Goal: Task Accomplishment & Management: Complete application form

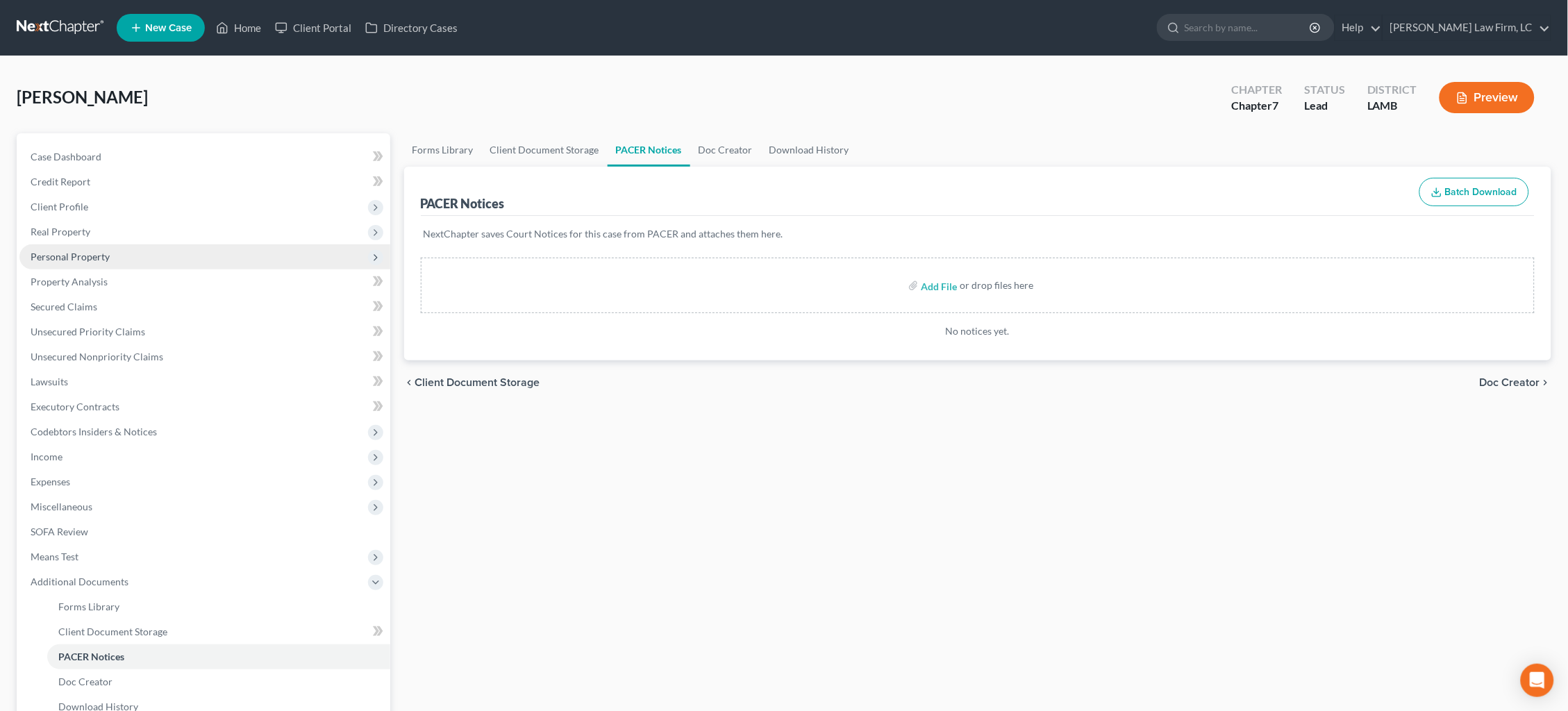
click at [121, 249] on span "Personal Property" at bounding box center [205, 256] width 371 height 25
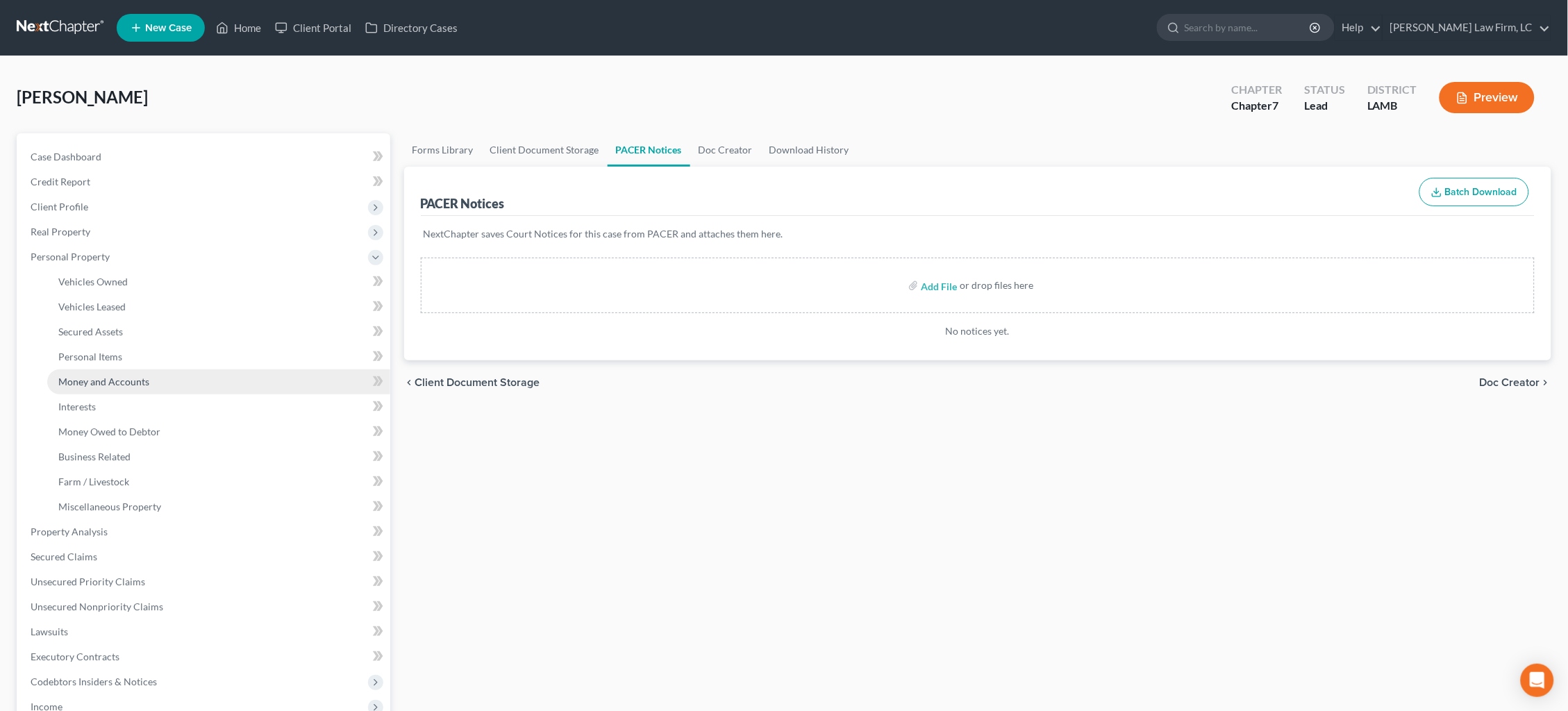
click at [132, 376] on span "Money and Accounts" at bounding box center [104, 381] width 91 height 12
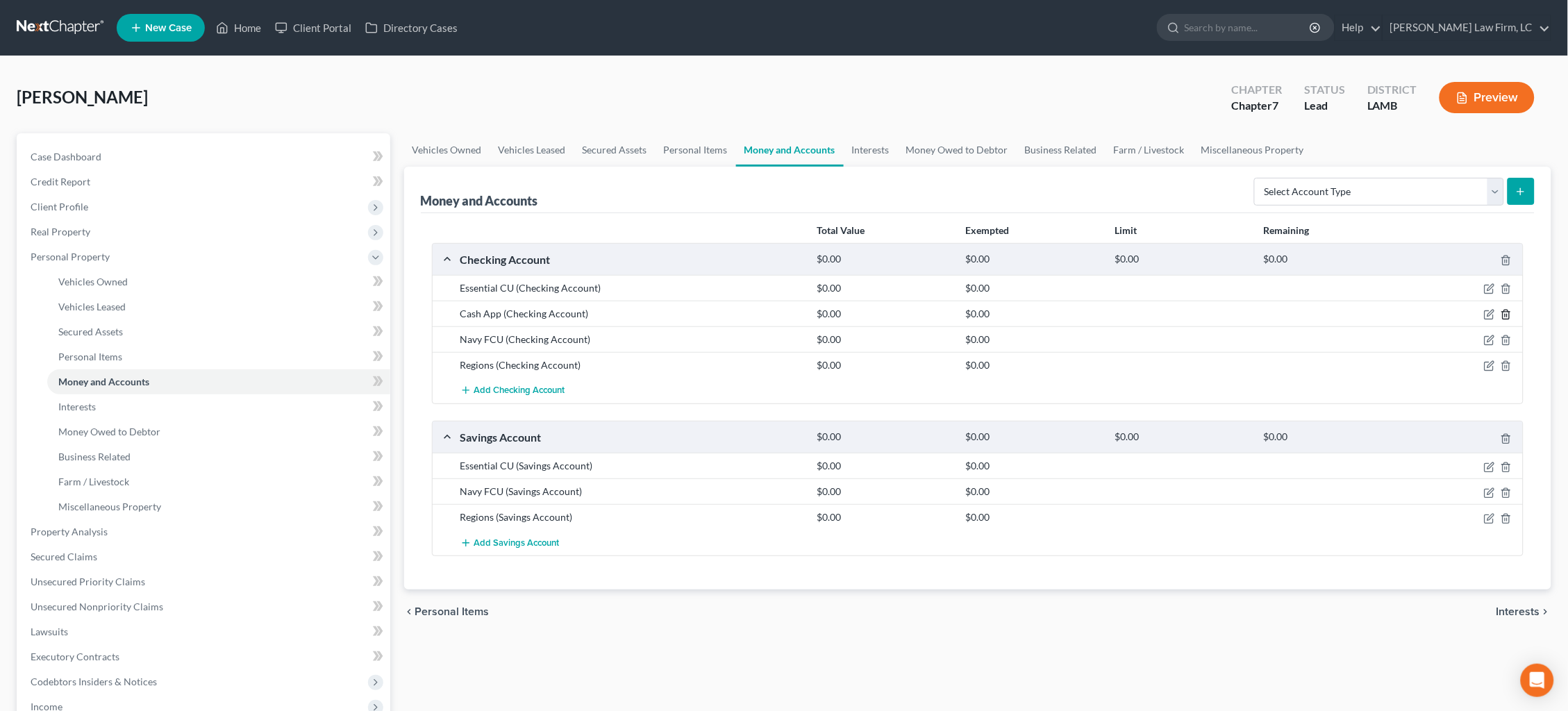
click at [1506, 312] on polyline "button" at bounding box center [1506, 312] width 9 height 0
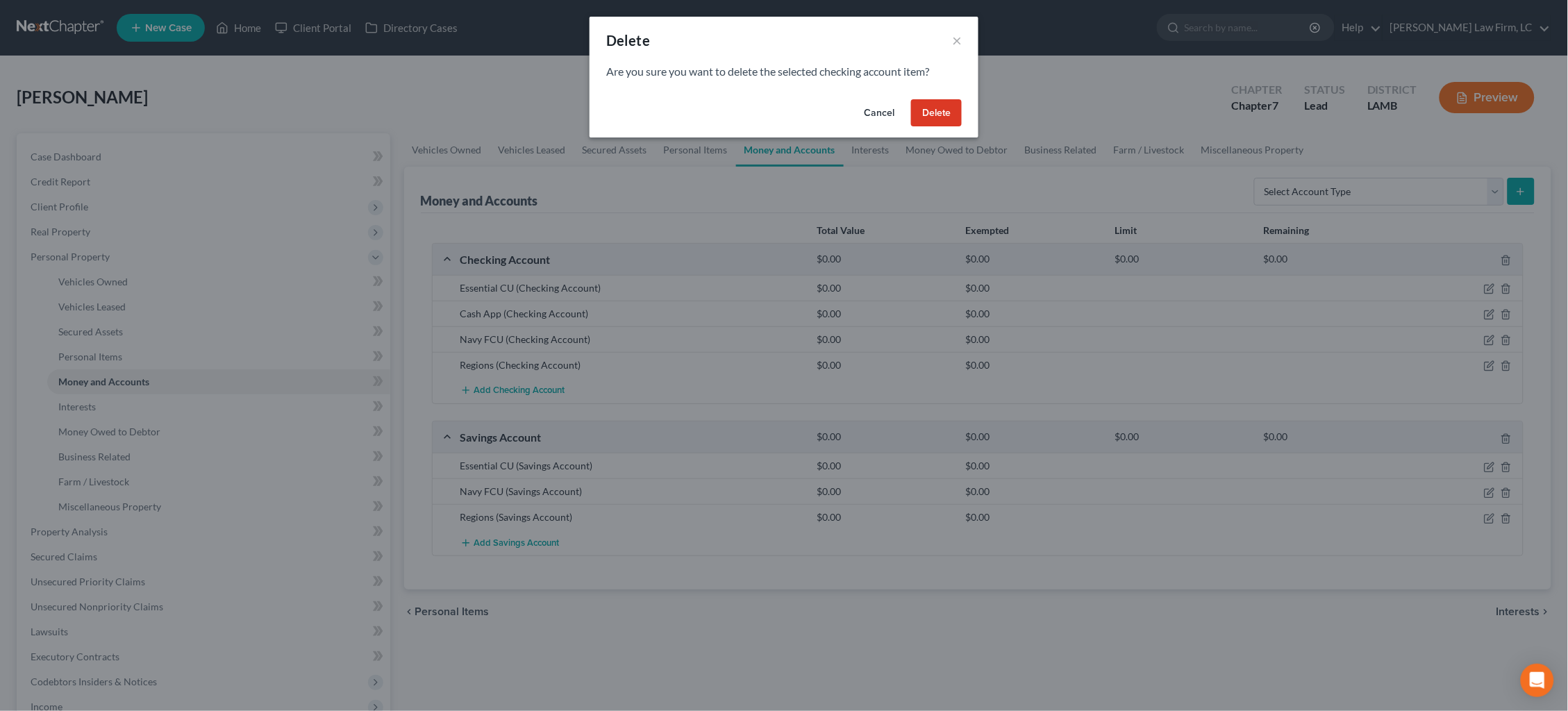
click at [936, 107] on button "Delete" at bounding box center [936, 113] width 50 height 28
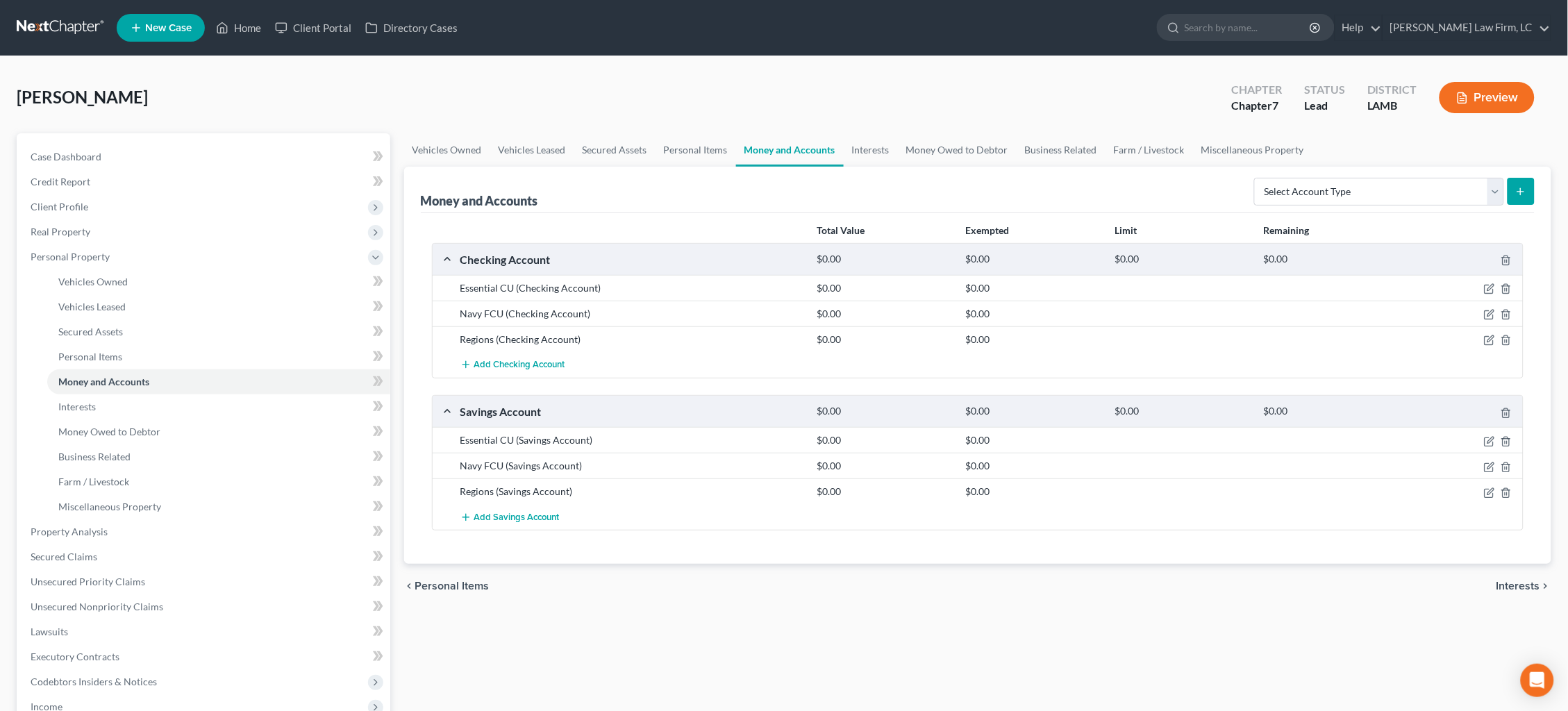
click at [48, 26] on link at bounding box center [60, 28] width 89 height 25
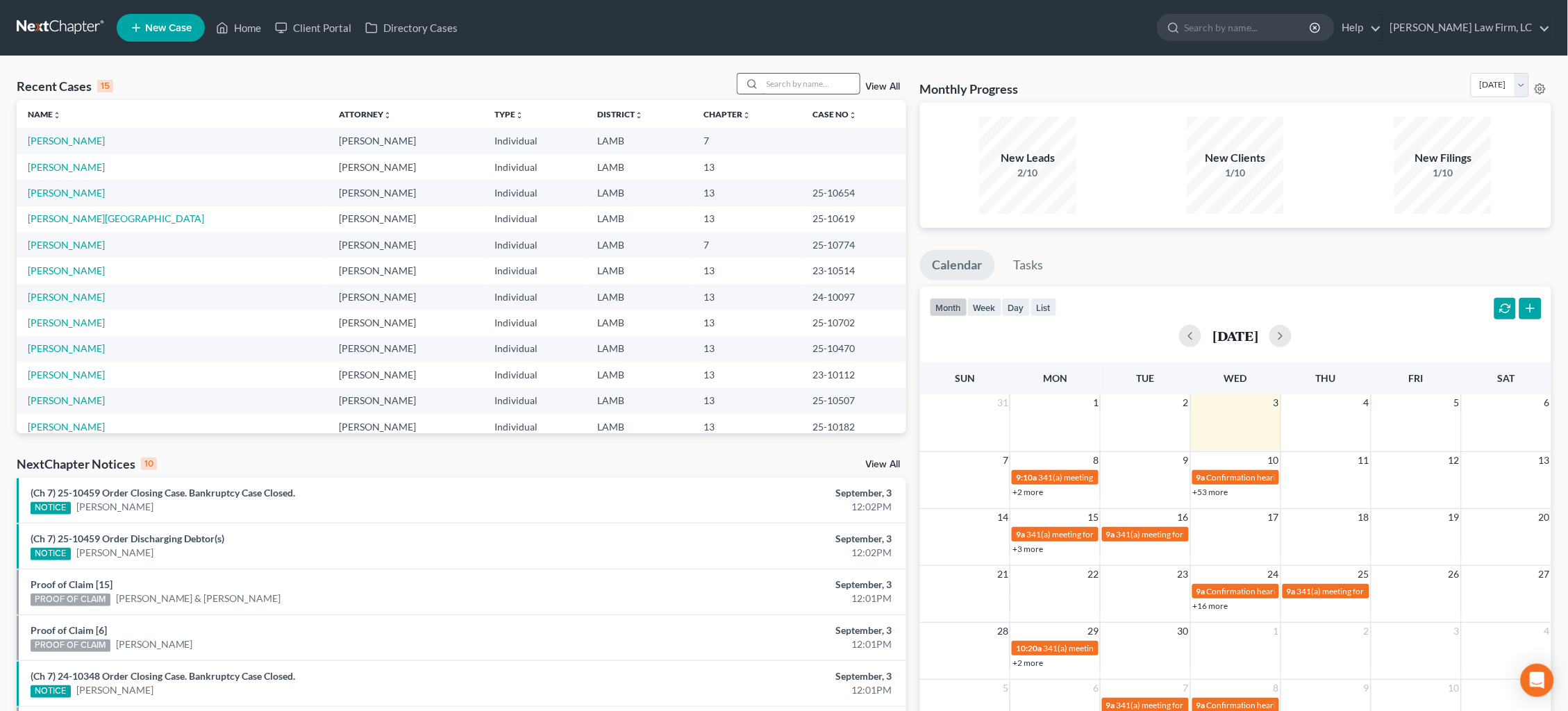
click at [802, 89] on input "search" at bounding box center [811, 84] width 97 height 20
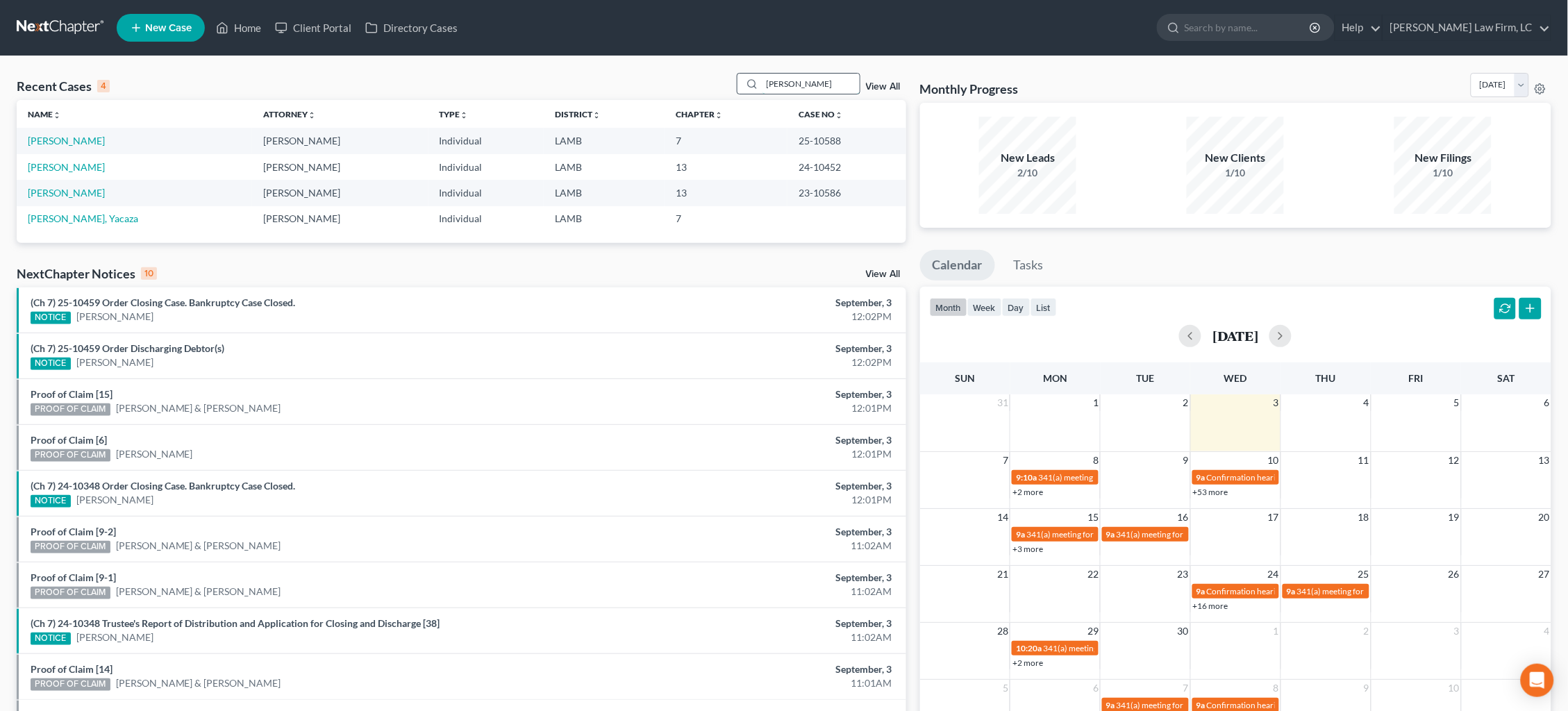
drag, startPoint x: 730, startPoint y: 100, endPoint x: 823, endPoint y: 84, distance: 94.4
click at [820, 82] on input "[PERSON_NAME]" at bounding box center [811, 84] width 97 height 20
click at [699, 85] on div "Recent Cases 4 [PERSON_NAME] View All" at bounding box center [461, 87] width 890 height 27
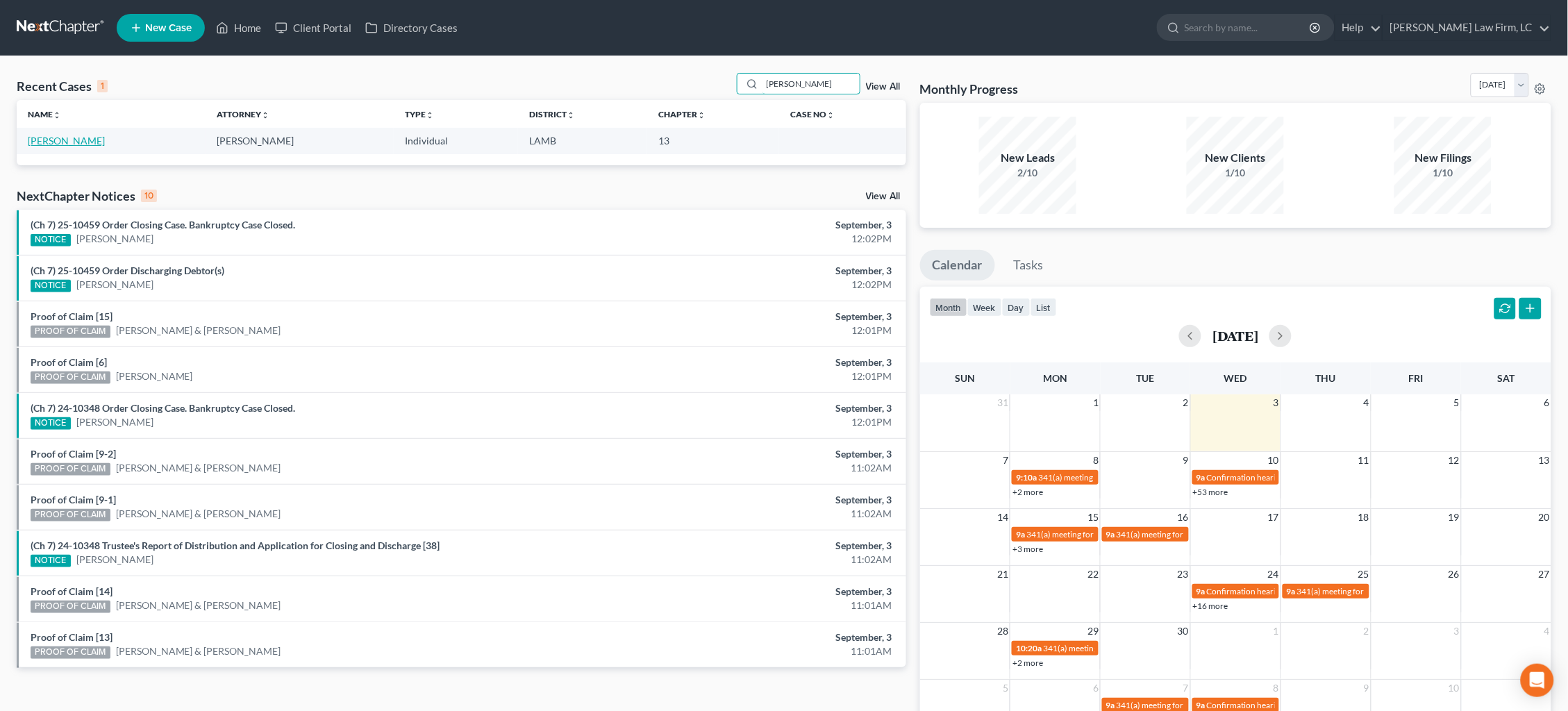
type input "[PERSON_NAME]"
click at [67, 140] on link "[PERSON_NAME]" at bounding box center [66, 141] width 77 height 12
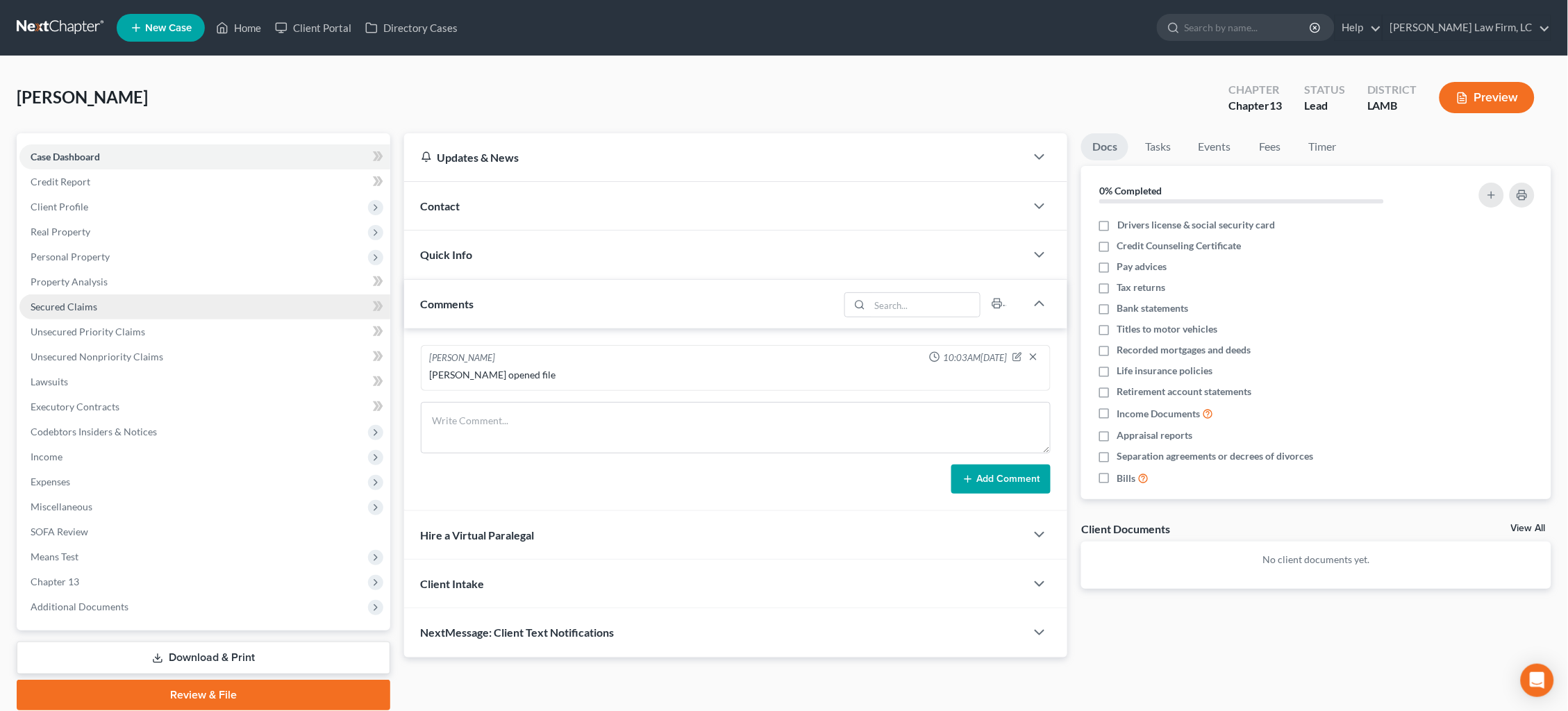
click at [108, 303] on link "Secured Claims" at bounding box center [205, 306] width 371 height 25
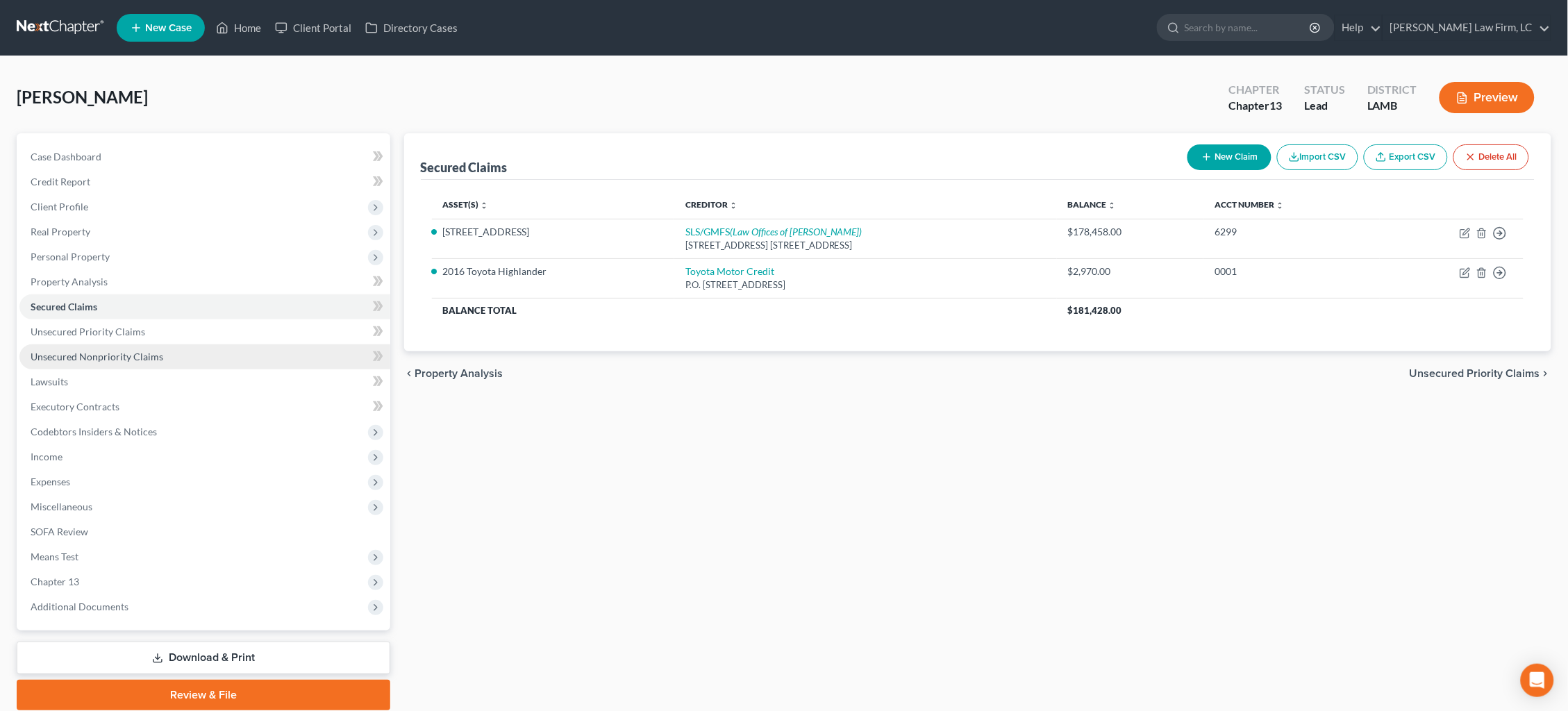
click at [127, 351] on span "Unsecured Nonpriority Claims" at bounding box center [97, 357] width 133 height 12
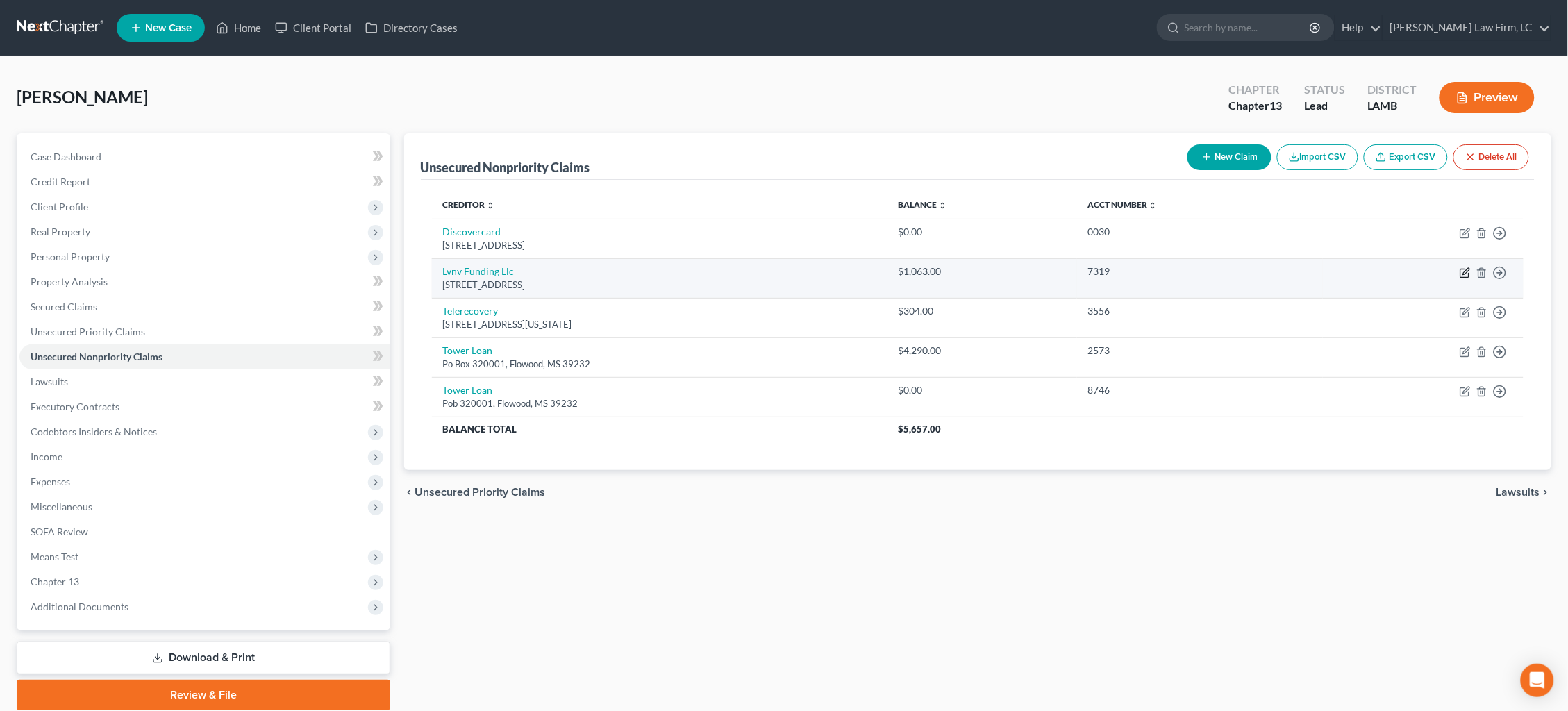
click at [1466, 268] on icon "button" at bounding box center [1466, 271] width 6 height 6
select select "42"
select select "0"
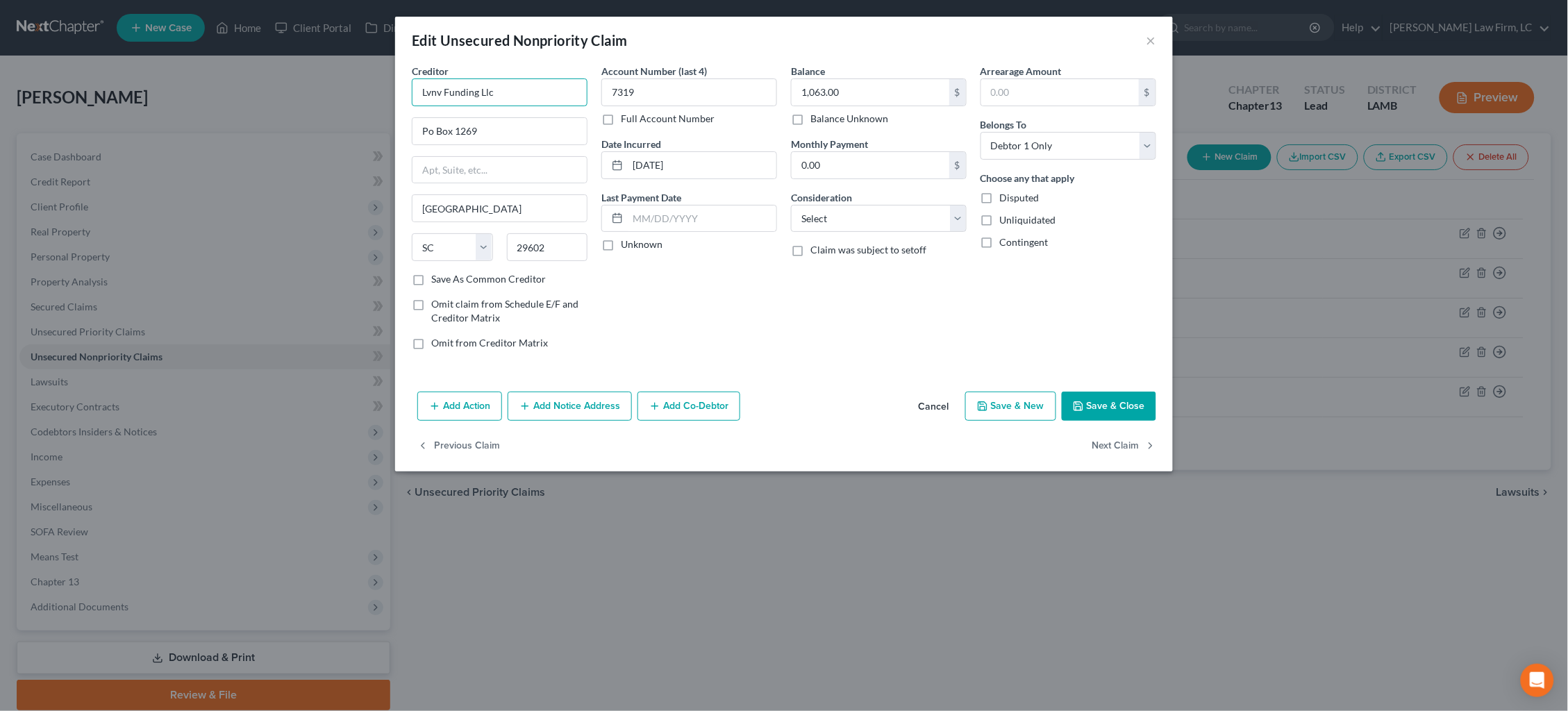
drag, startPoint x: 504, startPoint y: 90, endPoint x: 479, endPoint y: 89, distance: 25.0
click at [479, 89] on input "Lvnv Funding Llc" at bounding box center [499, 92] width 175 height 28
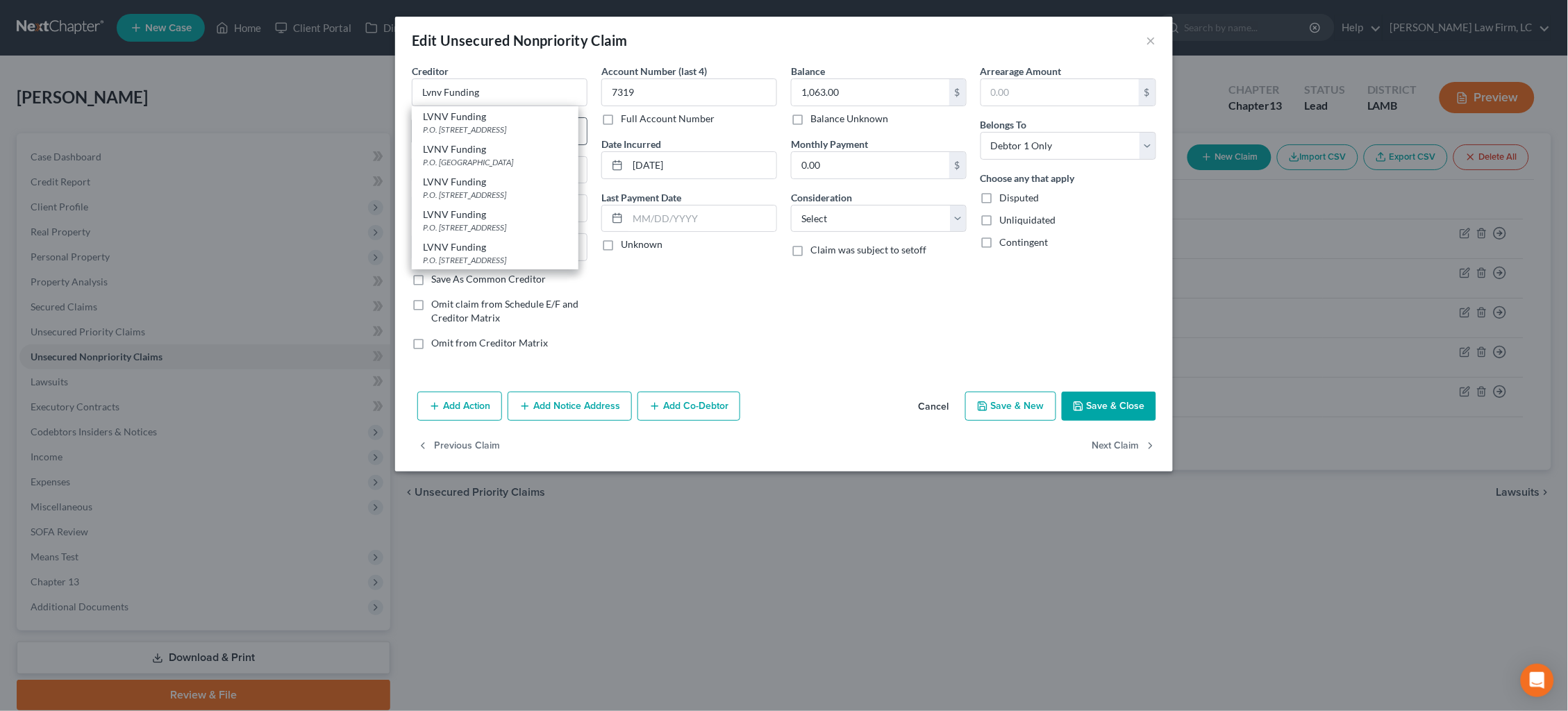
click at [497, 116] on div "LVNV Funding" at bounding box center [494, 116] width 144 height 14
type input "LVNV Funding"
type input "P.O. Box 1269"
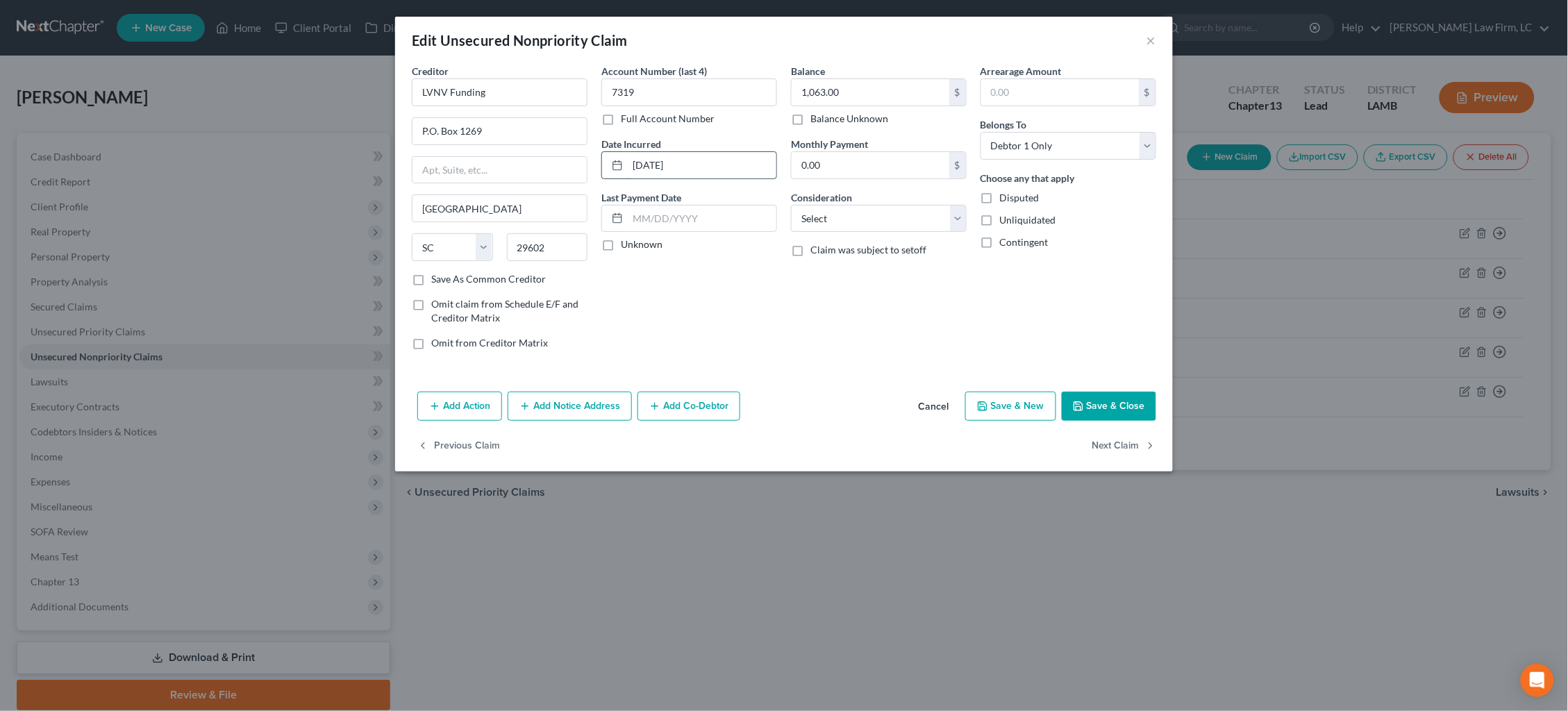
drag, startPoint x: 664, startPoint y: 168, endPoint x: 622, endPoint y: 163, distance: 42.3
click at [622, 163] on div "[DATE]" at bounding box center [689, 165] width 175 height 28
type input "2022"
select select "1"
click at [1120, 404] on button "Save & Close" at bounding box center [1109, 406] width 94 height 29
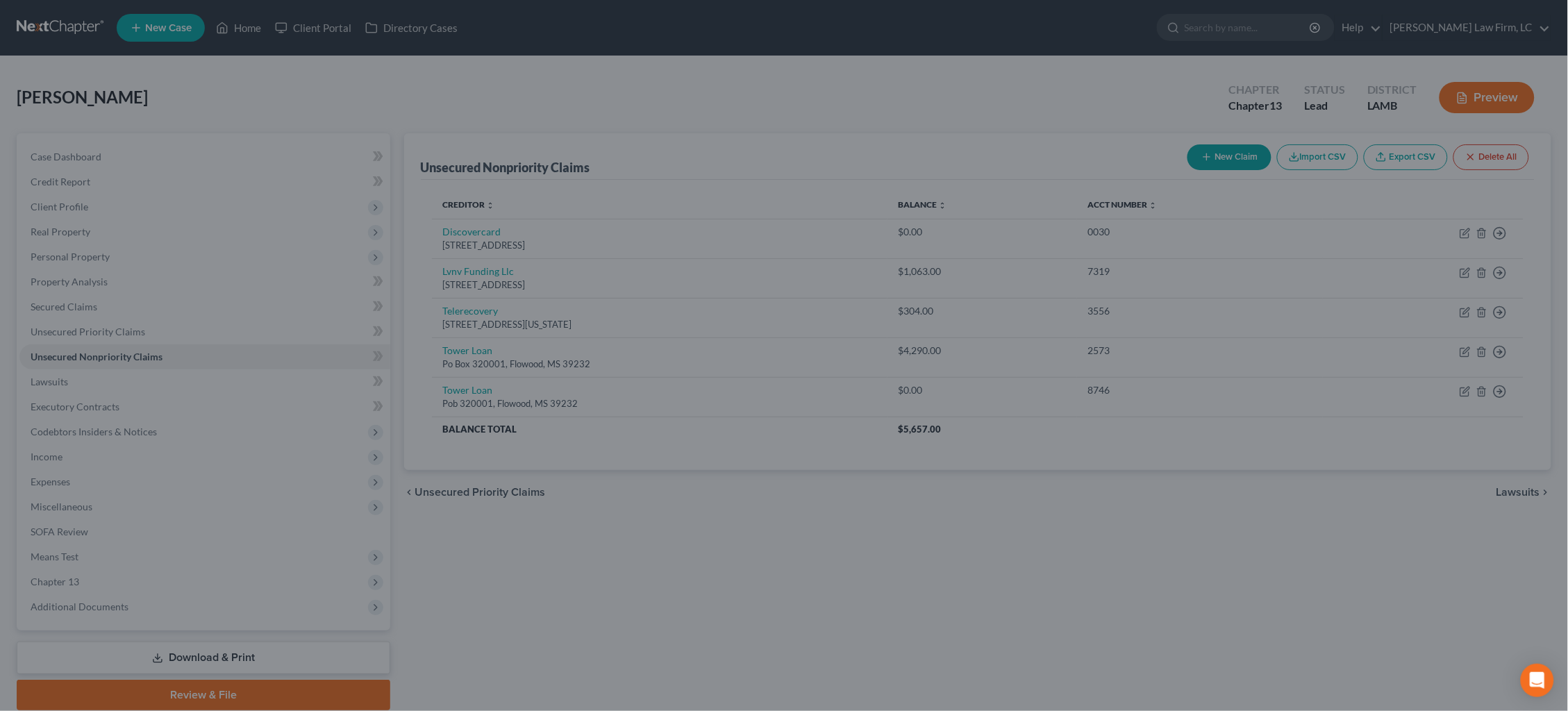
type input "0"
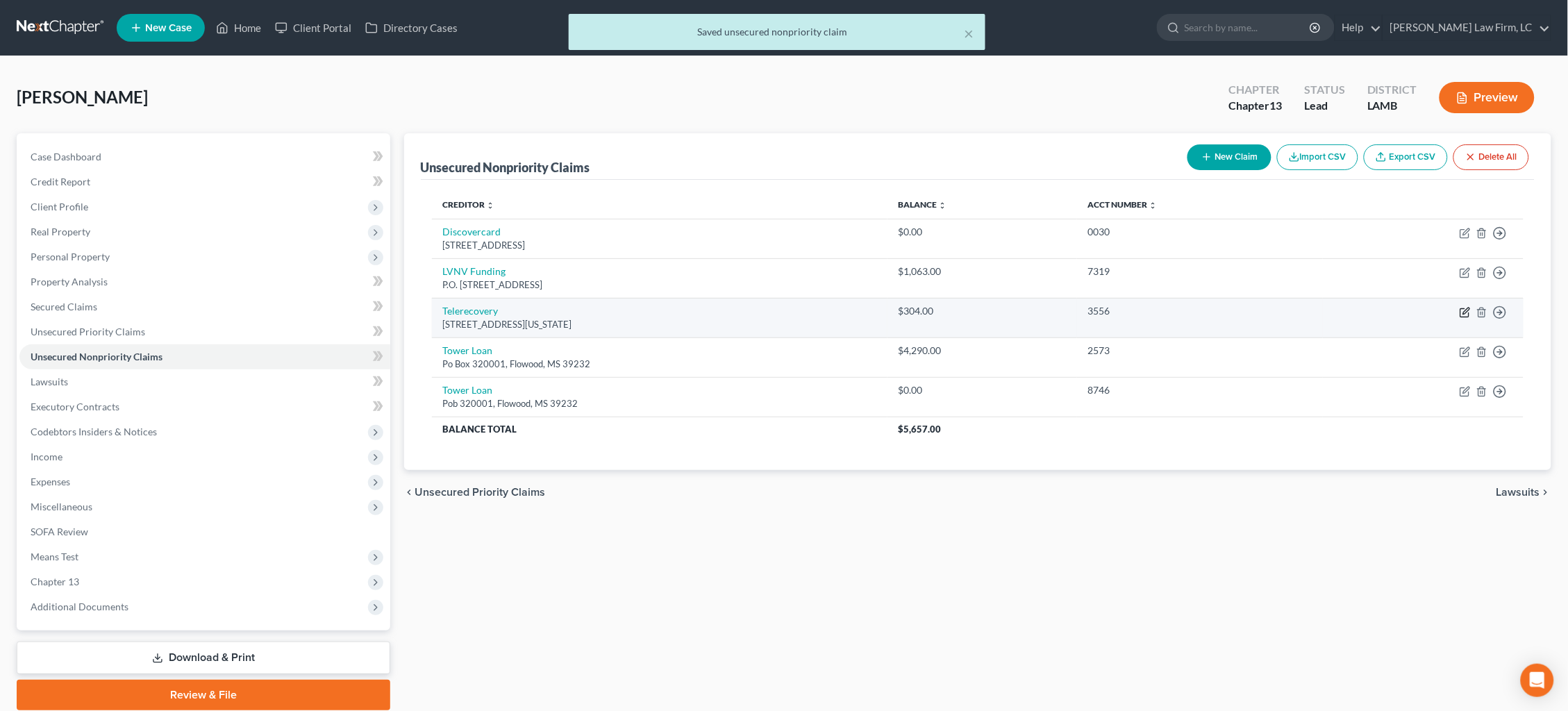
click at [1466, 308] on icon "button" at bounding box center [1466, 313] width 11 height 11
select select "19"
select select "1"
select select "0"
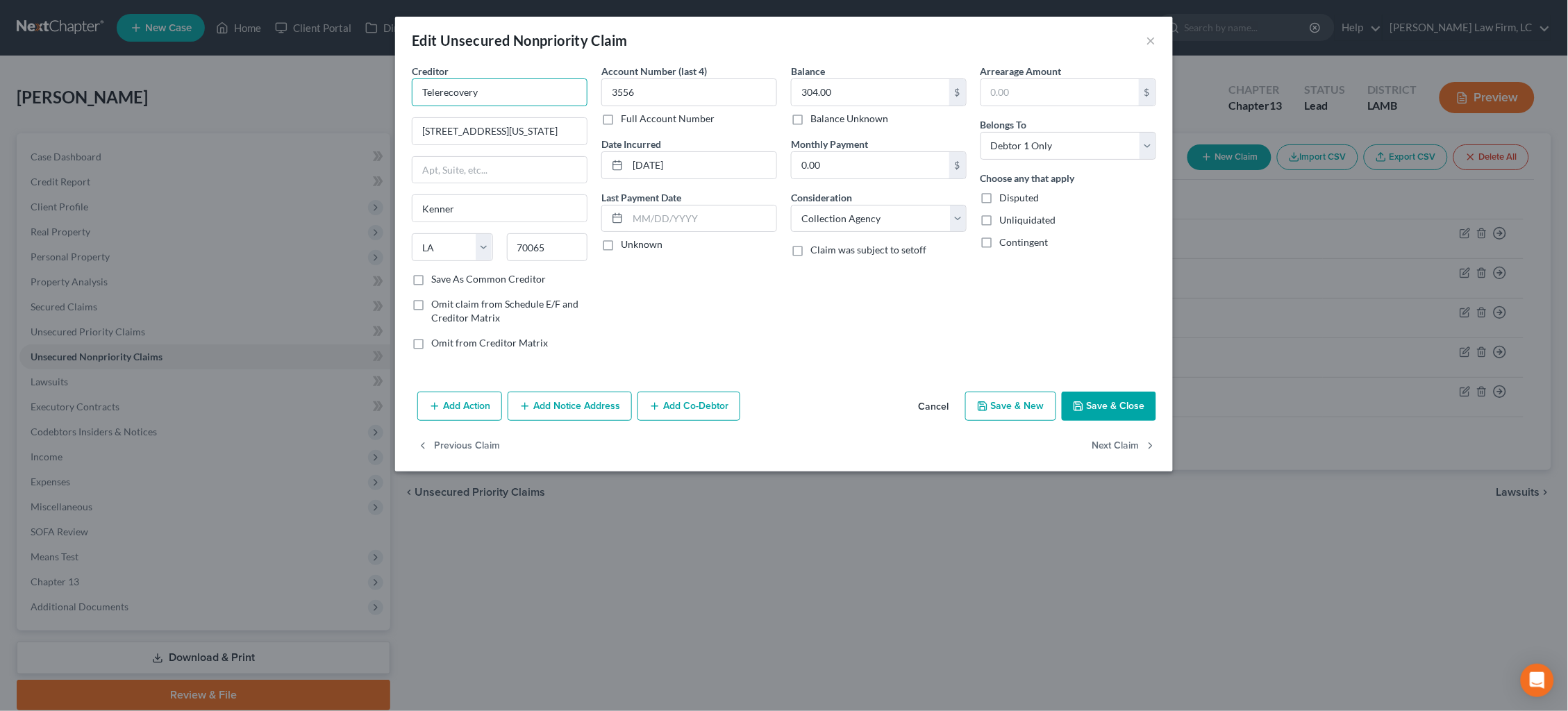
click at [534, 88] on input "Telerecovery" at bounding box center [499, 92] width 175 height 28
type input "Telerecovery"
click at [527, 149] on div "Telerecovery" at bounding box center [503, 149] width 161 height 14
type input "[STREET_ADDRESS][US_STATE]"
type input "Ste. 100"
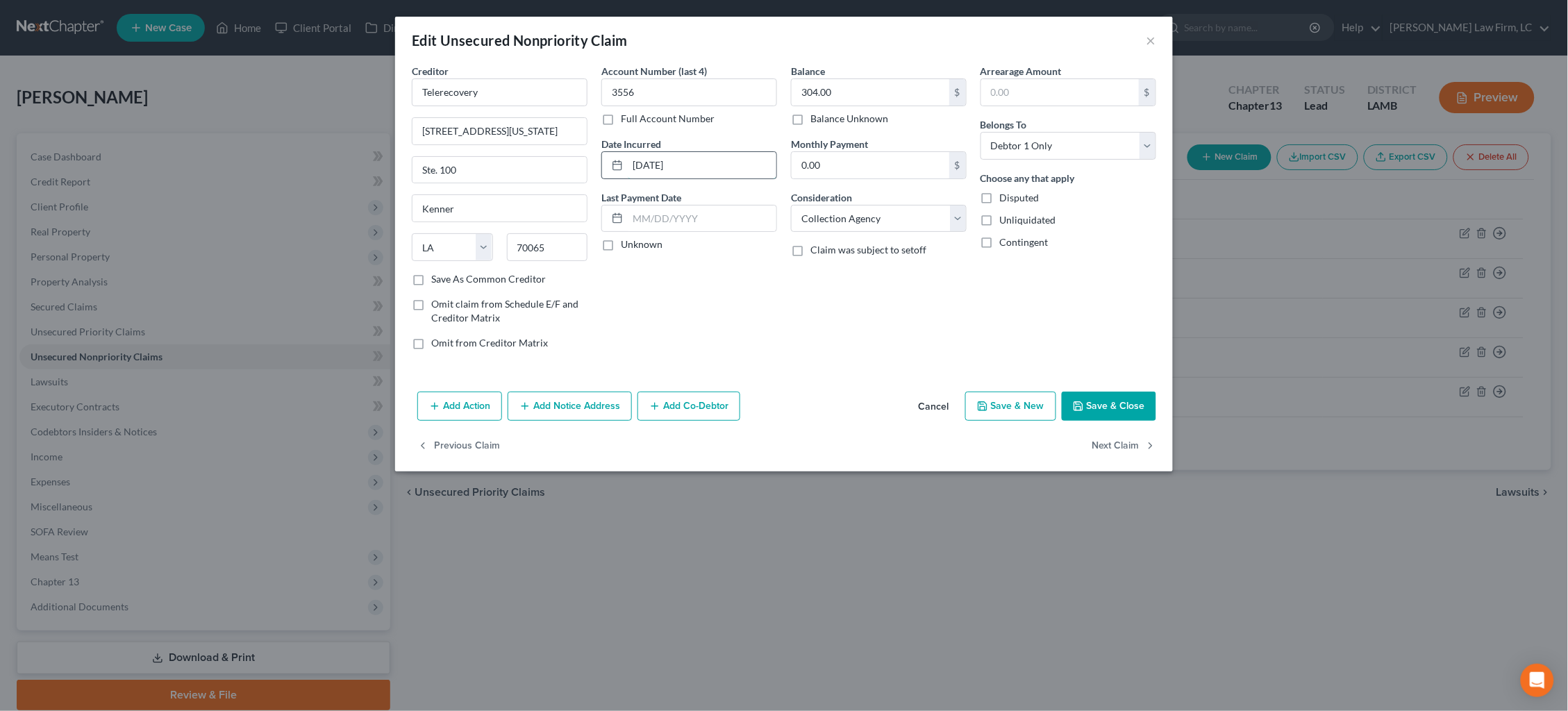
click at [664, 165] on input "[DATE]" at bounding box center [702, 165] width 148 height 26
type input "04/2025"
click at [1103, 413] on button "Save & Close" at bounding box center [1109, 406] width 94 height 29
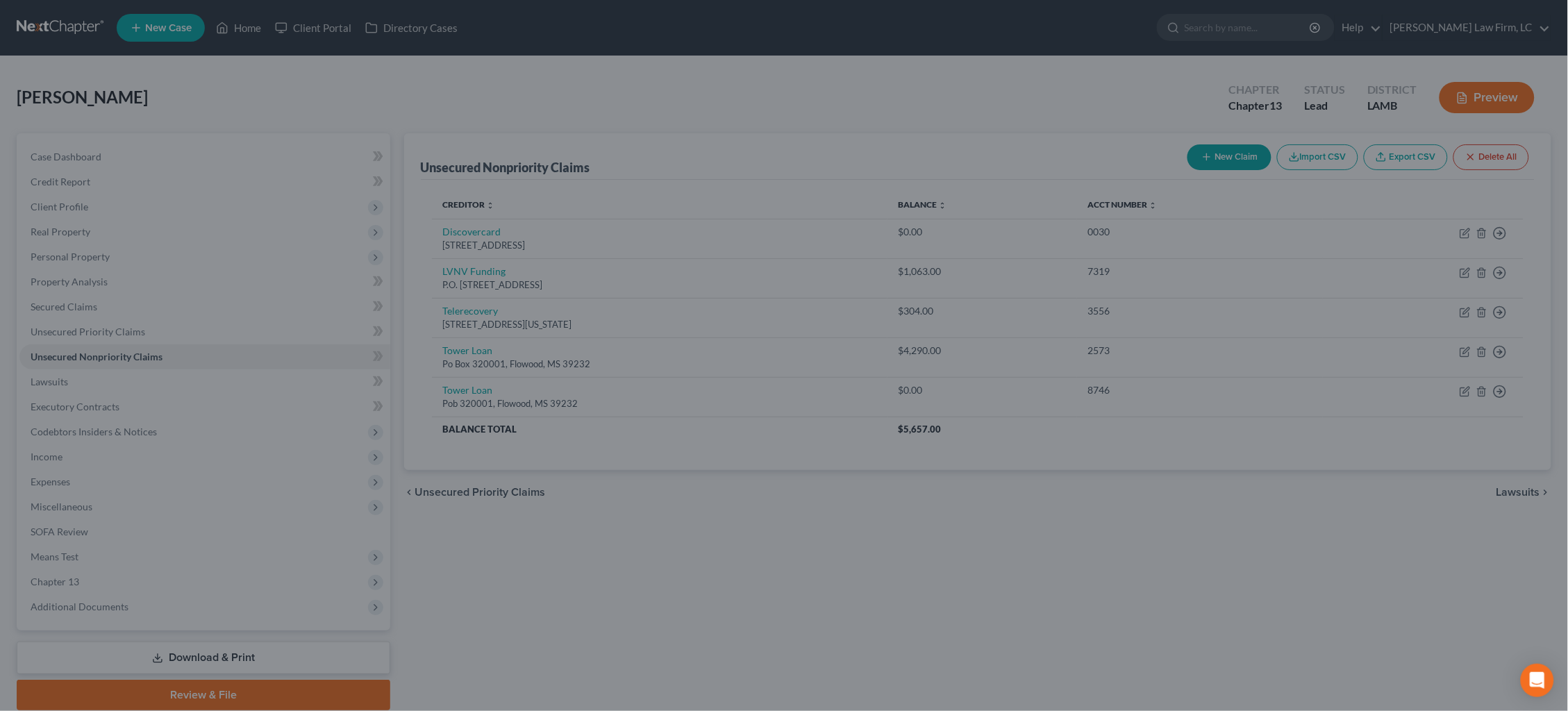
type input "0"
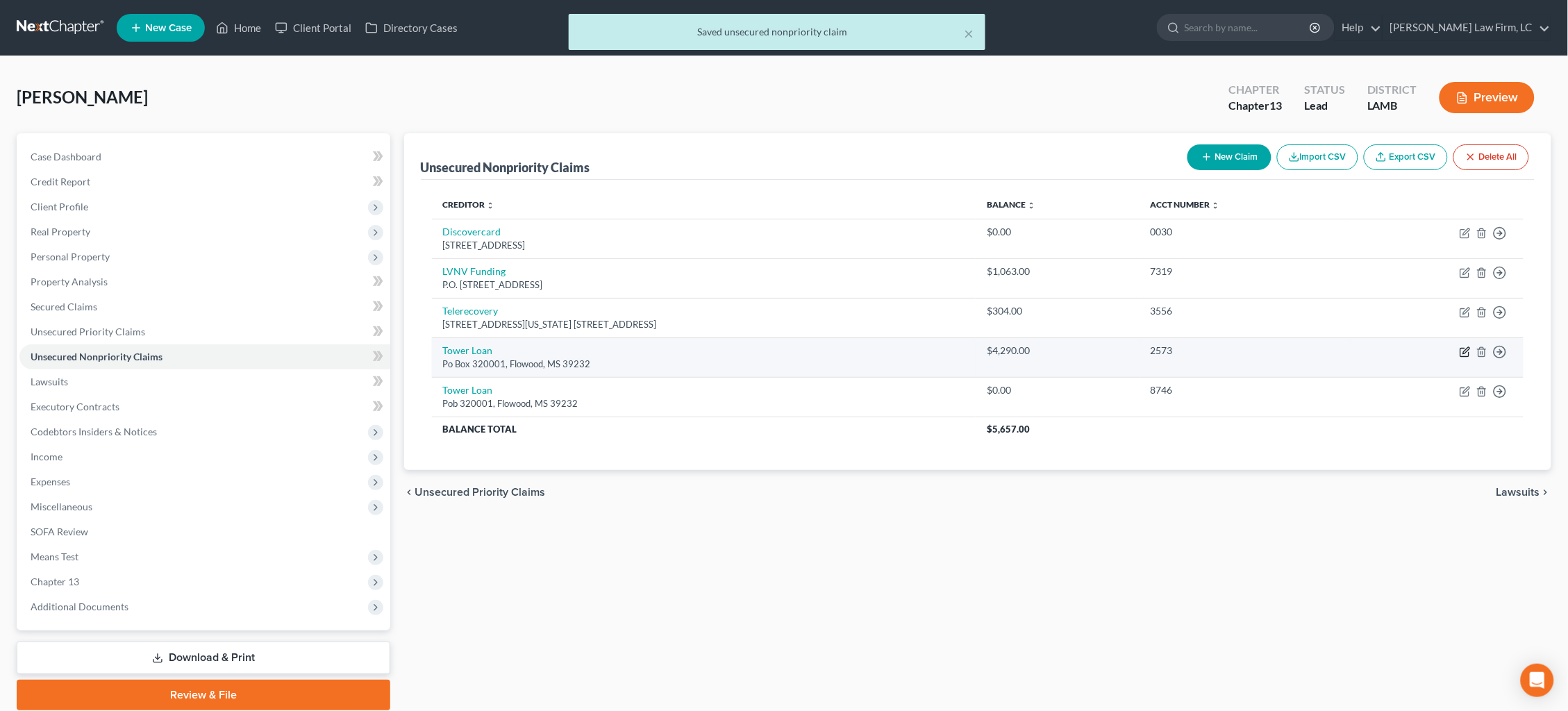
click at [1461, 347] on icon "button" at bounding box center [1466, 352] width 11 height 11
select select "25"
select select "1"
select select "0"
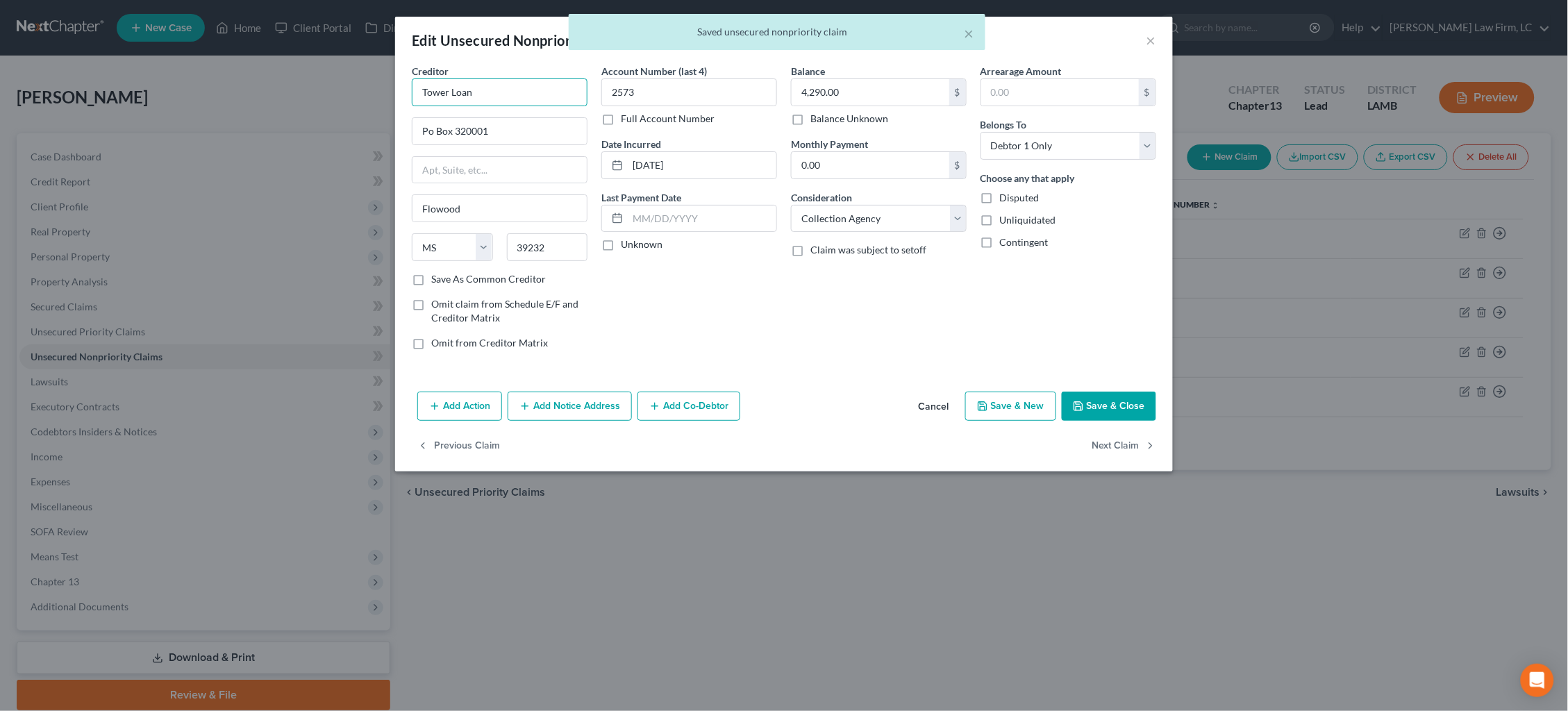
click at [484, 89] on input "Tower Loan" at bounding box center [499, 92] width 175 height 28
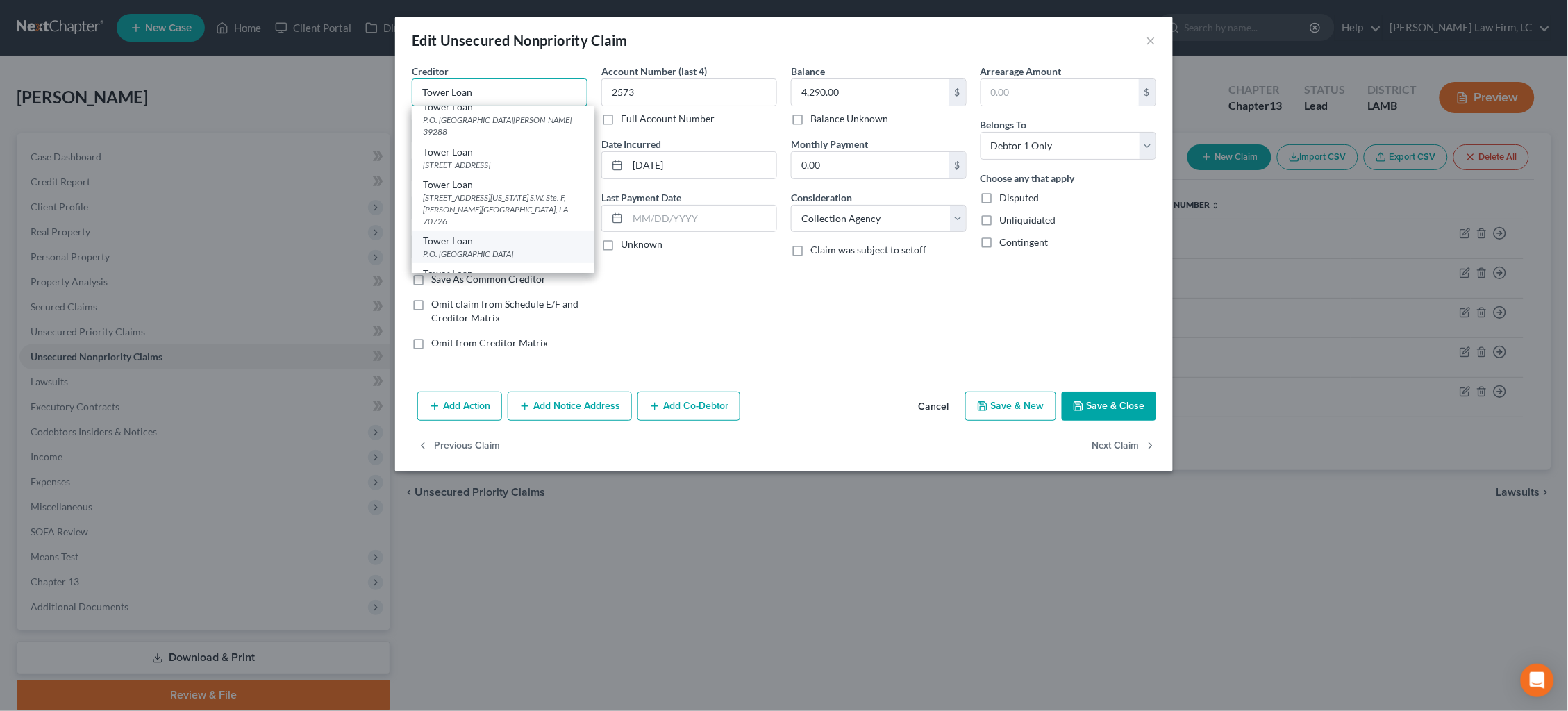
scroll to position [139, 0]
type input "Tower Loan"
click at [535, 249] on div "P.O. [GEOGRAPHIC_DATA]" at bounding box center [503, 254] width 161 height 12
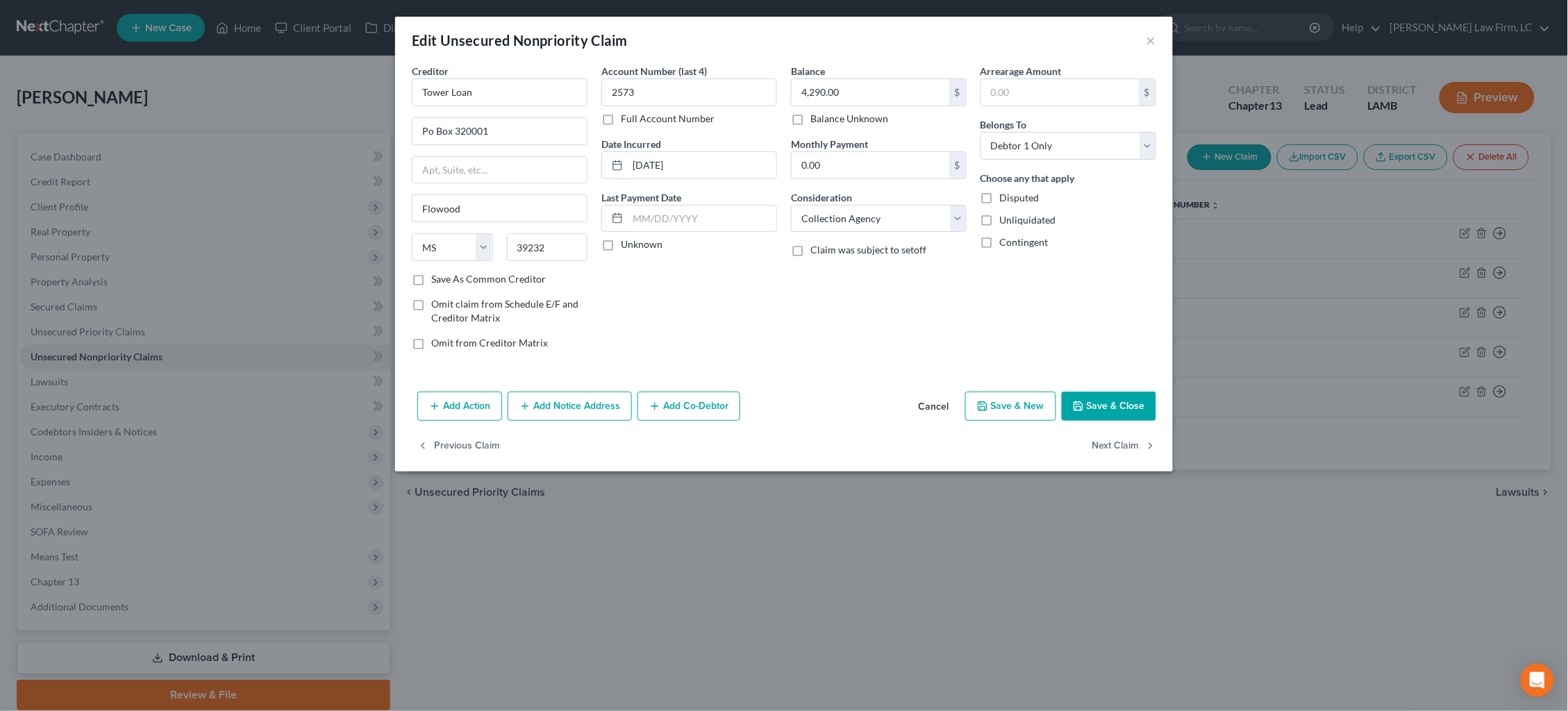
type input "P.O. Box 320001"
type input "[PERSON_NAME]"
drag, startPoint x: 664, startPoint y: 163, endPoint x: 672, endPoint y: 163, distance: 8.0
click at [663, 163] on input "[DATE]" at bounding box center [702, 165] width 148 height 26
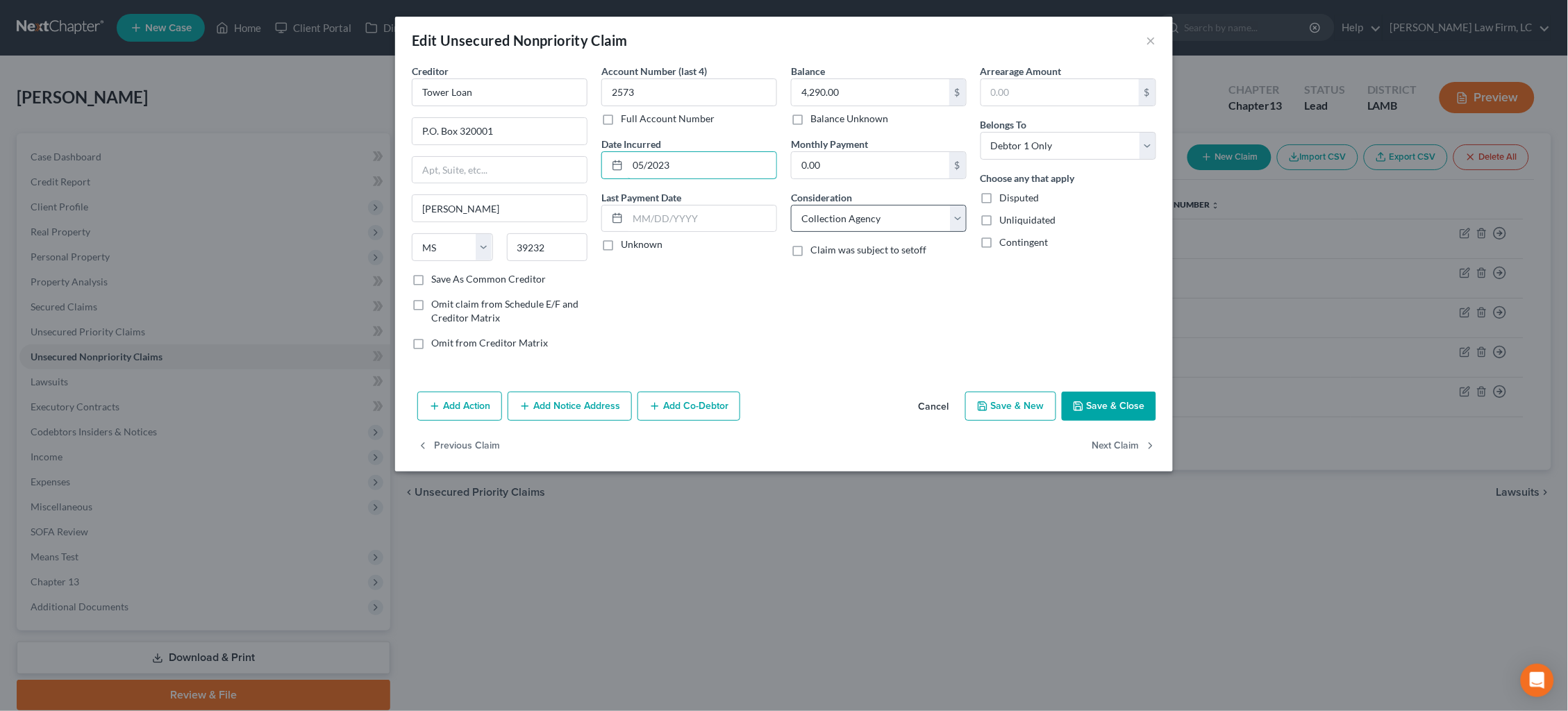
type input "05/2023"
select select "10"
click at [1123, 400] on button "Save & Close" at bounding box center [1109, 406] width 94 height 29
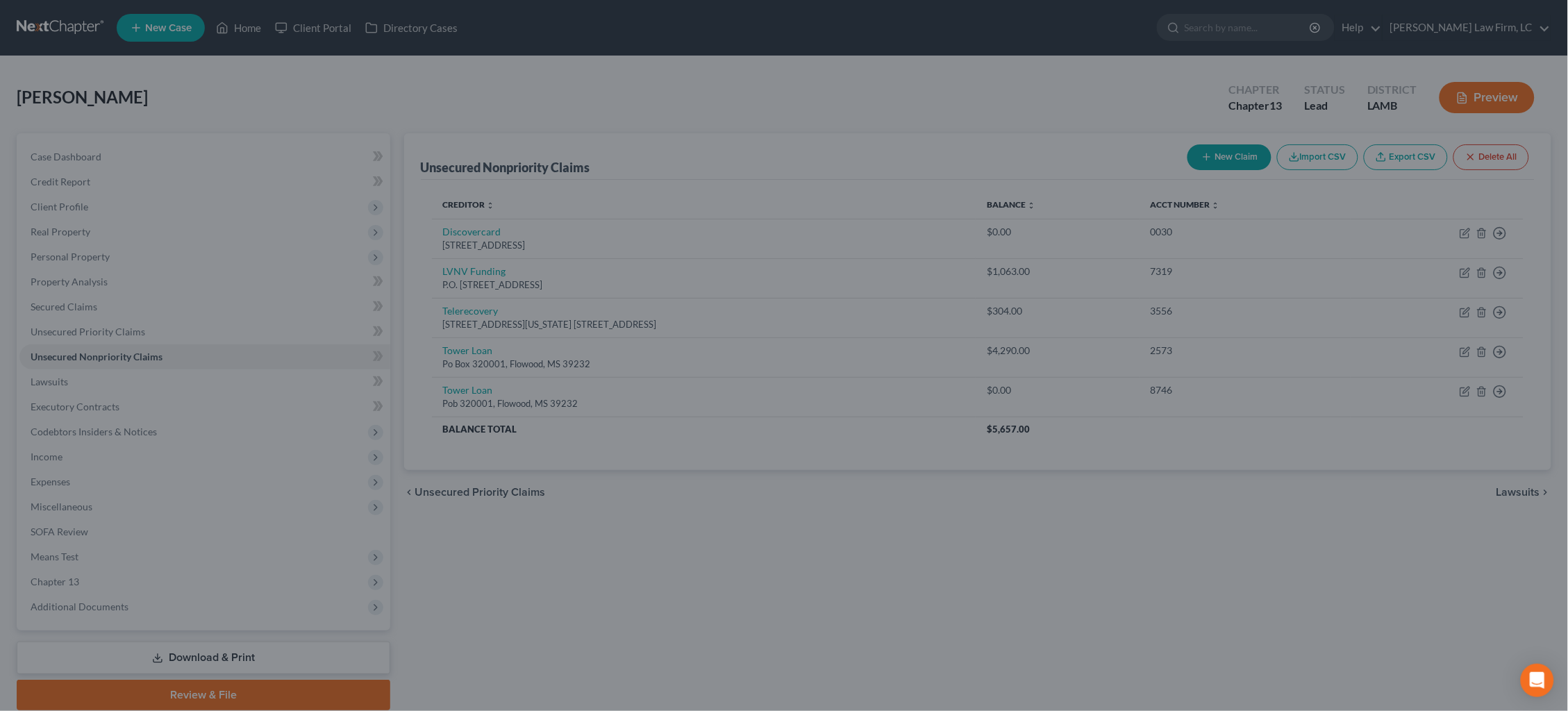
type input "0"
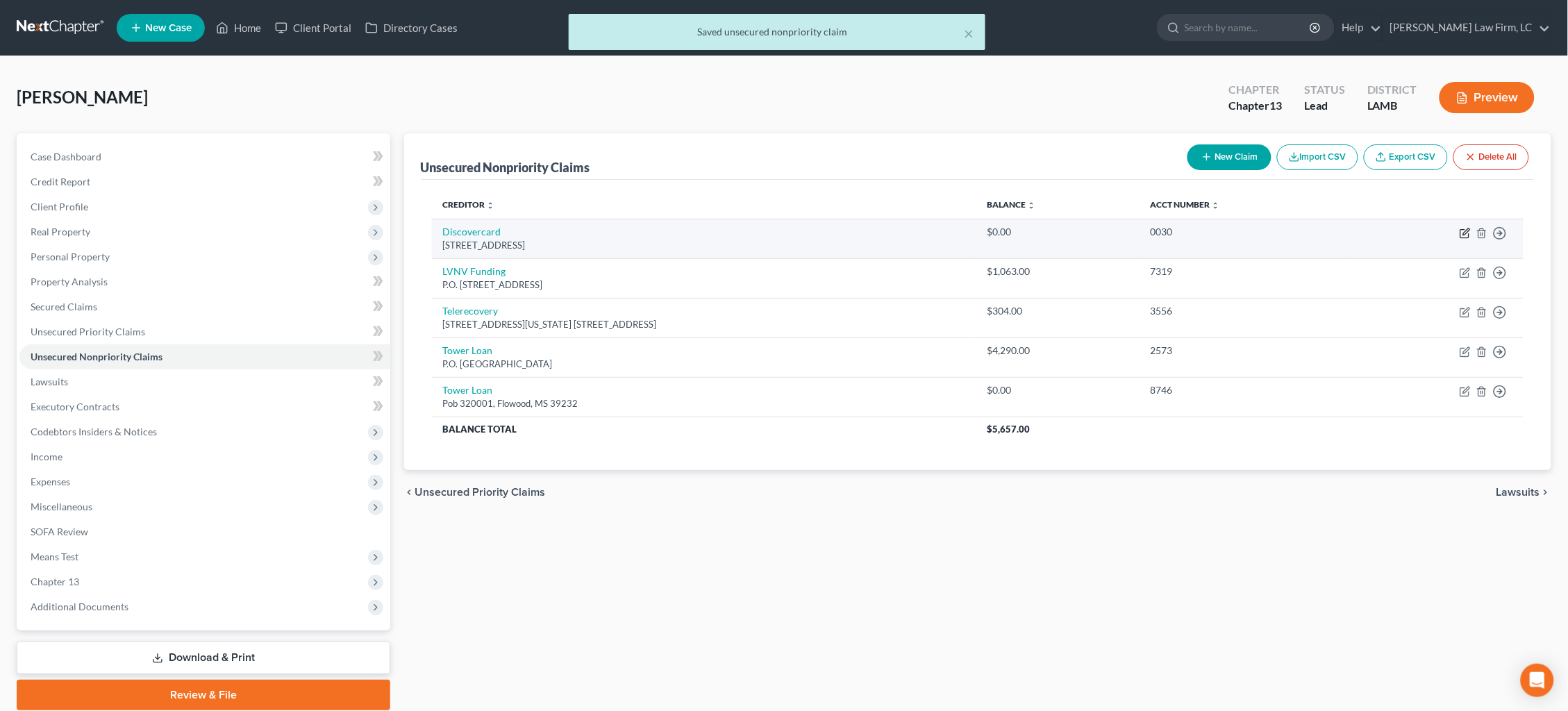
click at [1465, 235] on icon "button" at bounding box center [1466, 234] width 11 height 11
select select "46"
select select "2"
select select "0"
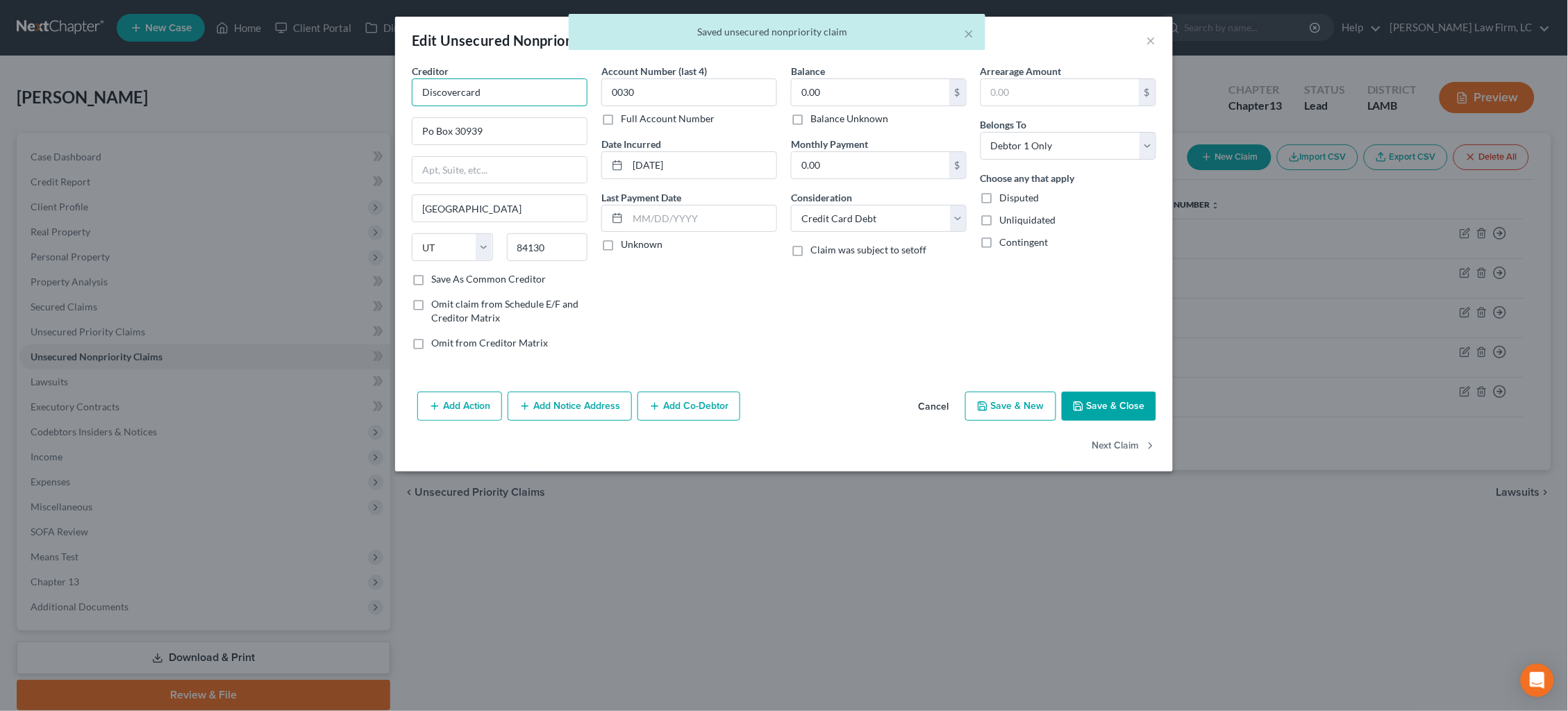
click at [519, 101] on input "Discovercard" at bounding box center [499, 92] width 175 height 28
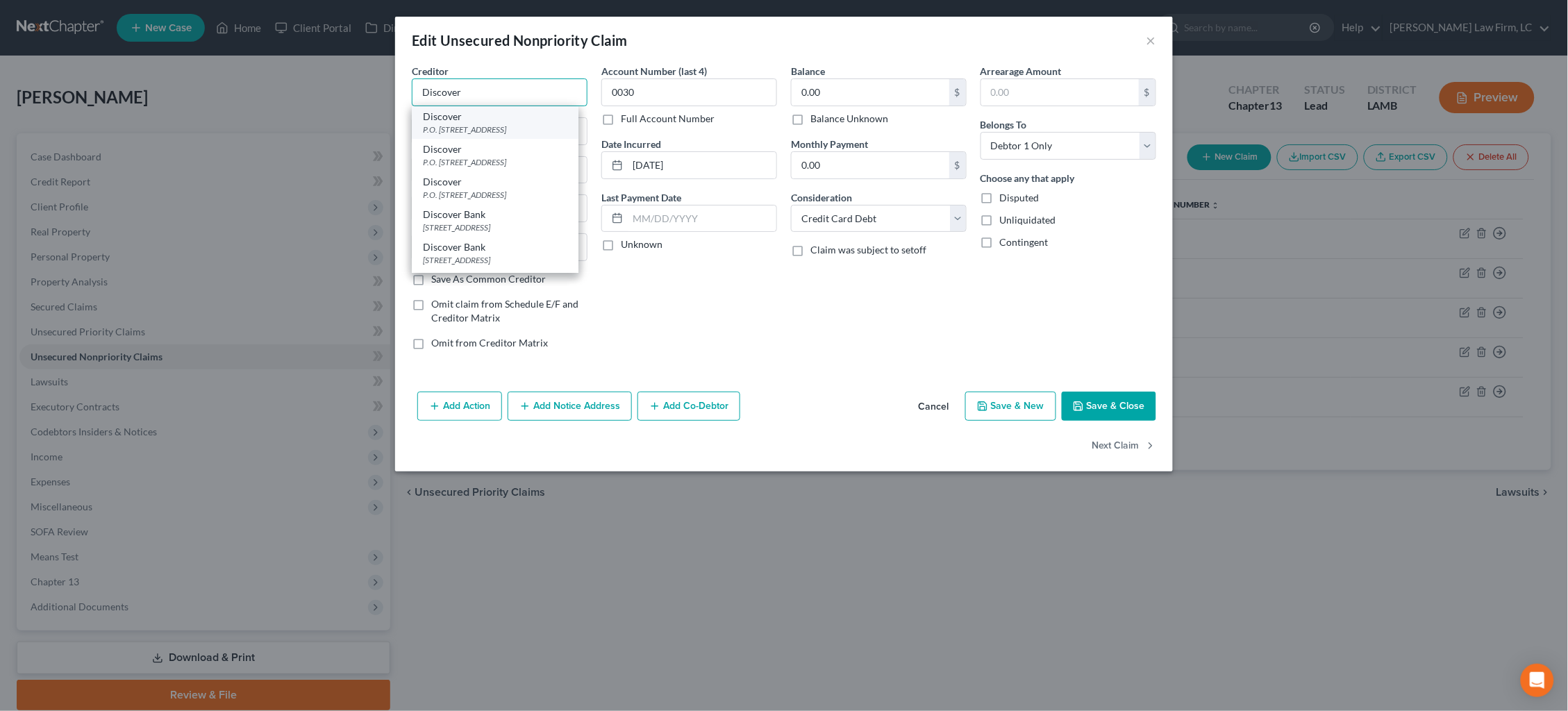
type input "Discover"
drag, startPoint x: 529, startPoint y: 129, endPoint x: 544, endPoint y: 135, distance: 16.2
click at [529, 128] on div "P.O. [STREET_ADDRESS]" at bounding box center [494, 129] width 144 height 12
type input "P.O. Box 30939"
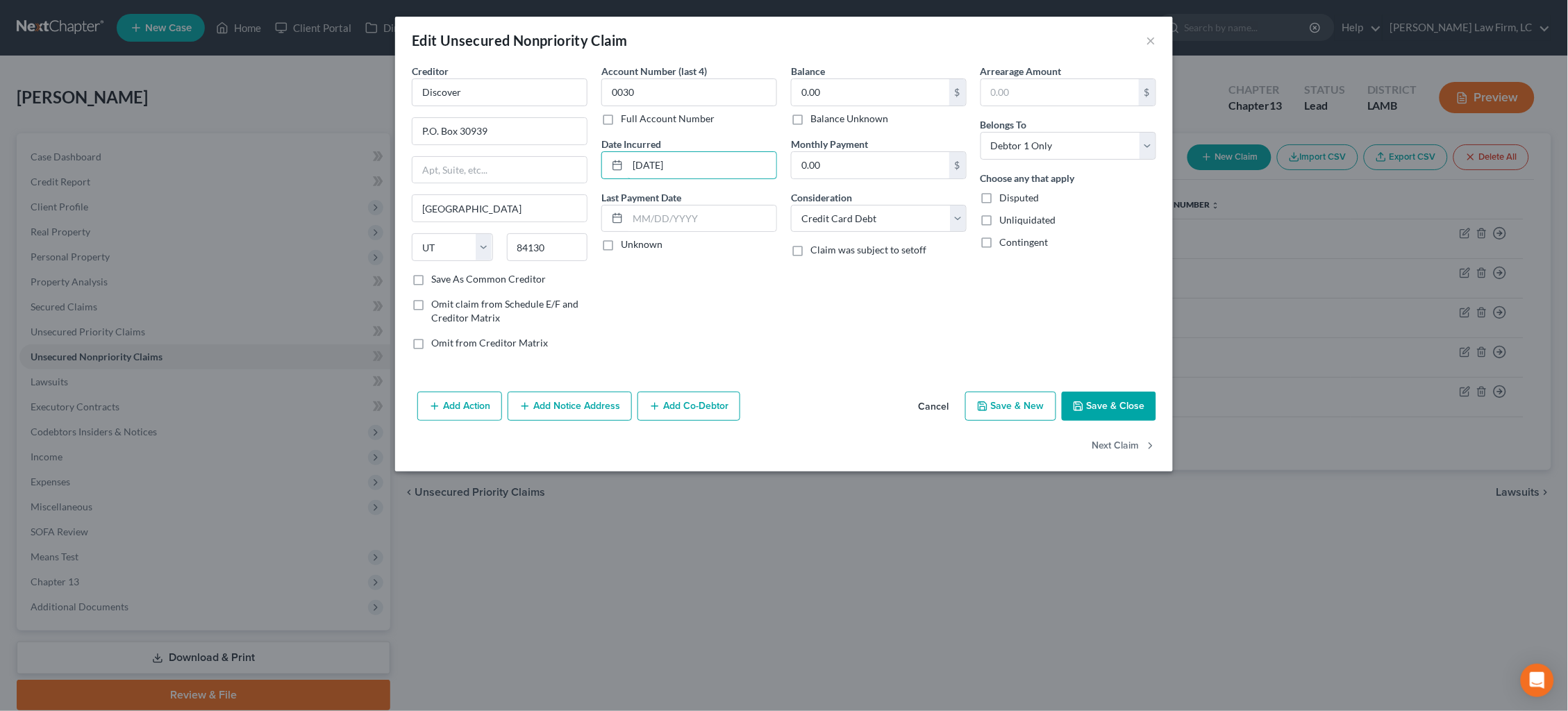
drag, startPoint x: 659, startPoint y: 163, endPoint x: 587, endPoint y: 155, distance: 72.4
click at [587, 155] on div "Creditor * Discover P.O. [GEOGRAPHIC_DATA] [US_STATE] AK AR AZ CA CO CT DE DC […" at bounding box center [784, 212] width 758 height 297
type input "2013"
click at [864, 124] on div "Balance Unknown" at bounding box center [878, 119] width 175 height 14
click at [870, 118] on label "Balance Unknown" at bounding box center [849, 119] width 77 height 14
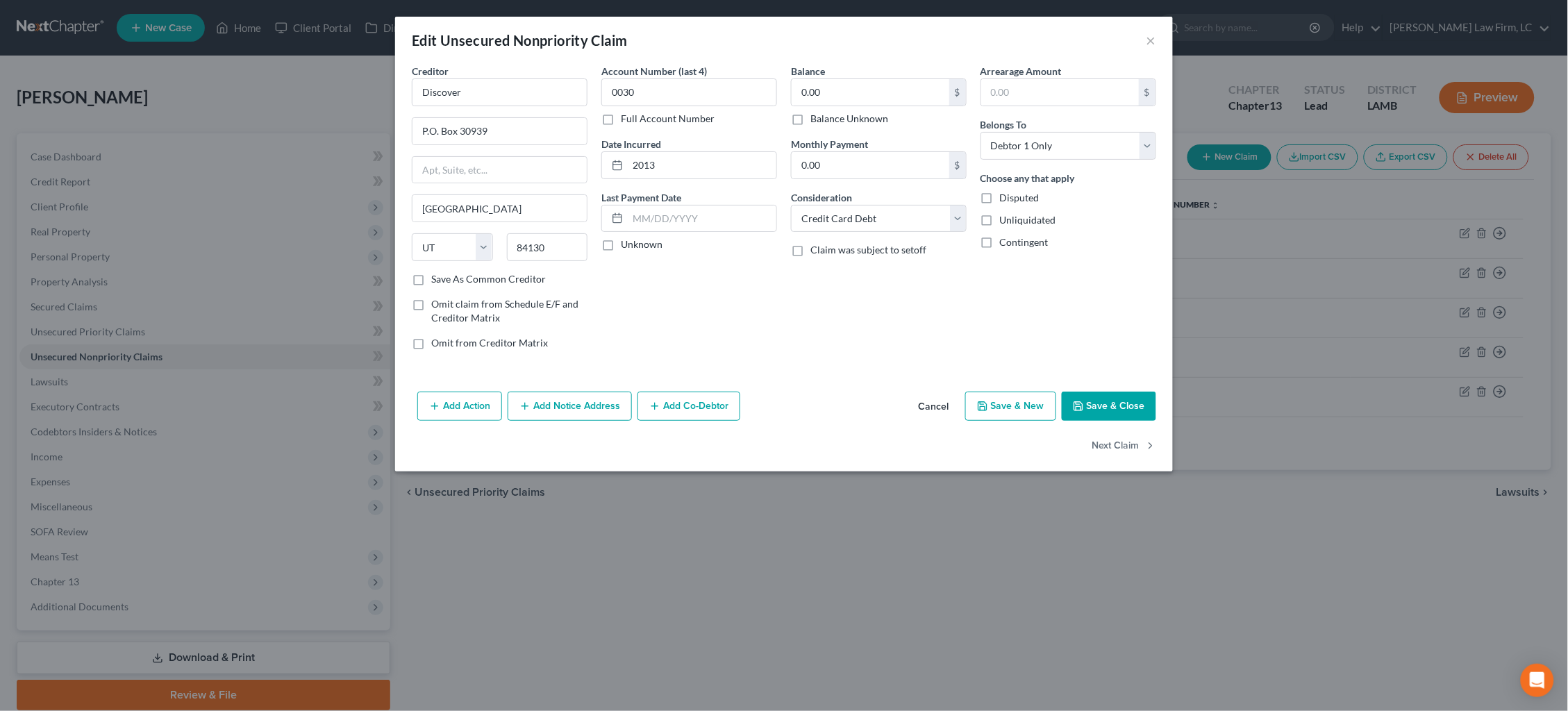
click at [825, 118] on input "Balance Unknown" at bounding box center [821, 116] width 9 height 9
checkbox input "true"
click at [1101, 411] on button "Save & Close" at bounding box center [1109, 406] width 94 height 29
type input "0"
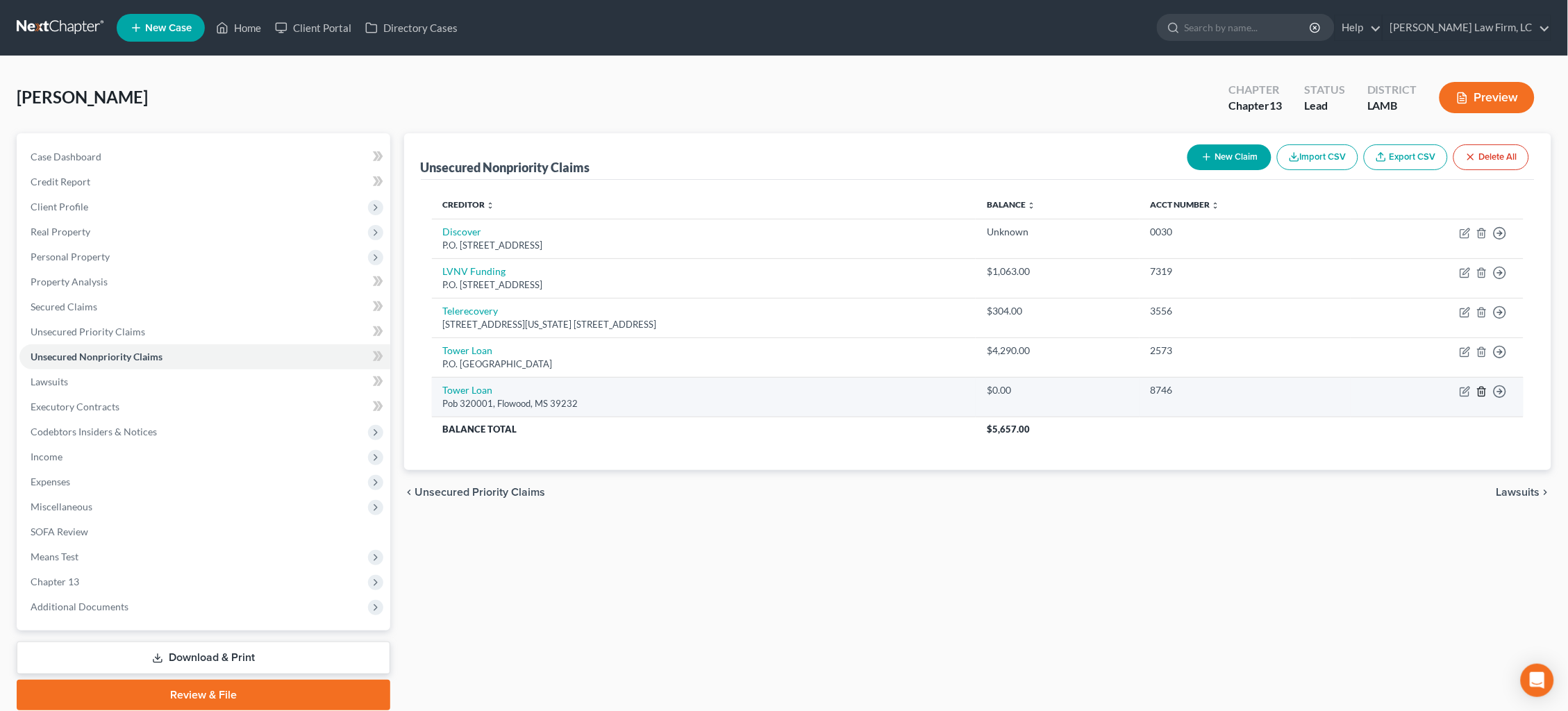
click at [1481, 391] on line "button" at bounding box center [1481, 392] width 0 height 3
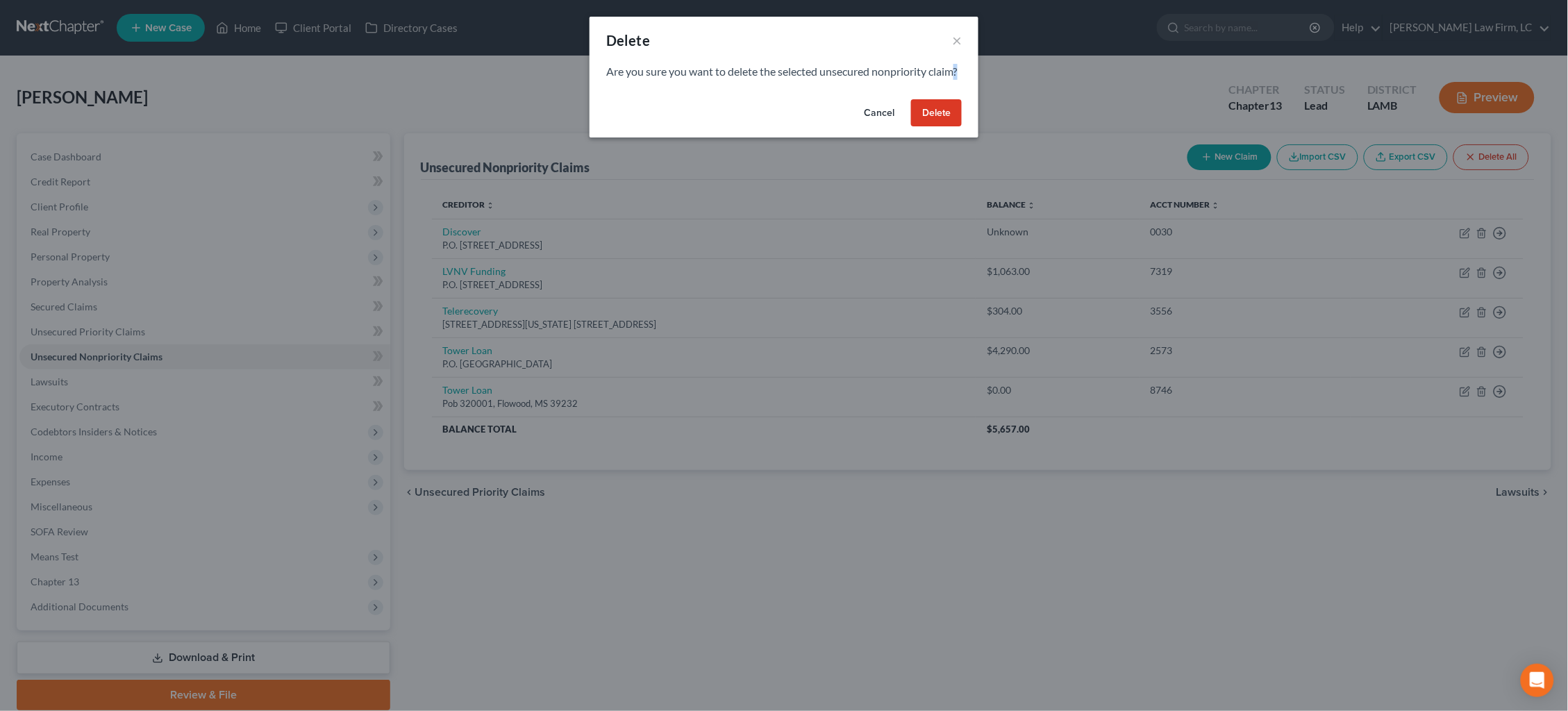
click at [1481, 385] on div "Delete × Are you sure you want to delete the selected unsecured nonpriority cla…" at bounding box center [784, 355] width 1568 height 711
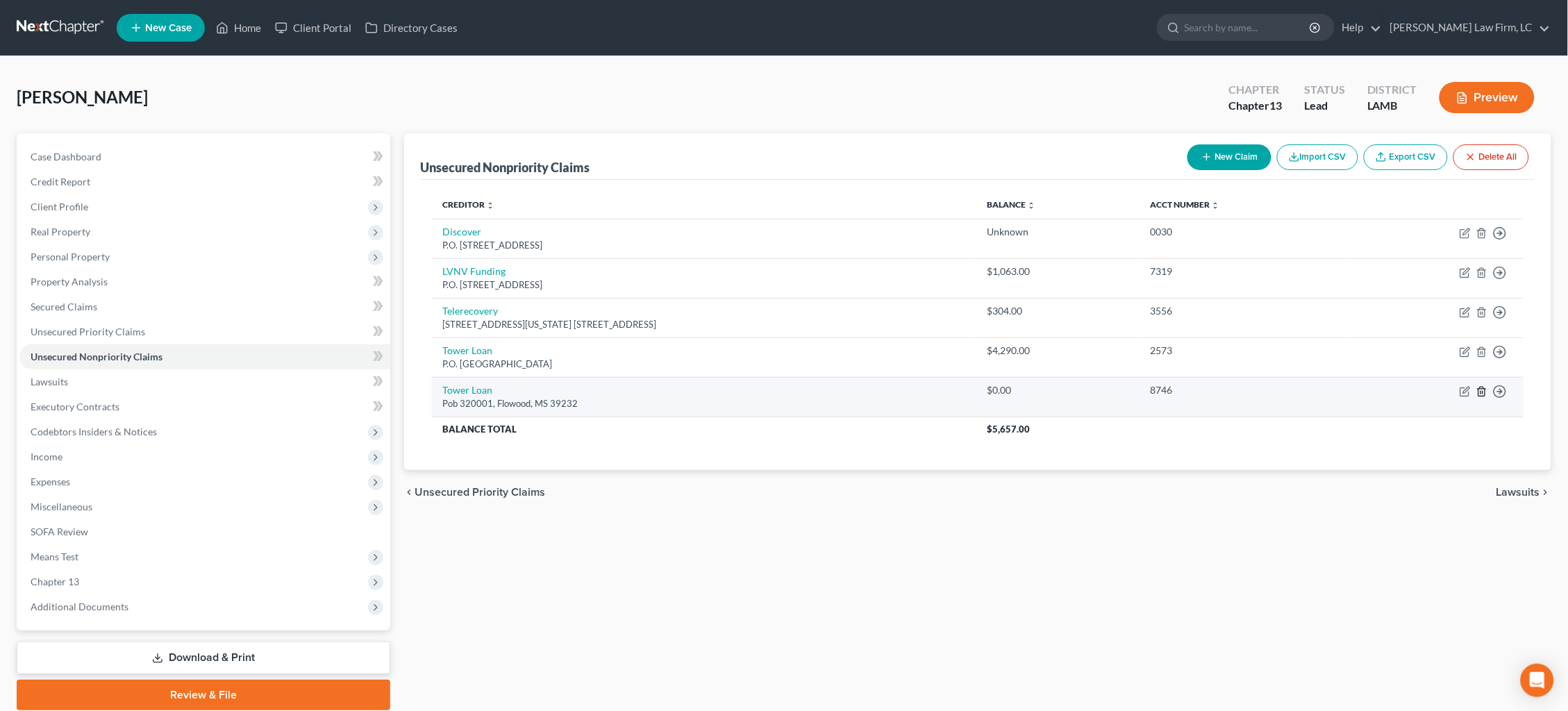
click at [1479, 386] on icon "button" at bounding box center [1482, 391] width 11 height 11
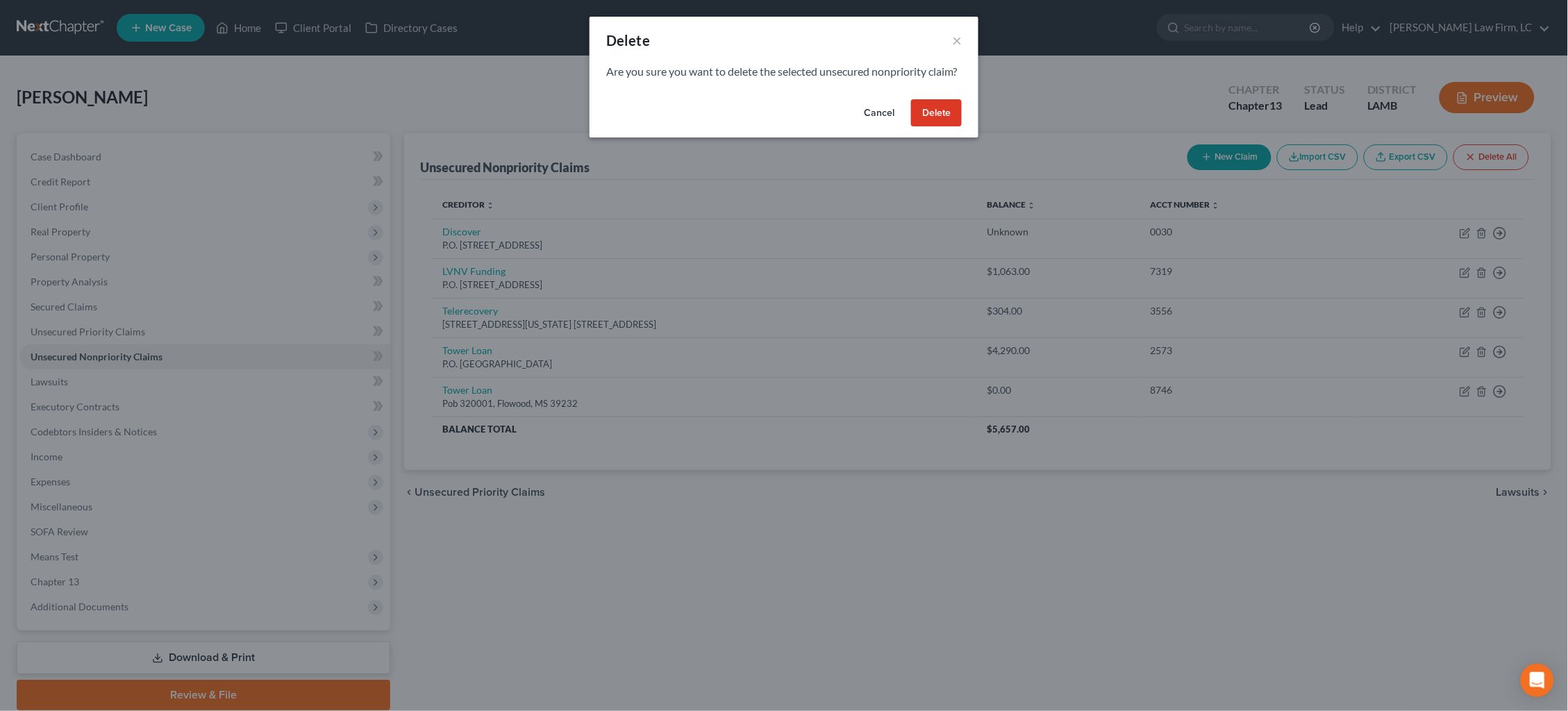
click at [957, 127] on button "Delete" at bounding box center [936, 113] width 50 height 28
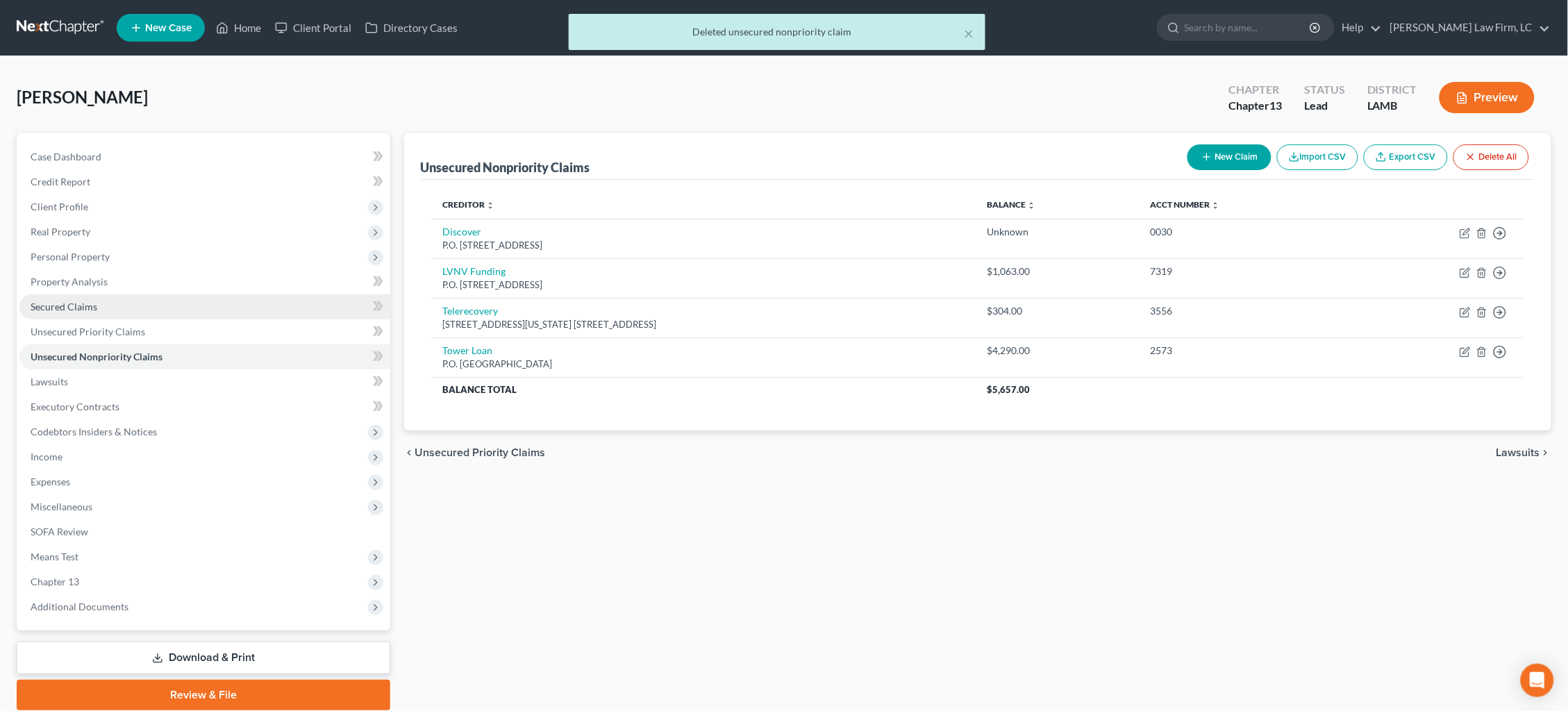
click at [220, 305] on link "Secured Claims" at bounding box center [205, 306] width 371 height 25
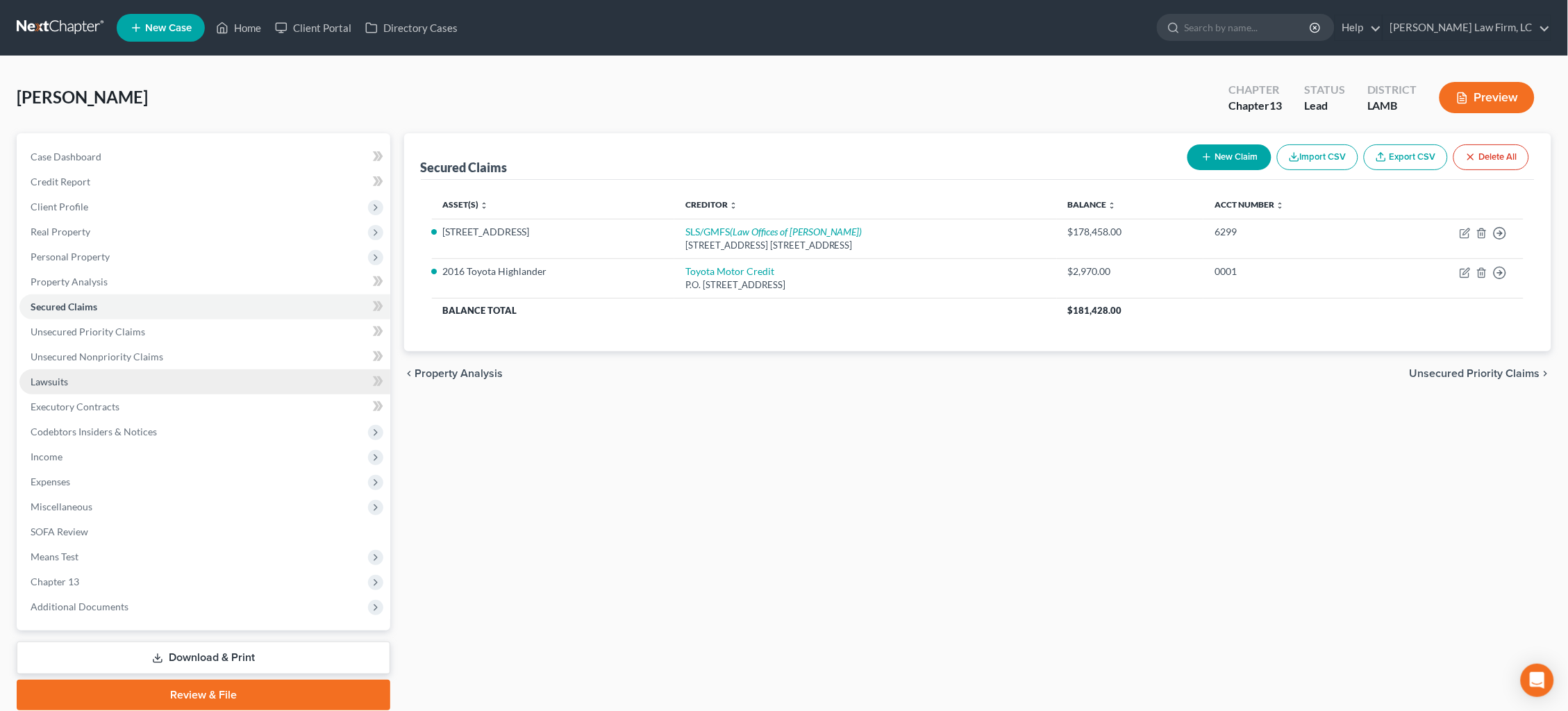
click at [86, 377] on link "Lawsuits" at bounding box center [205, 381] width 371 height 25
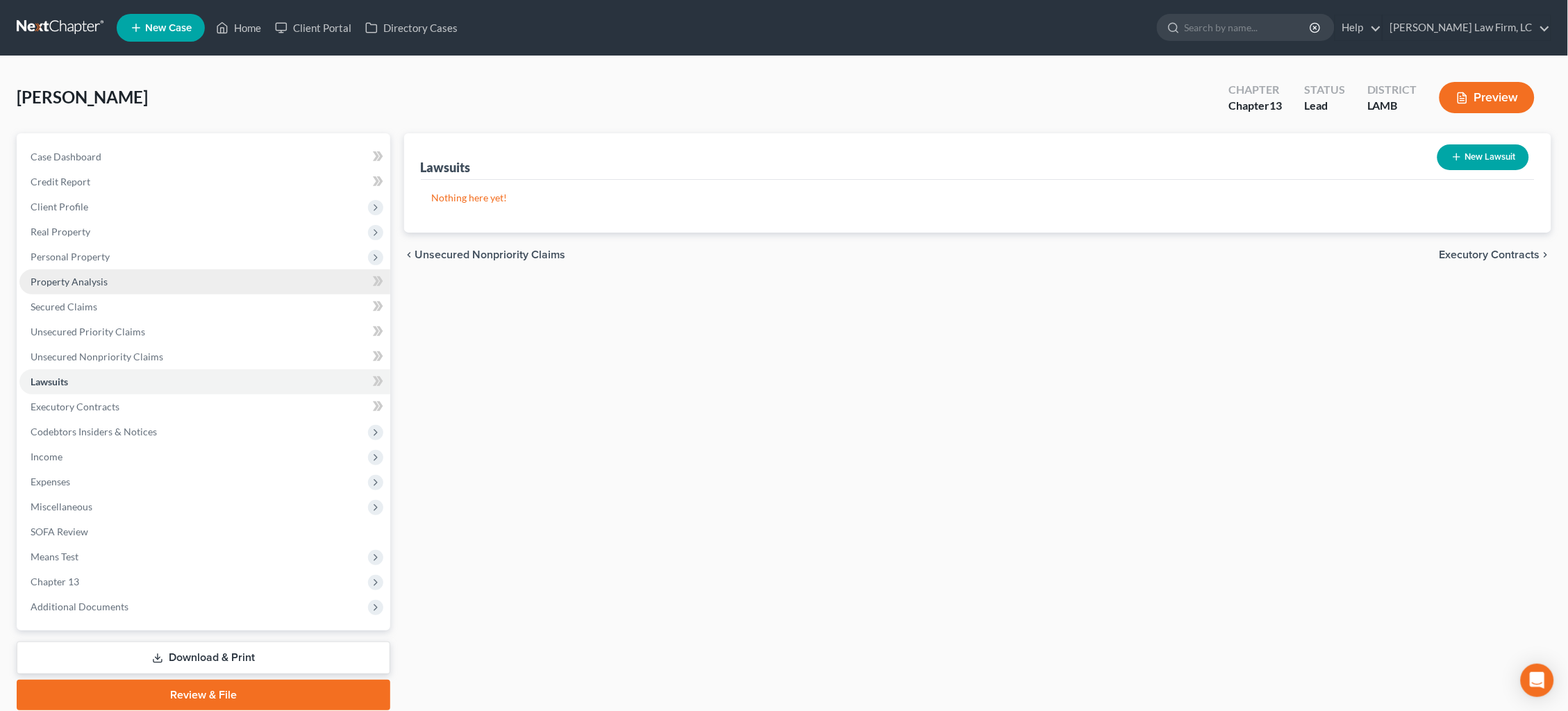
click at [71, 283] on link "Property Analysis" at bounding box center [205, 281] width 371 height 25
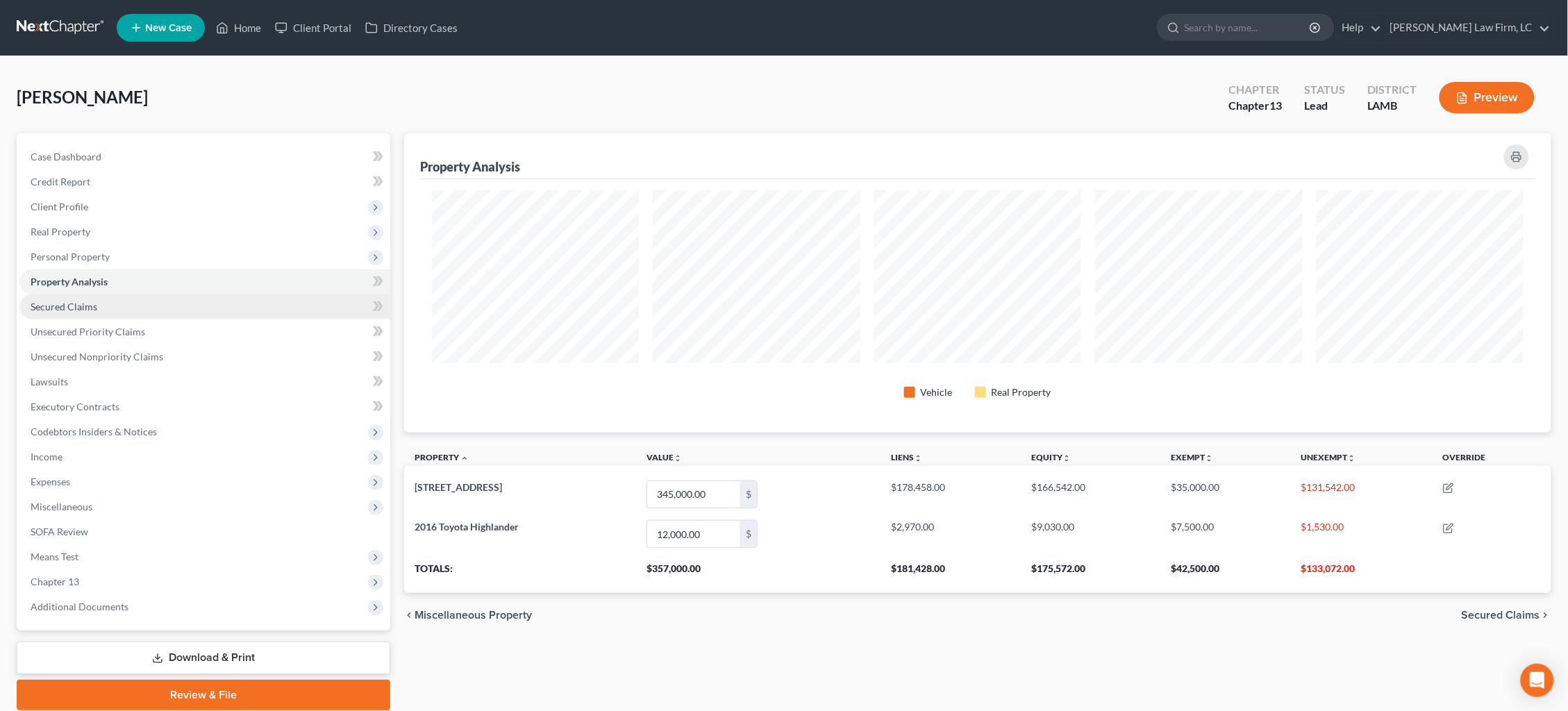
scroll to position [298, 1147]
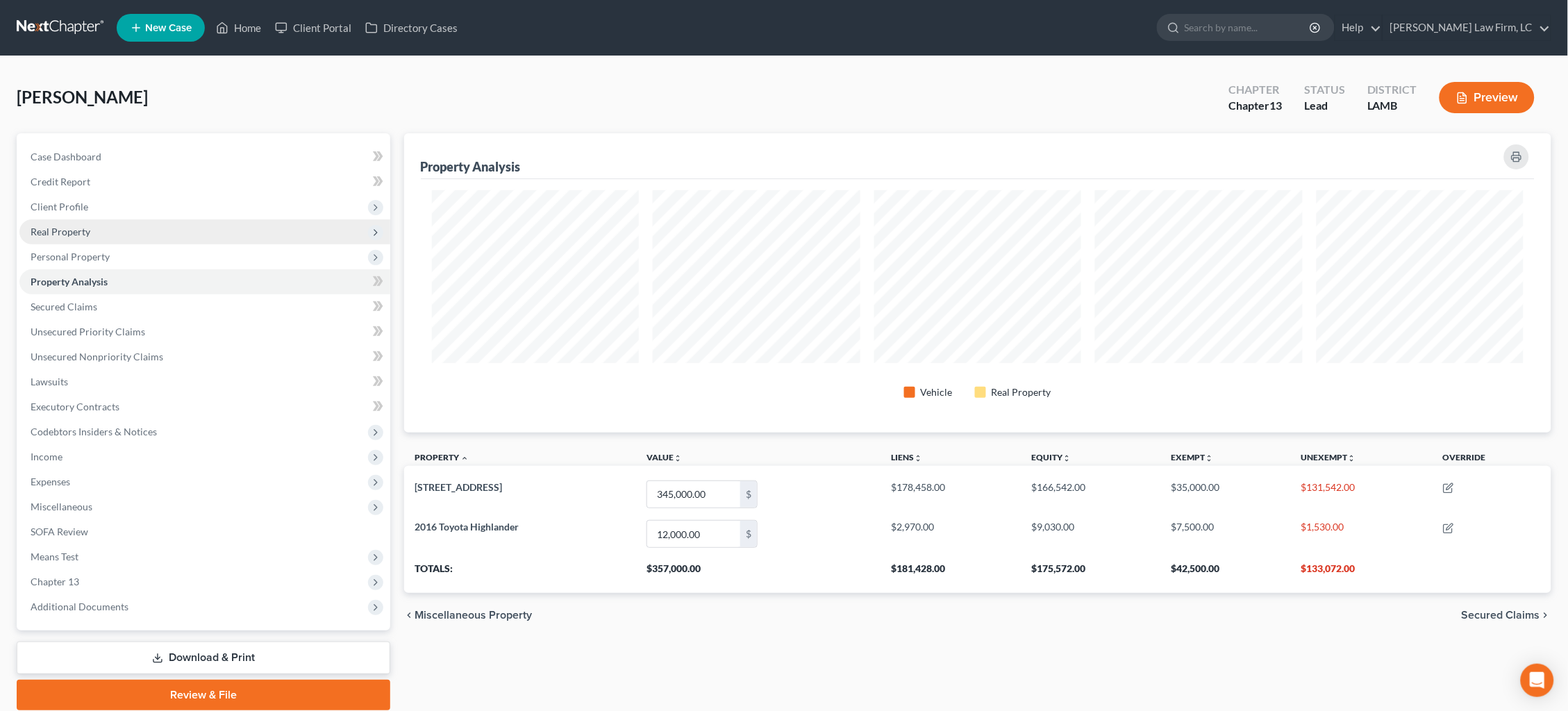
click at [130, 224] on span "Real Property" at bounding box center [205, 232] width 371 height 25
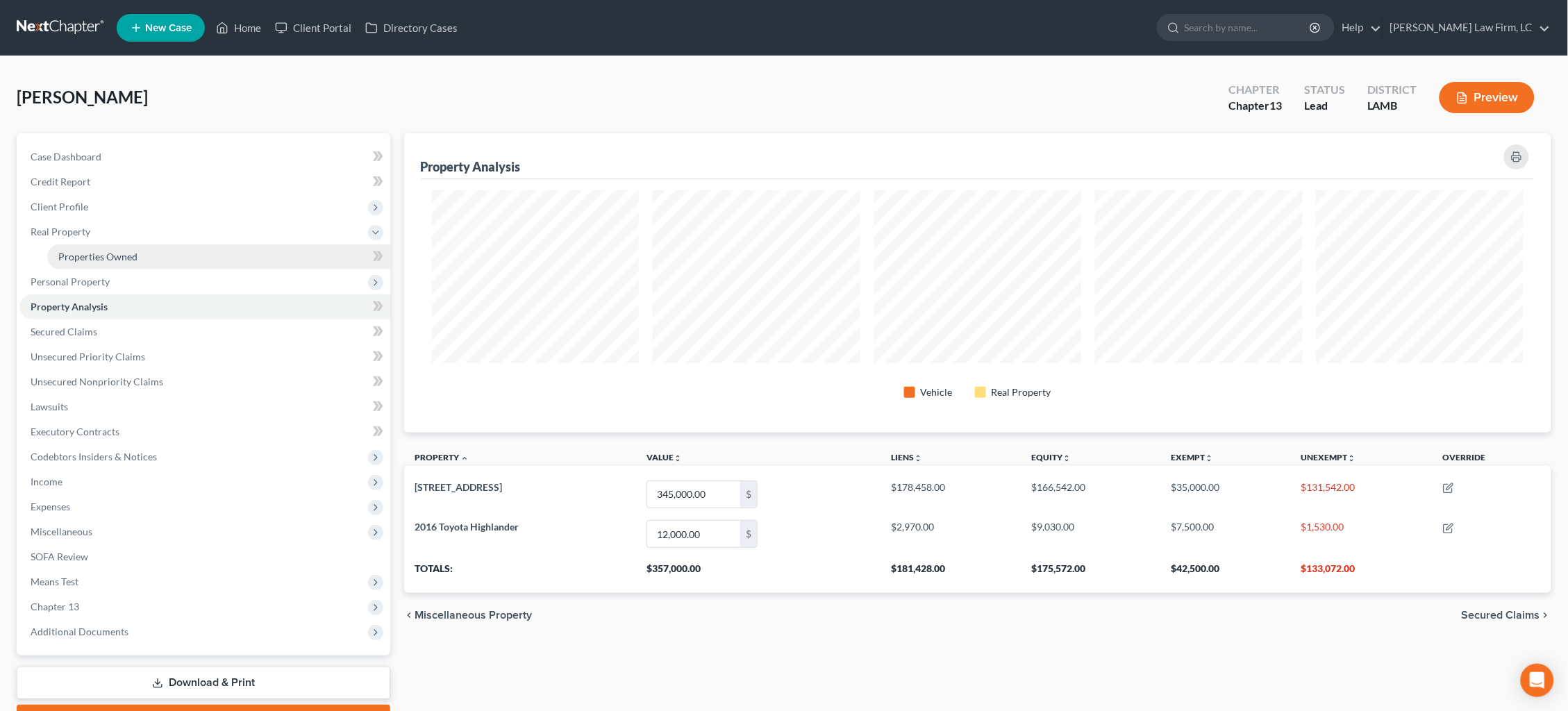
click at [133, 255] on span "Properties Owned" at bounding box center [97, 256] width 79 height 12
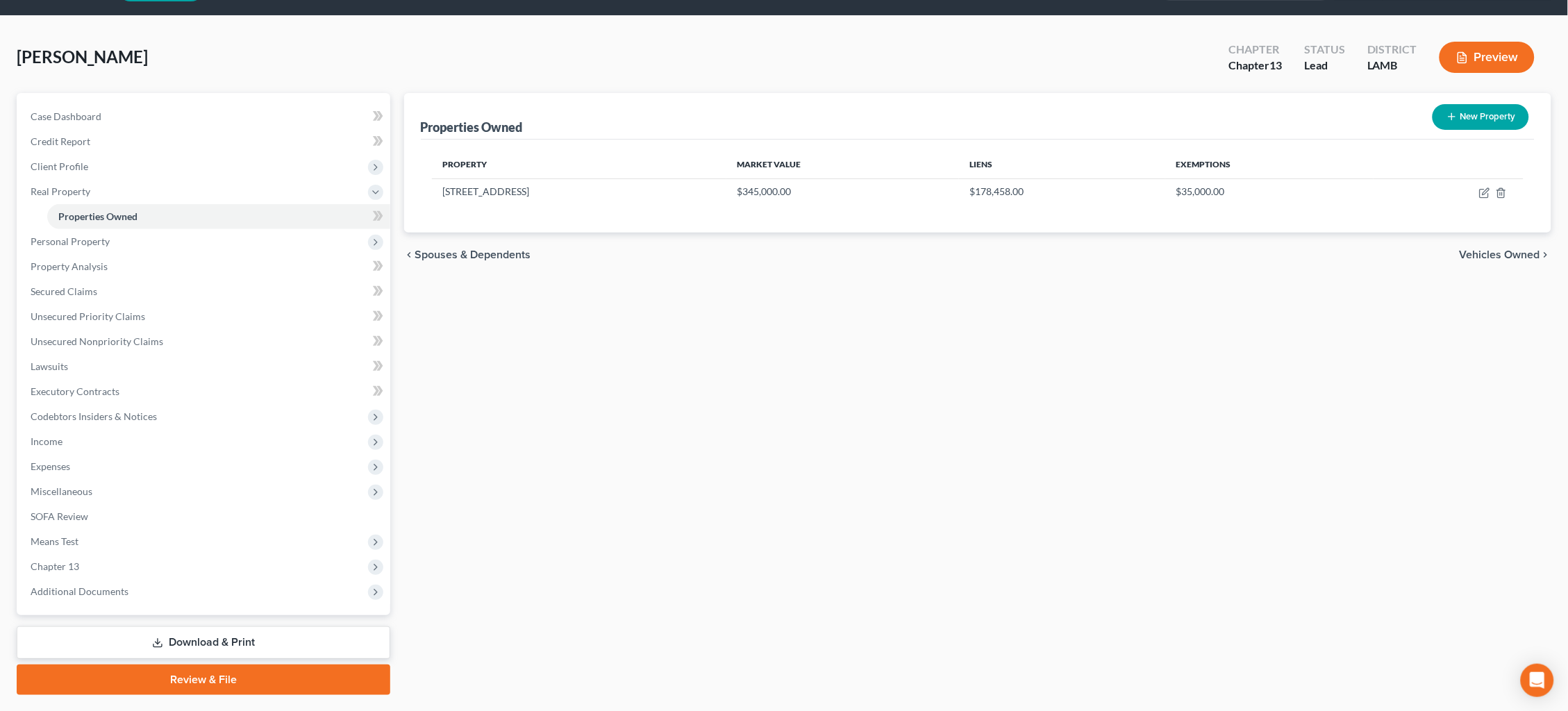
scroll to position [47, 0]
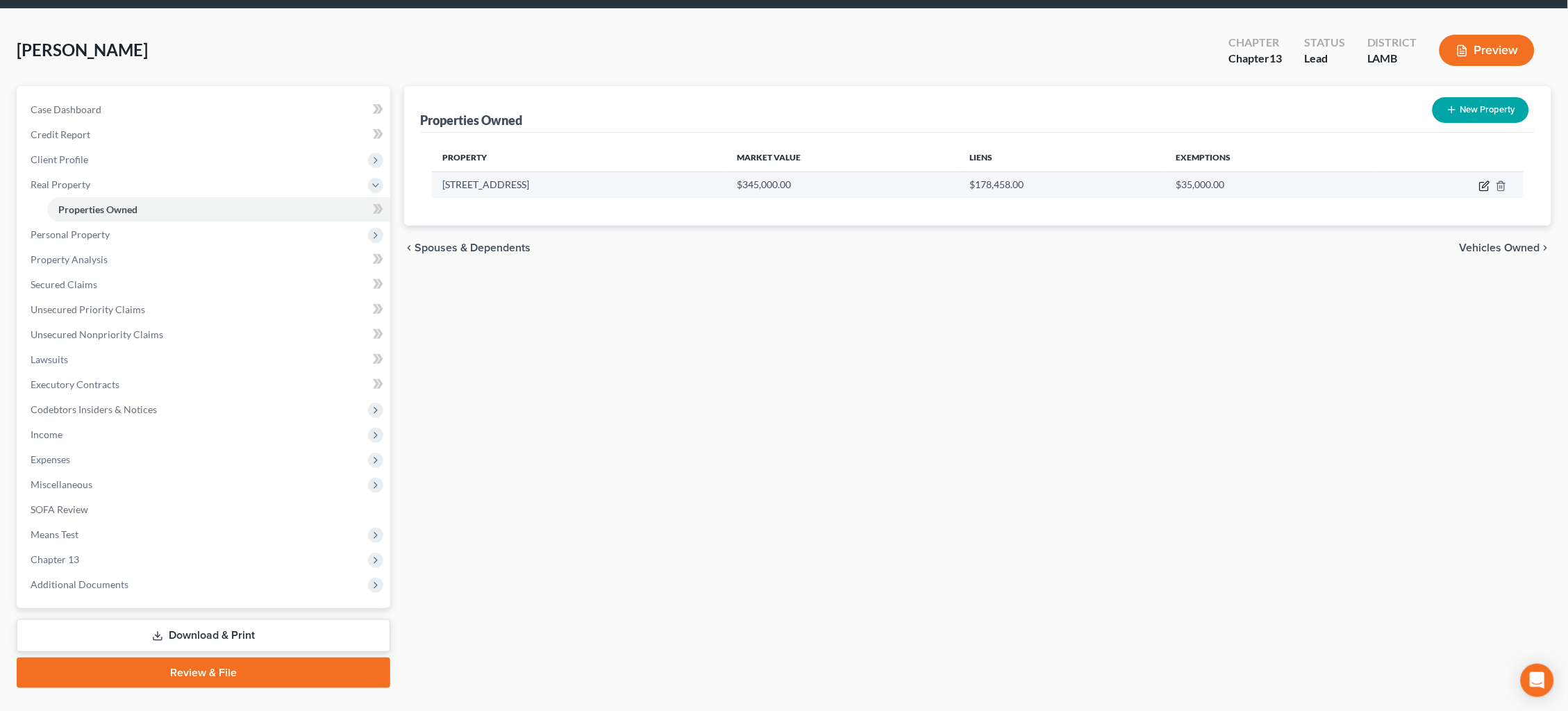
click at [1482, 186] on icon "button" at bounding box center [1485, 186] width 11 height 11
select select "19"
select select "31"
select select "0"
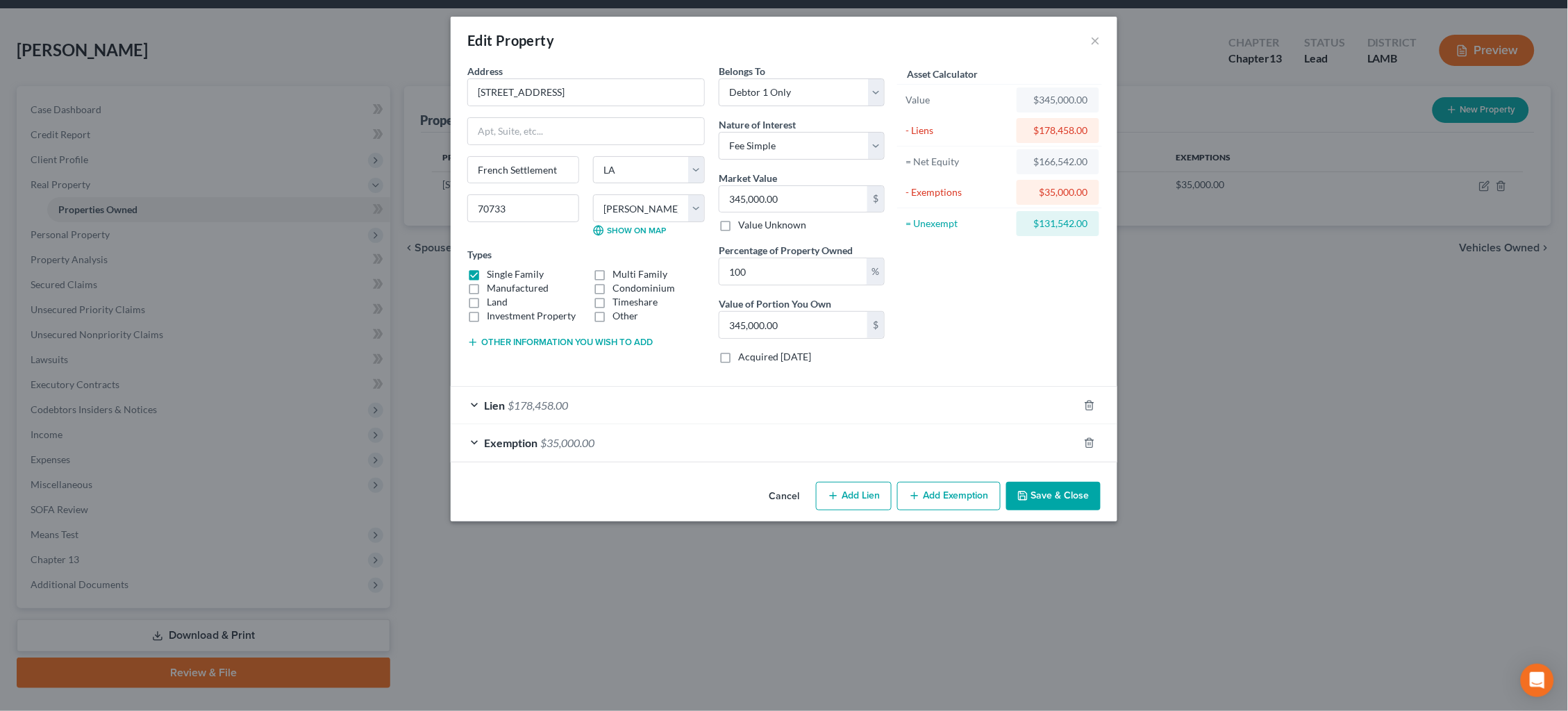
click at [1414, 344] on div "Edit Property × Address * 17036 Good Times Rd. French Settlement State [US_STAT…" at bounding box center [784, 355] width 1568 height 711
click at [1096, 38] on button "×" at bounding box center [1096, 40] width 10 height 16
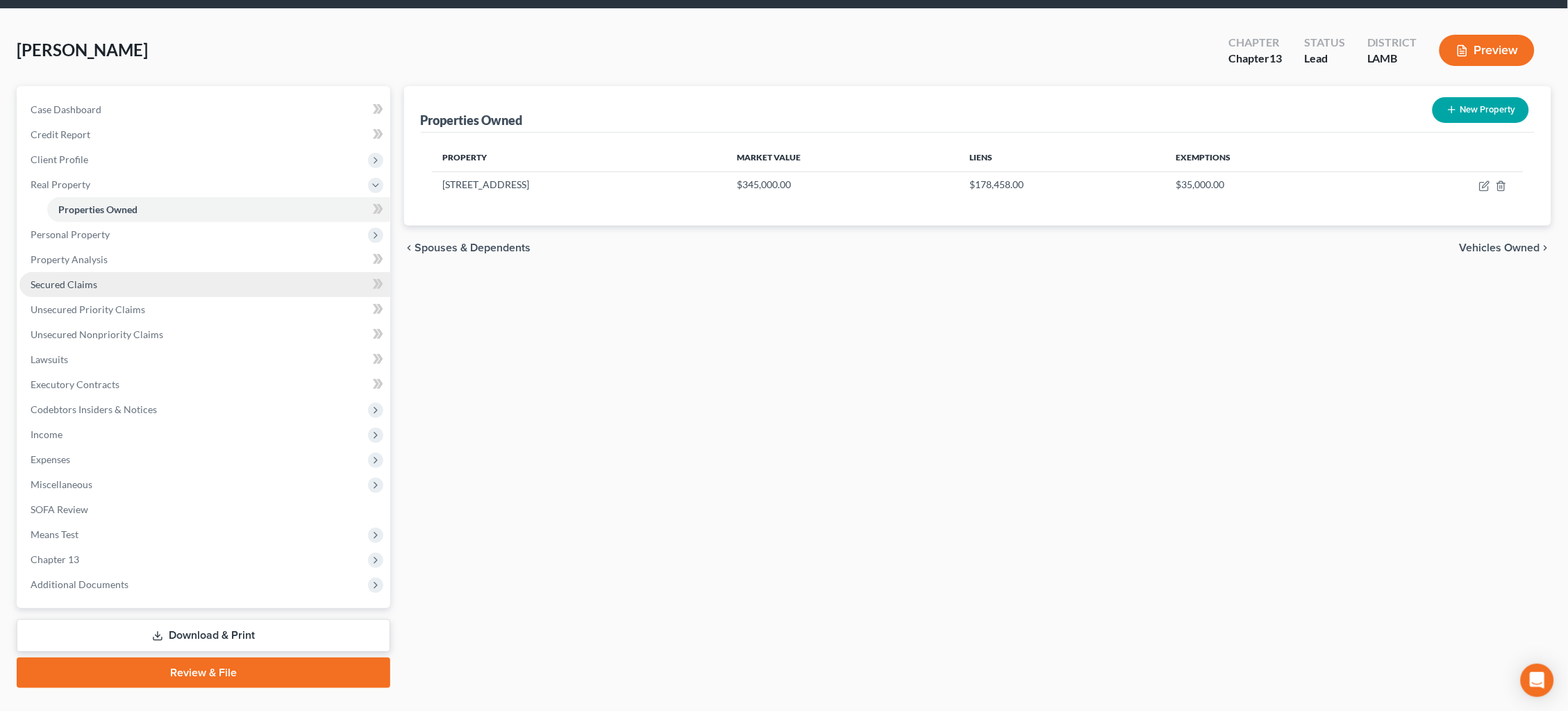
click at [102, 283] on link "Secured Claims" at bounding box center [205, 284] width 371 height 25
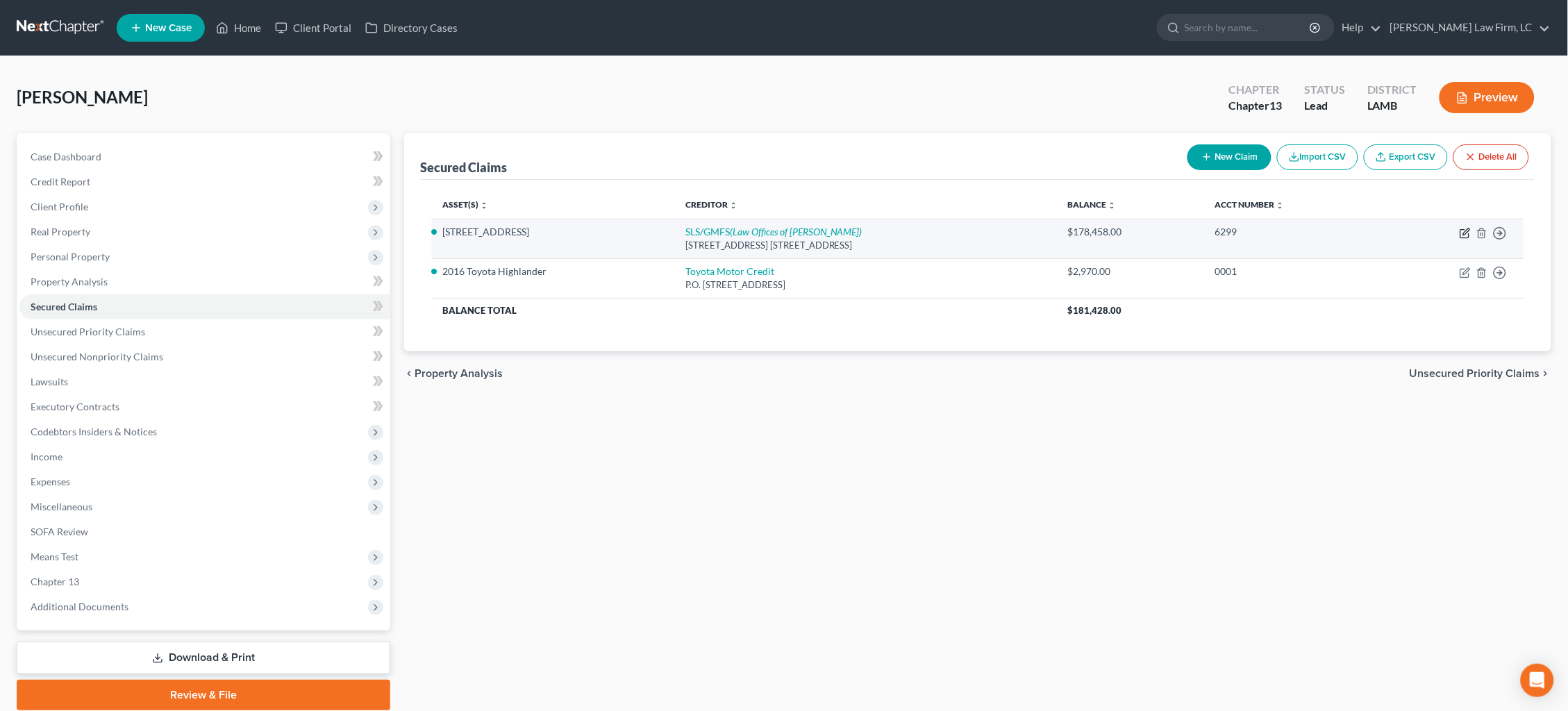
click at [1461, 234] on icon "button" at bounding box center [1466, 234] width 11 height 11
select select "5"
select select "0"
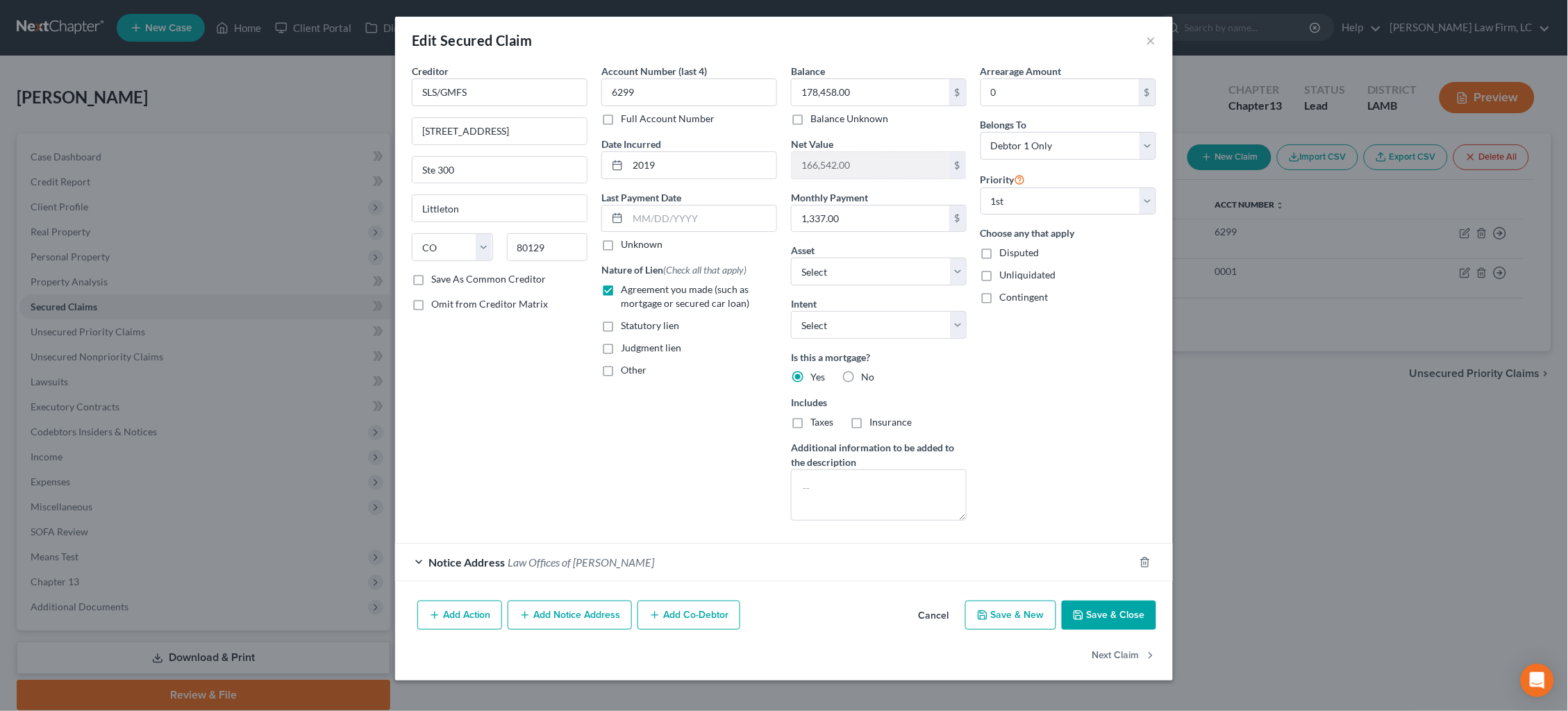
click at [571, 619] on button "Add Notice Address" at bounding box center [570, 615] width 124 height 29
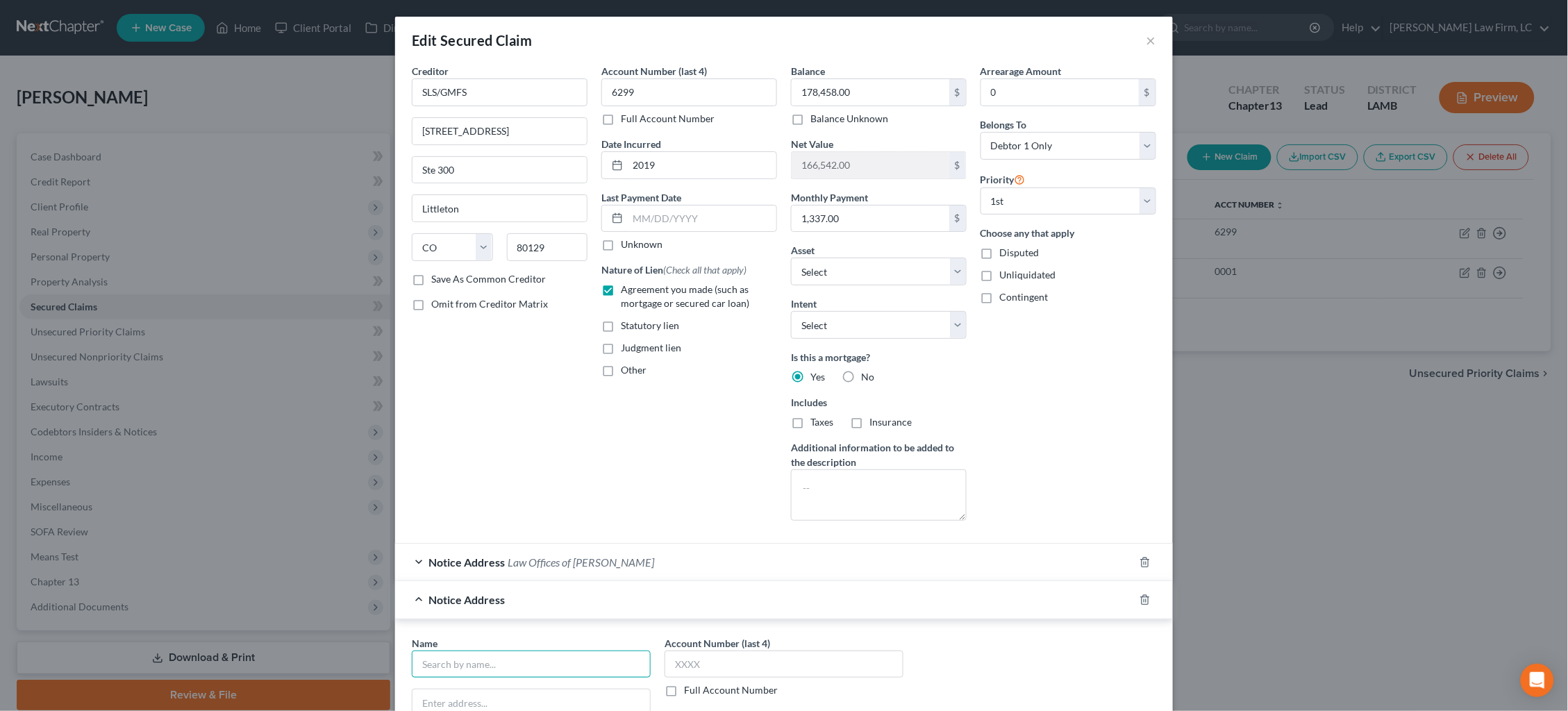
click at [563, 654] on input "text" at bounding box center [531, 664] width 239 height 28
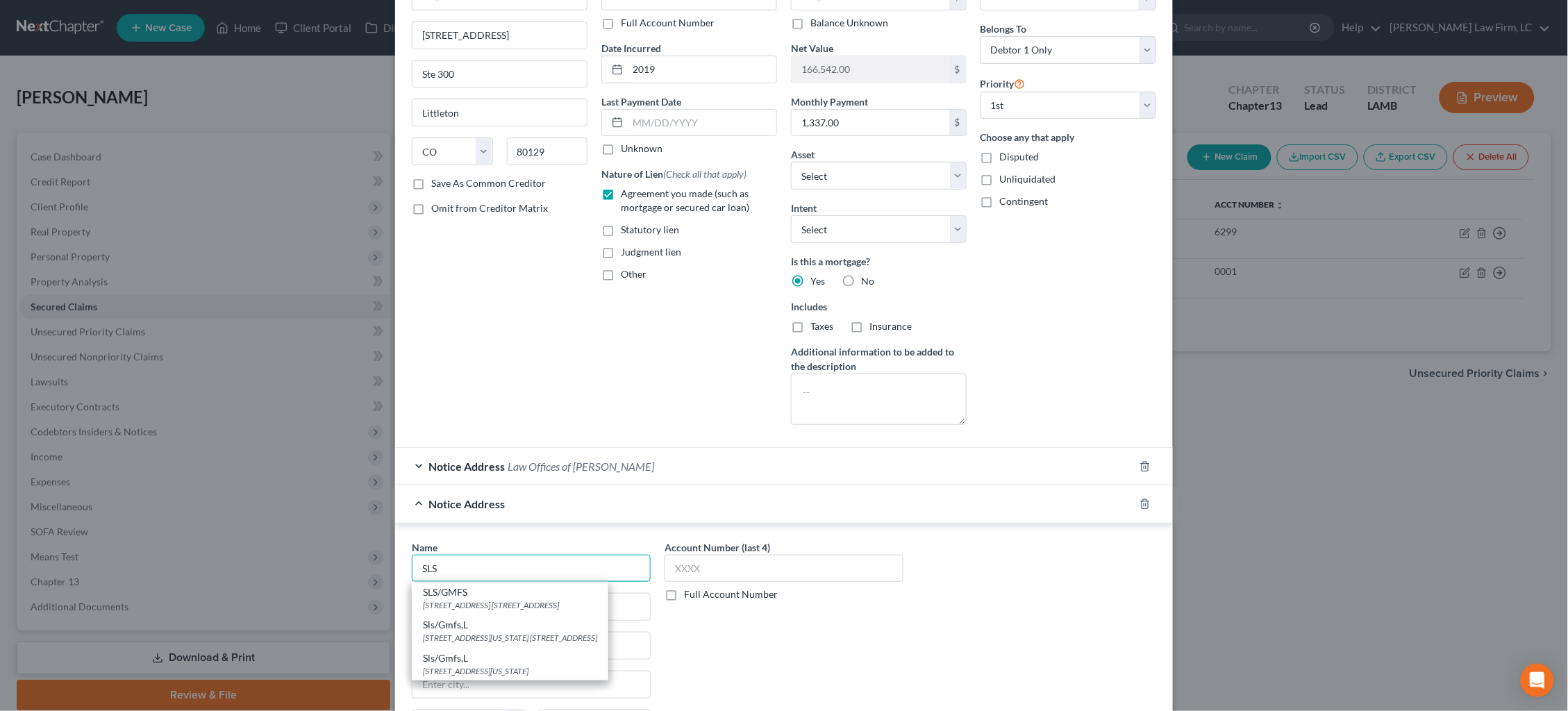
scroll to position [107, 0]
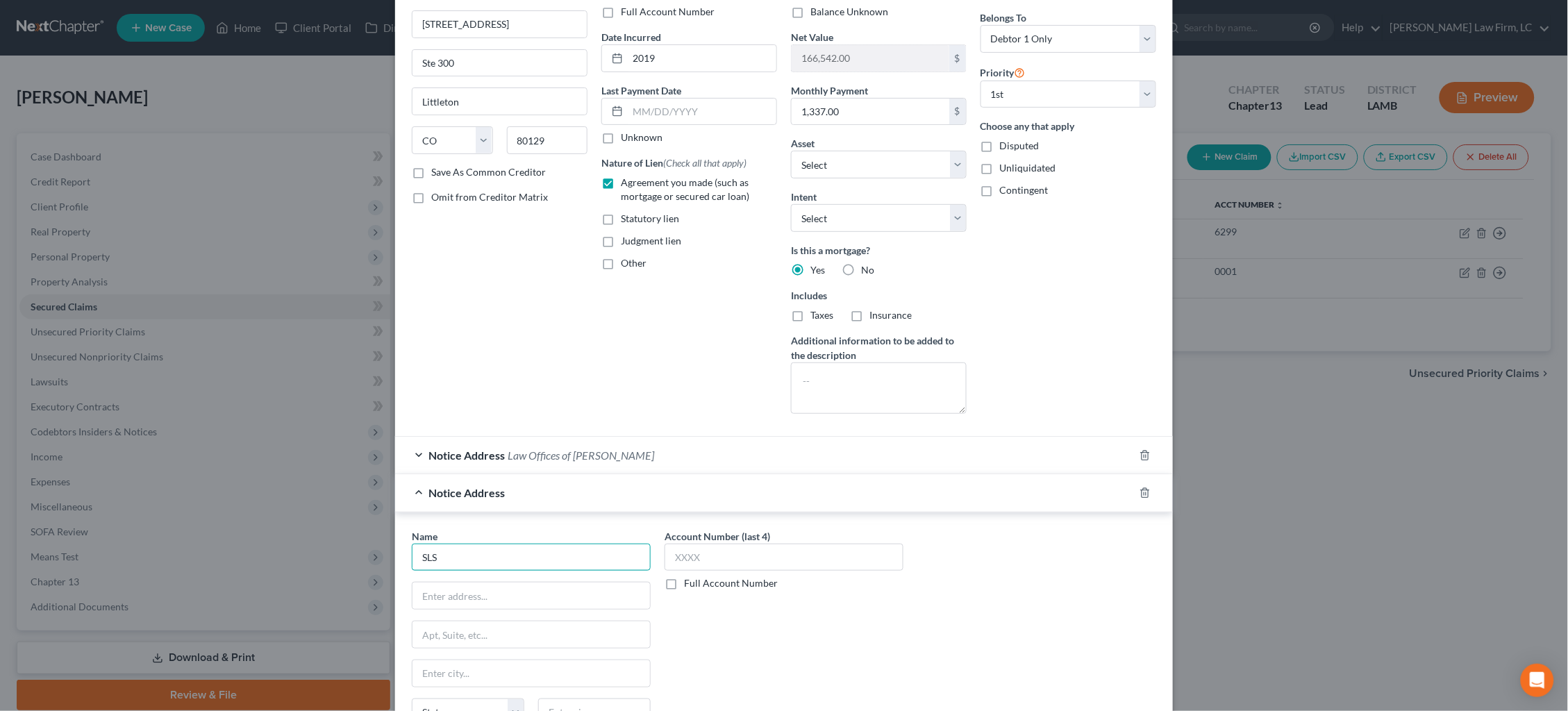
drag, startPoint x: 418, startPoint y: 551, endPoint x: 286, endPoint y: 544, distance: 132.2
click at [303, 546] on div "Edit Secured Claim × Creditor * SLS/GMFS [STREET_ADDRESS] Ste 300 [GEOGRAPHIC_D…" at bounding box center [784, 355] width 1568 height 711
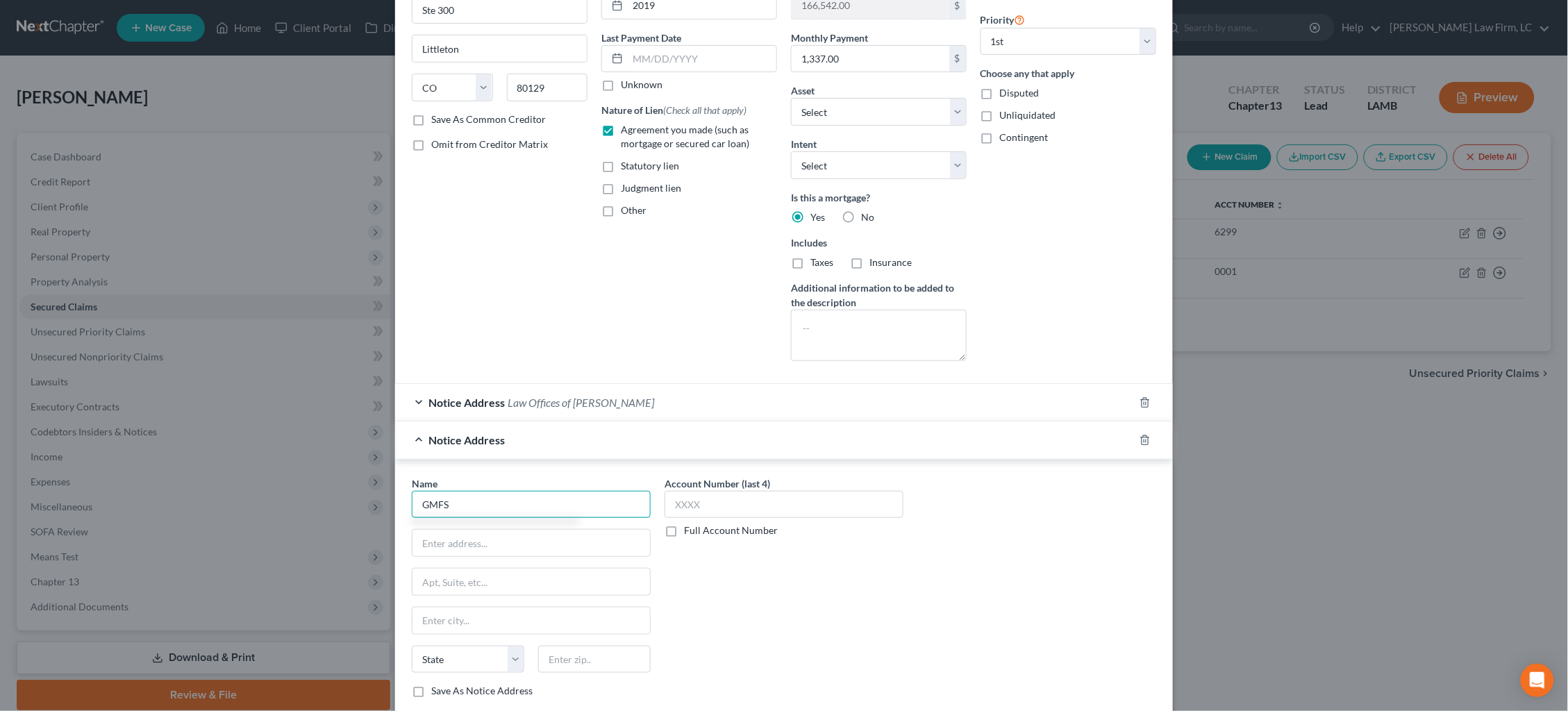
scroll to position [250, 0]
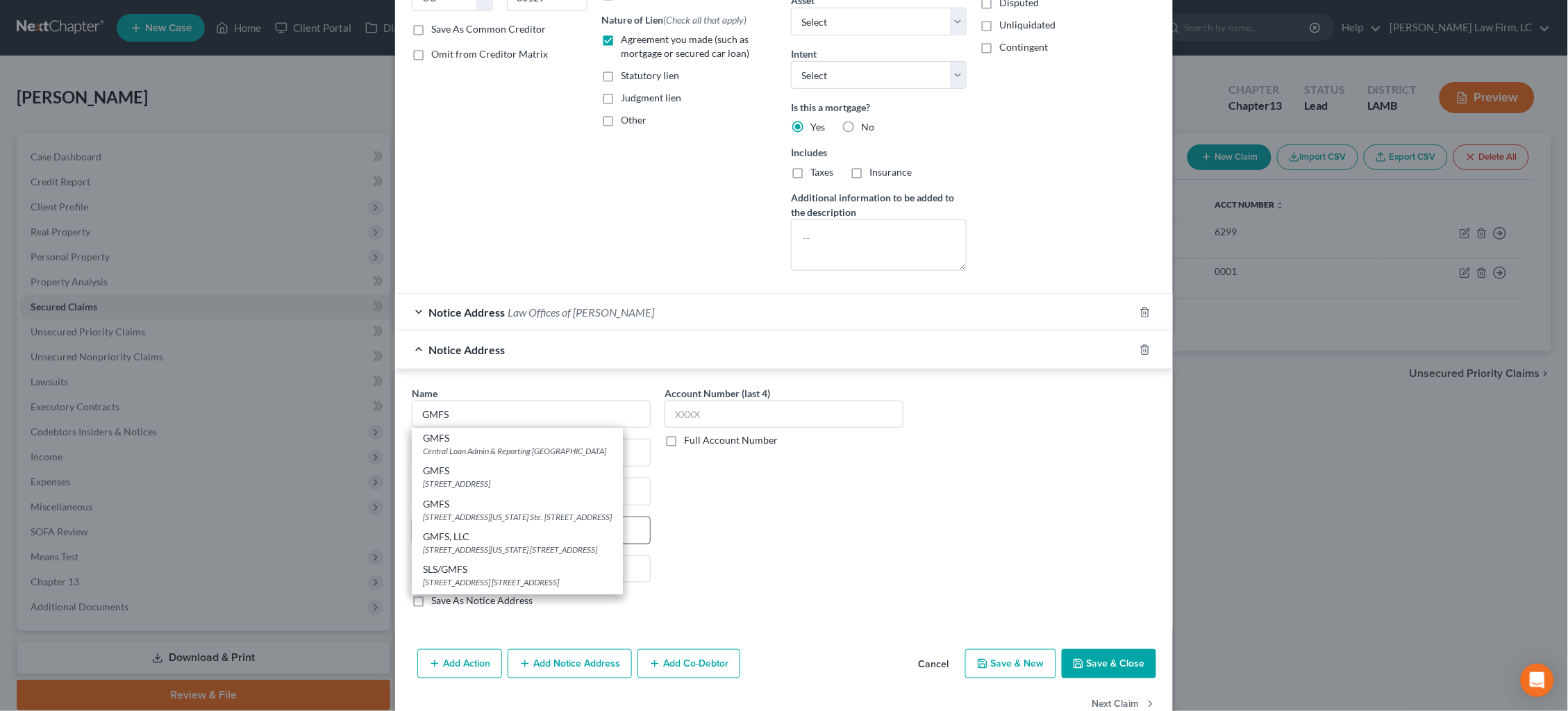
drag, startPoint x: 553, startPoint y: 553, endPoint x: 561, endPoint y: 530, distance: 24.4
click at [553, 553] on div "[STREET_ADDRESS][US_STATE] [STREET_ADDRESS]" at bounding box center [517, 549] width 189 height 12
type input "GMFS, LLC"
type input "[STREET_ADDRESS][US_STATE]"
type input "Suite 200A, Cenlar FSB"
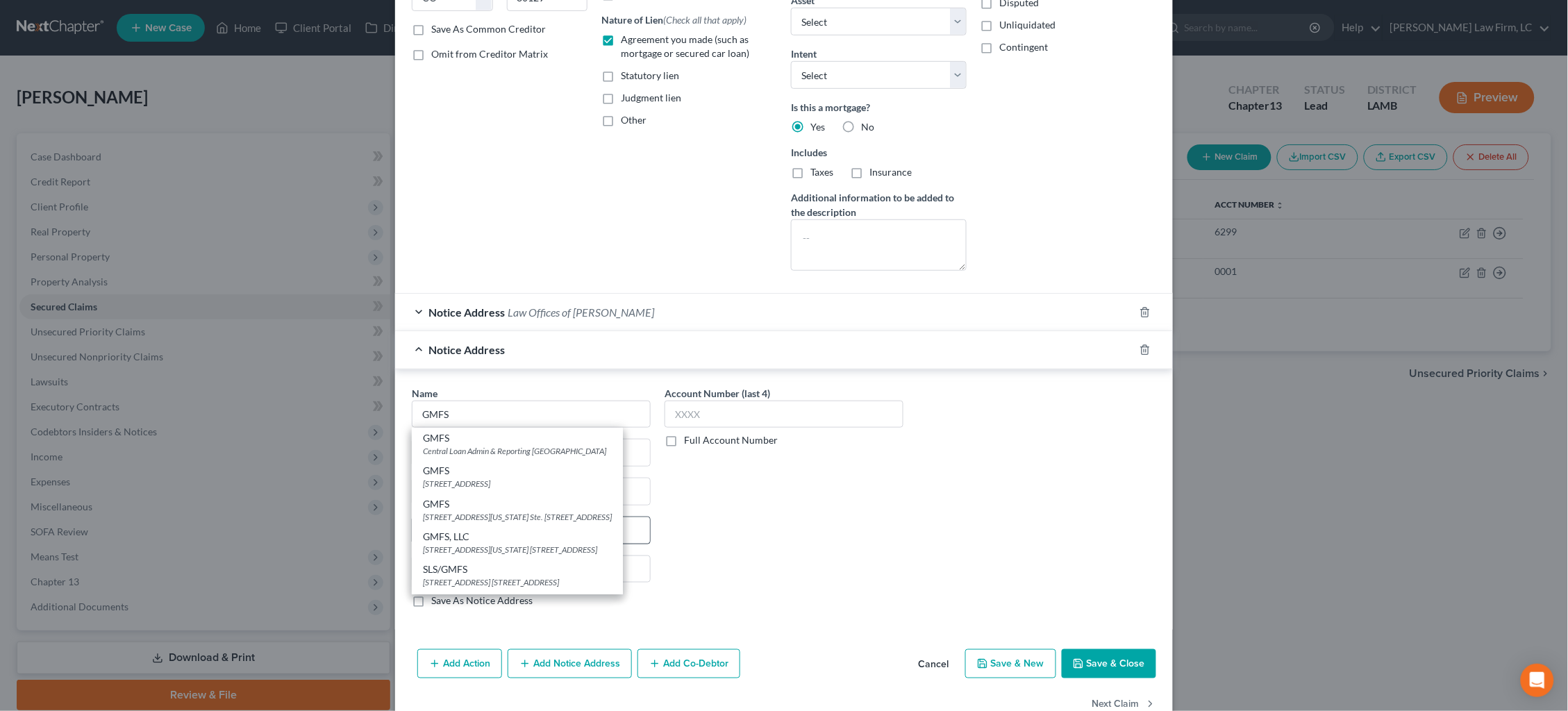
type input "Baton Rouge"
select select "19"
type input "70806"
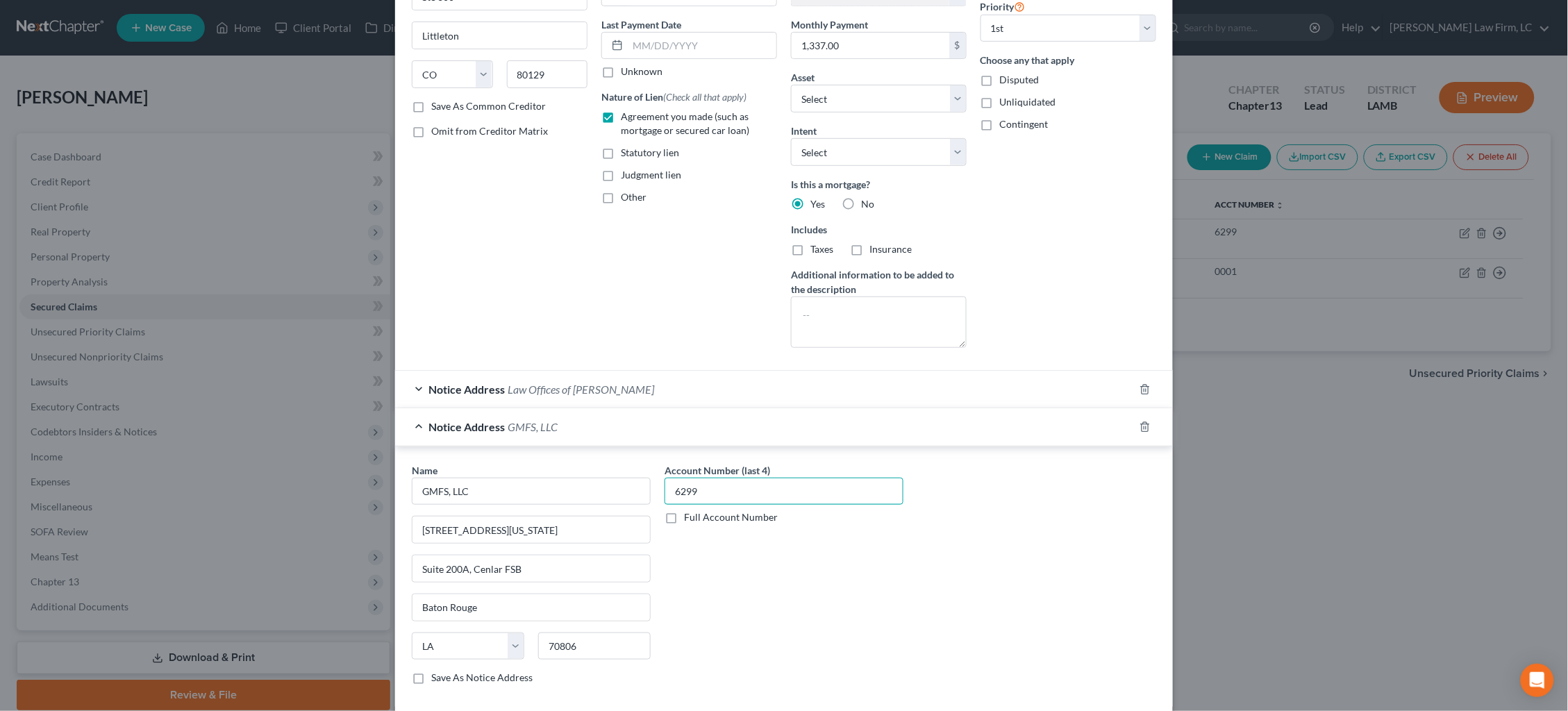
scroll to position [210, 0]
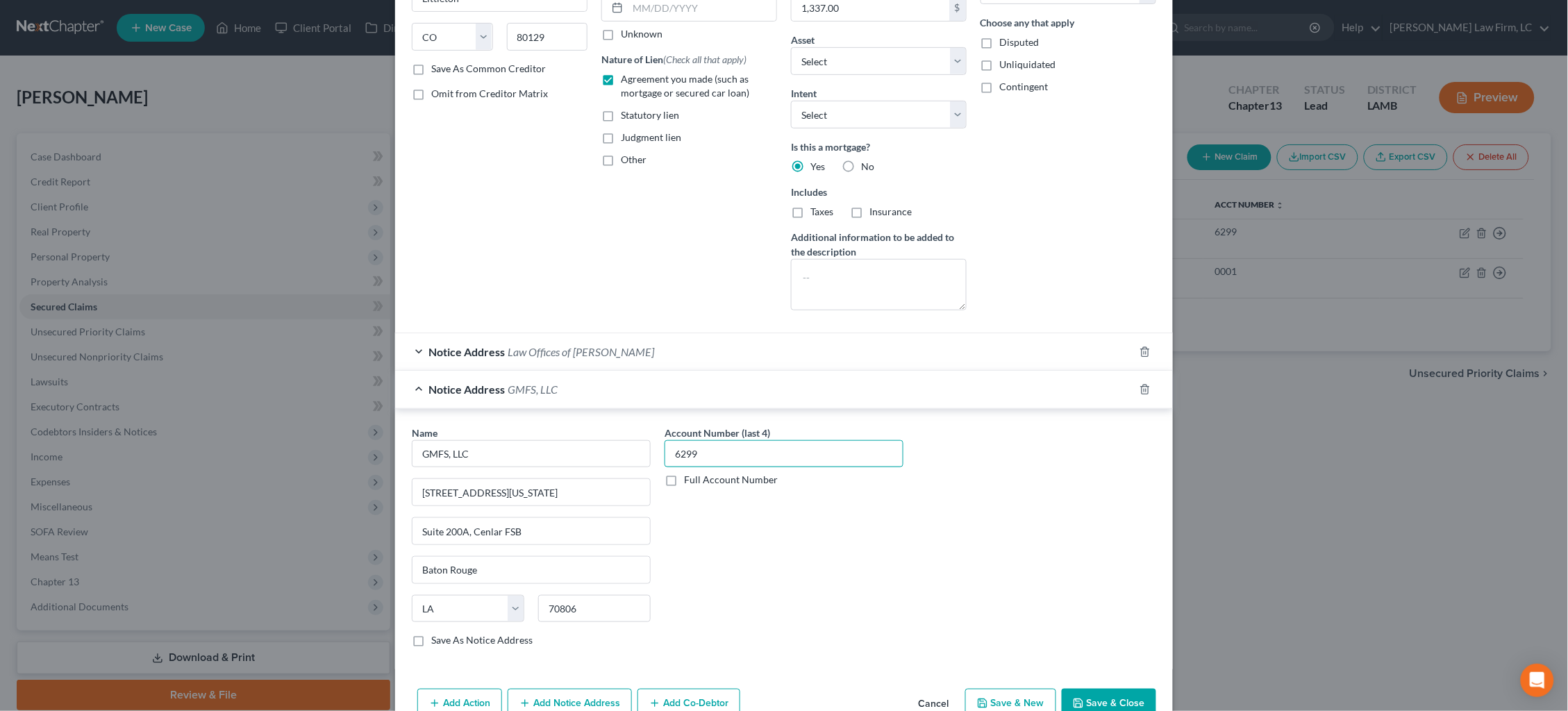
type input "6299"
click at [1109, 693] on button "Save & Close" at bounding box center [1109, 703] width 94 height 29
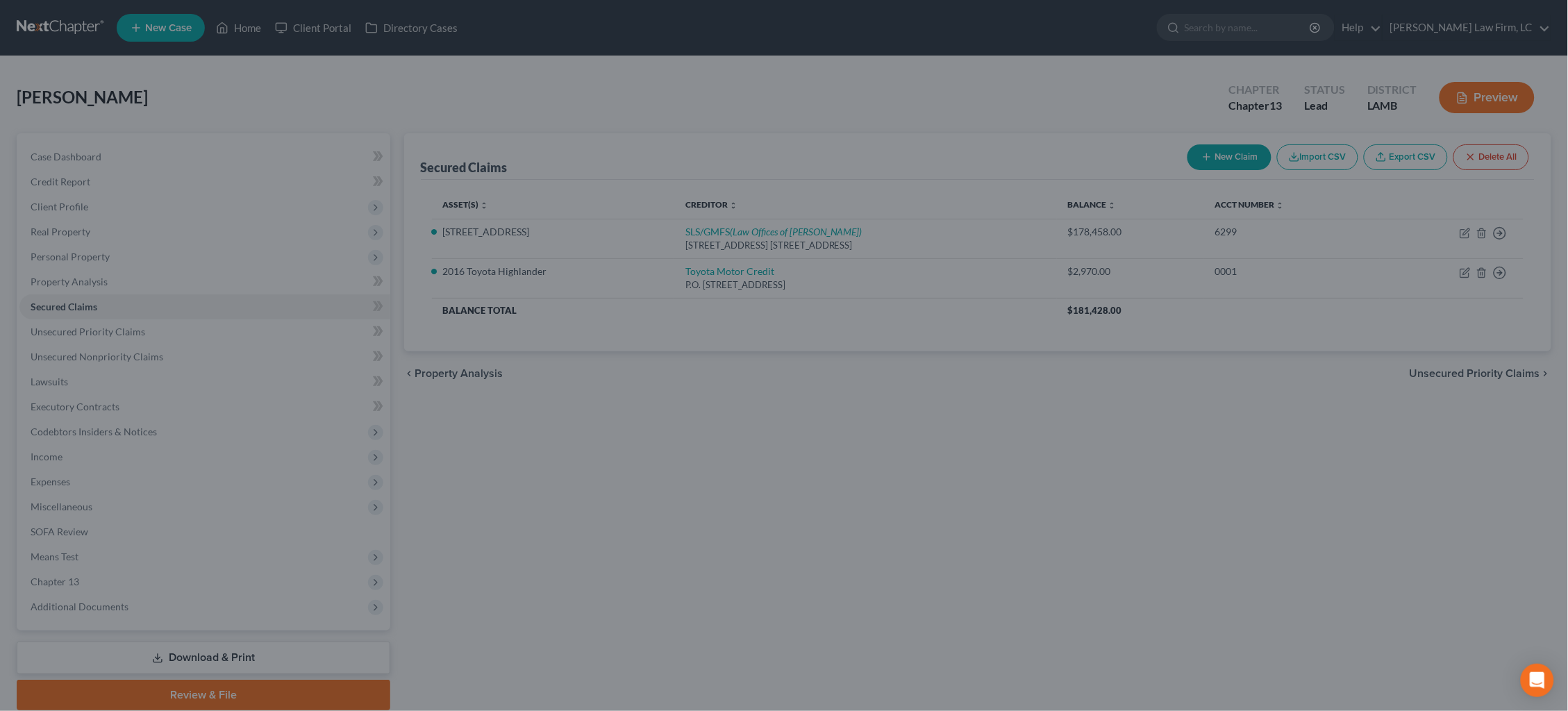
scroll to position [0, 0]
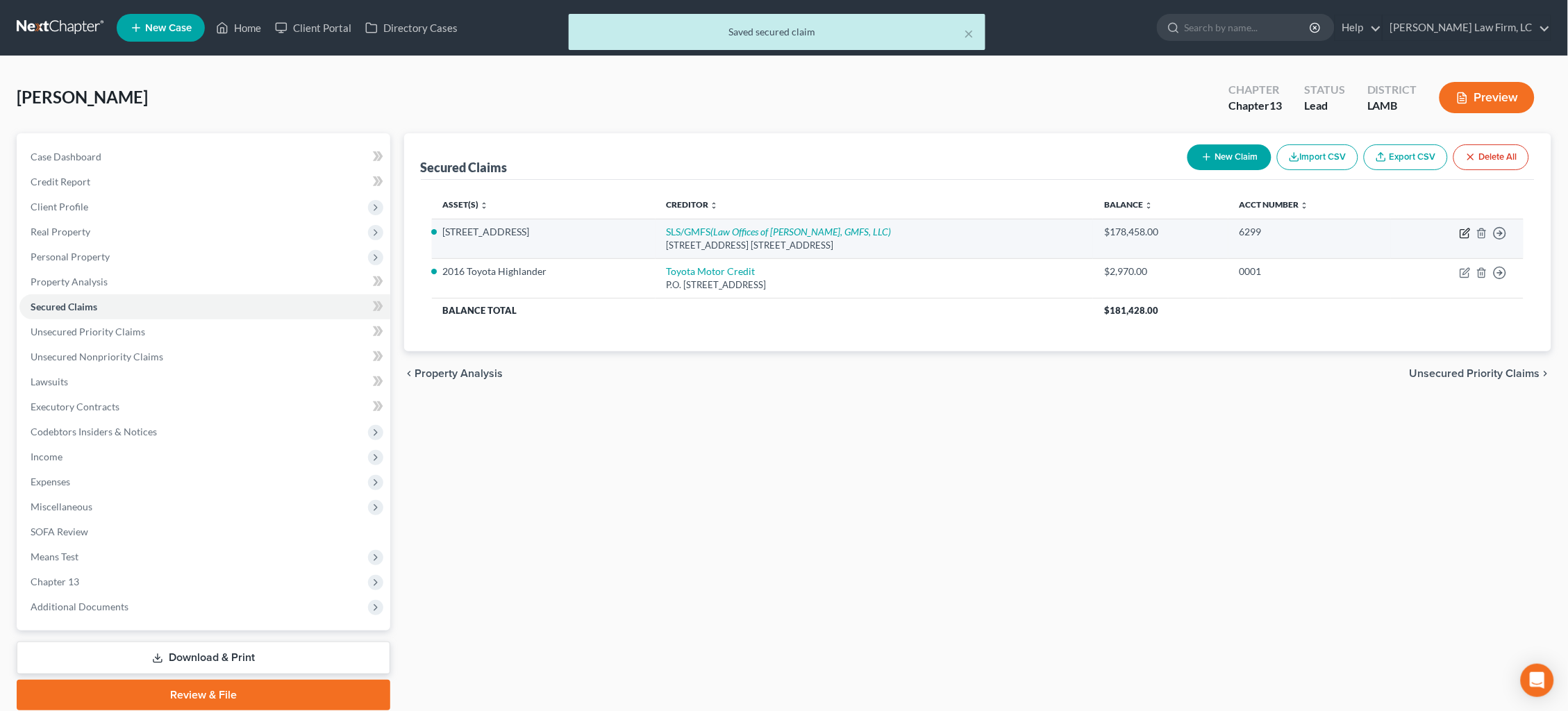
click at [1466, 237] on icon "button" at bounding box center [1465, 234] width 9 height 9
select select "5"
select select "0"
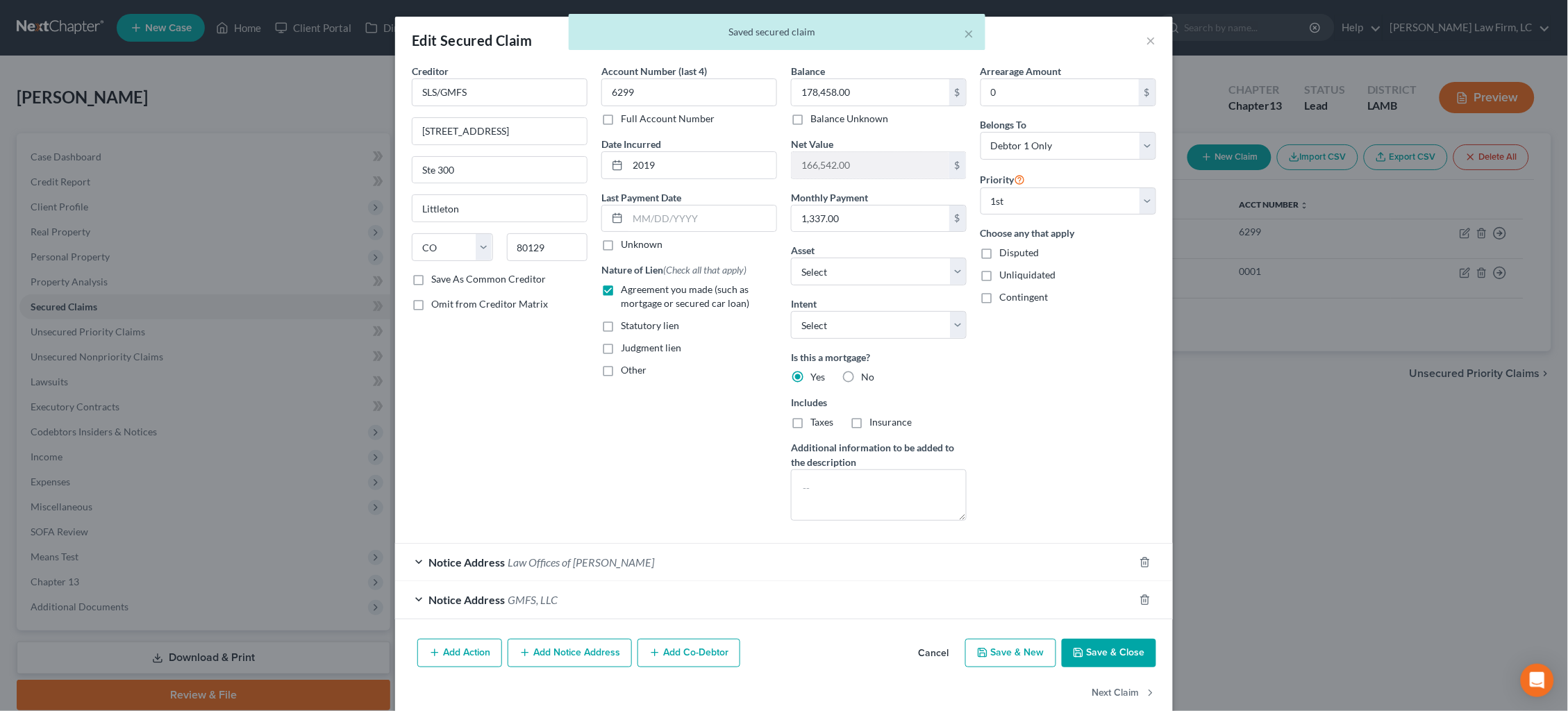
drag, startPoint x: 591, startPoint y: 650, endPoint x: 585, endPoint y: 612, distance: 38.5
click at [589, 650] on button "Add Notice Address" at bounding box center [570, 653] width 124 height 29
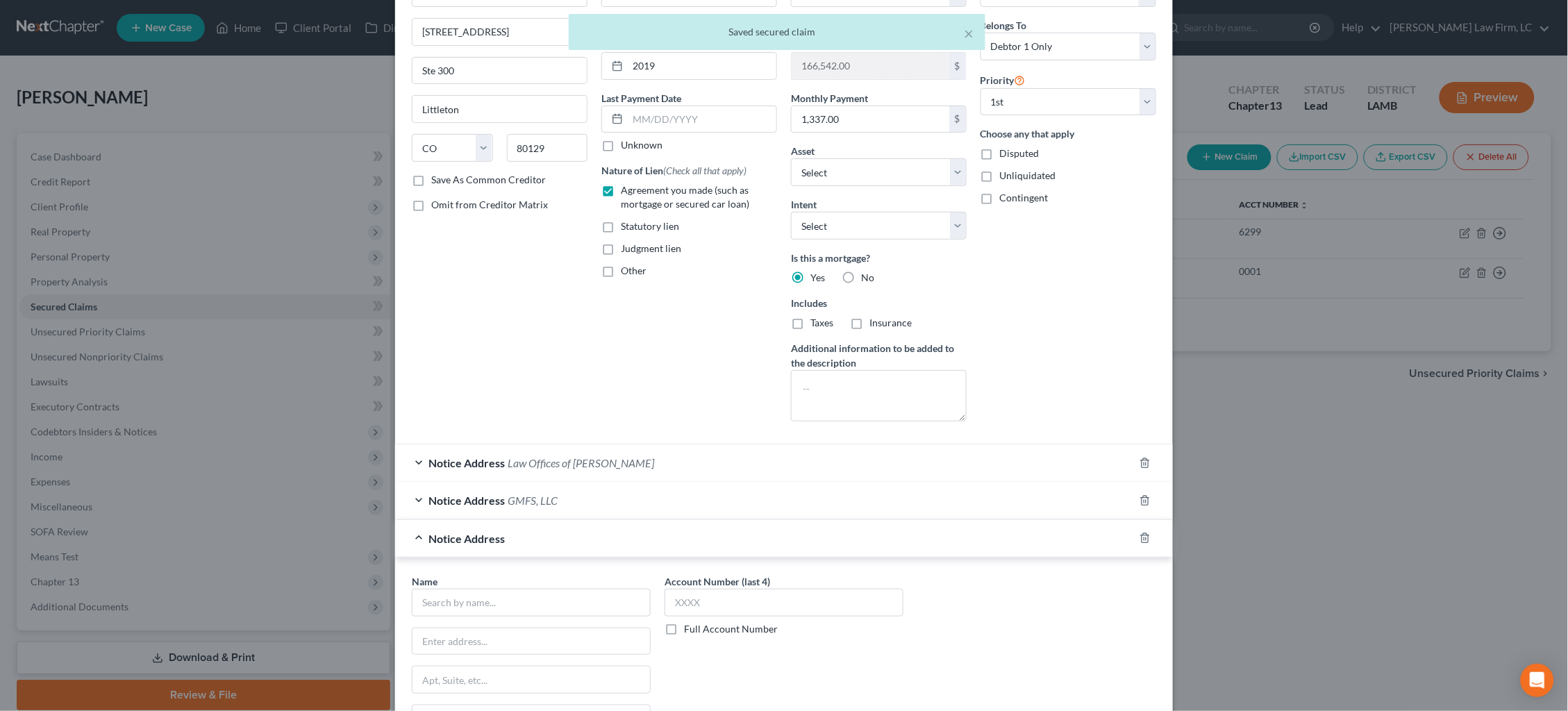
scroll to position [112, 0]
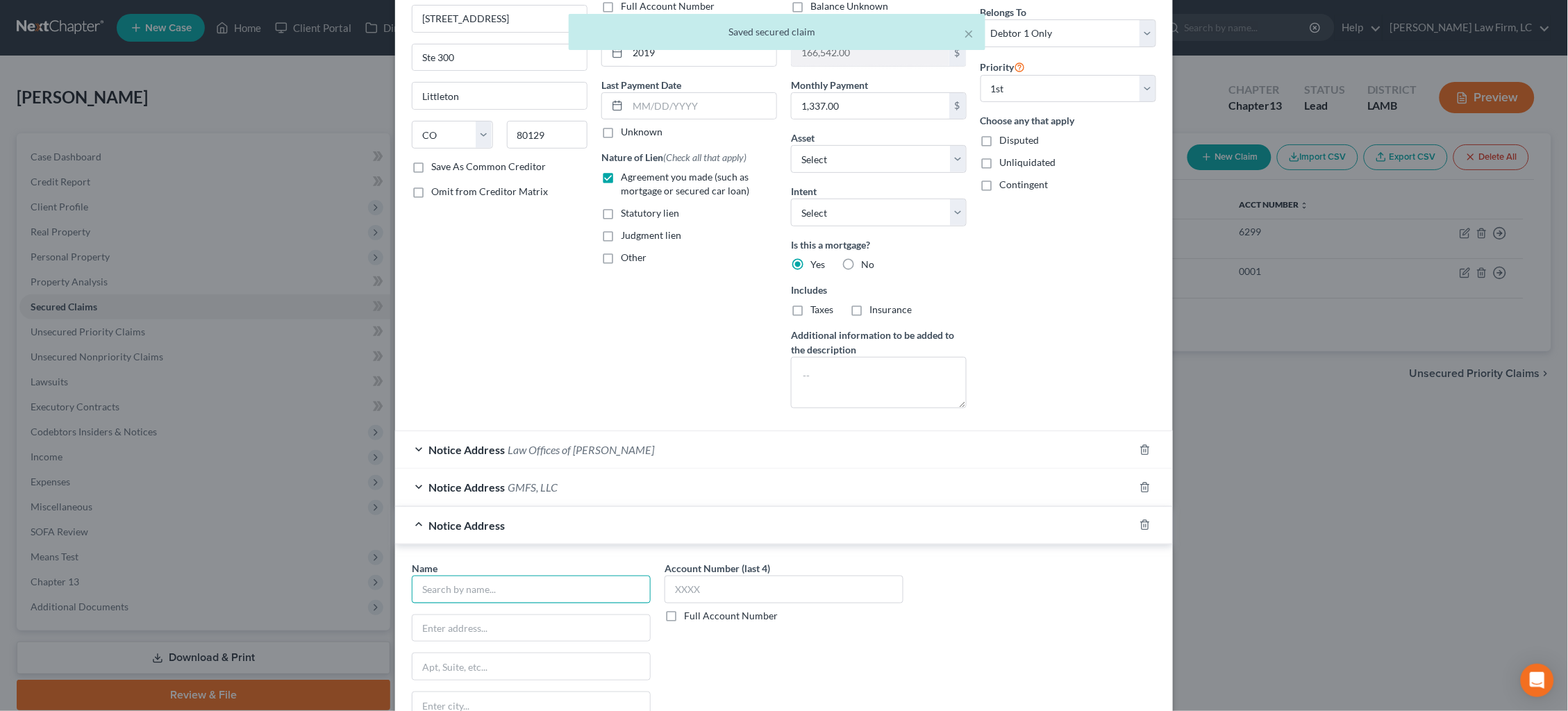
click at [566, 587] on input "text" at bounding box center [531, 589] width 239 height 28
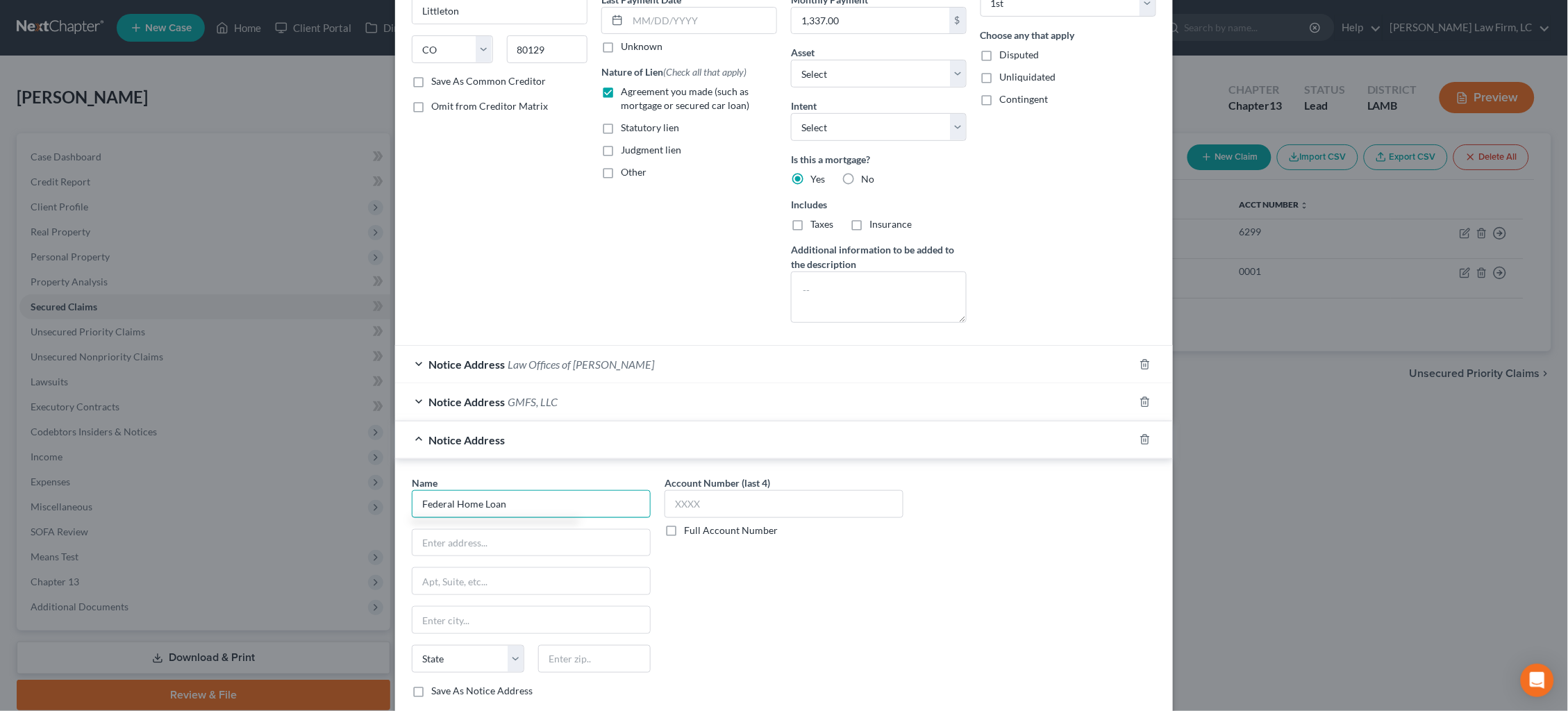
scroll to position [197, 0]
drag, startPoint x: 402, startPoint y: 494, endPoint x: 341, endPoint y: 480, distance: 62.6
click at [342, 482] on div "Edit Secured Claim × Creditor * SLS/GMFS [STREET_ADDRESS] Ste 300 [GEOGRAPHIC_D…" at bounding box center [784, 355] width 1568 height 711
click at [381, 502] on div "Edit Secured Claim × Creditor * SLS/GMFS [STREET_ADDRESS] Ste 300 [GEOGRAPHIC_D…" at bounding box center [784, 355] width 1568 height 711
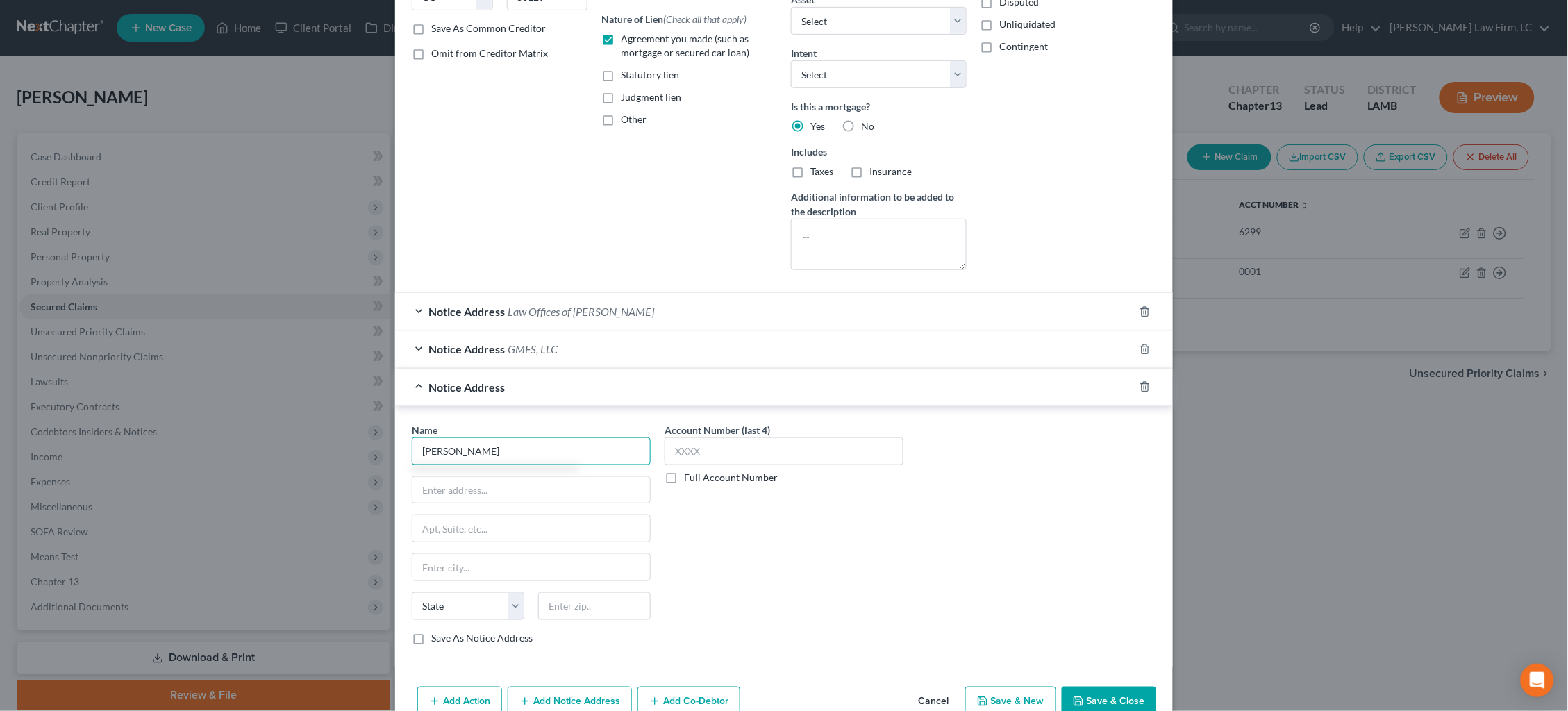
scroll to position [280, 0]
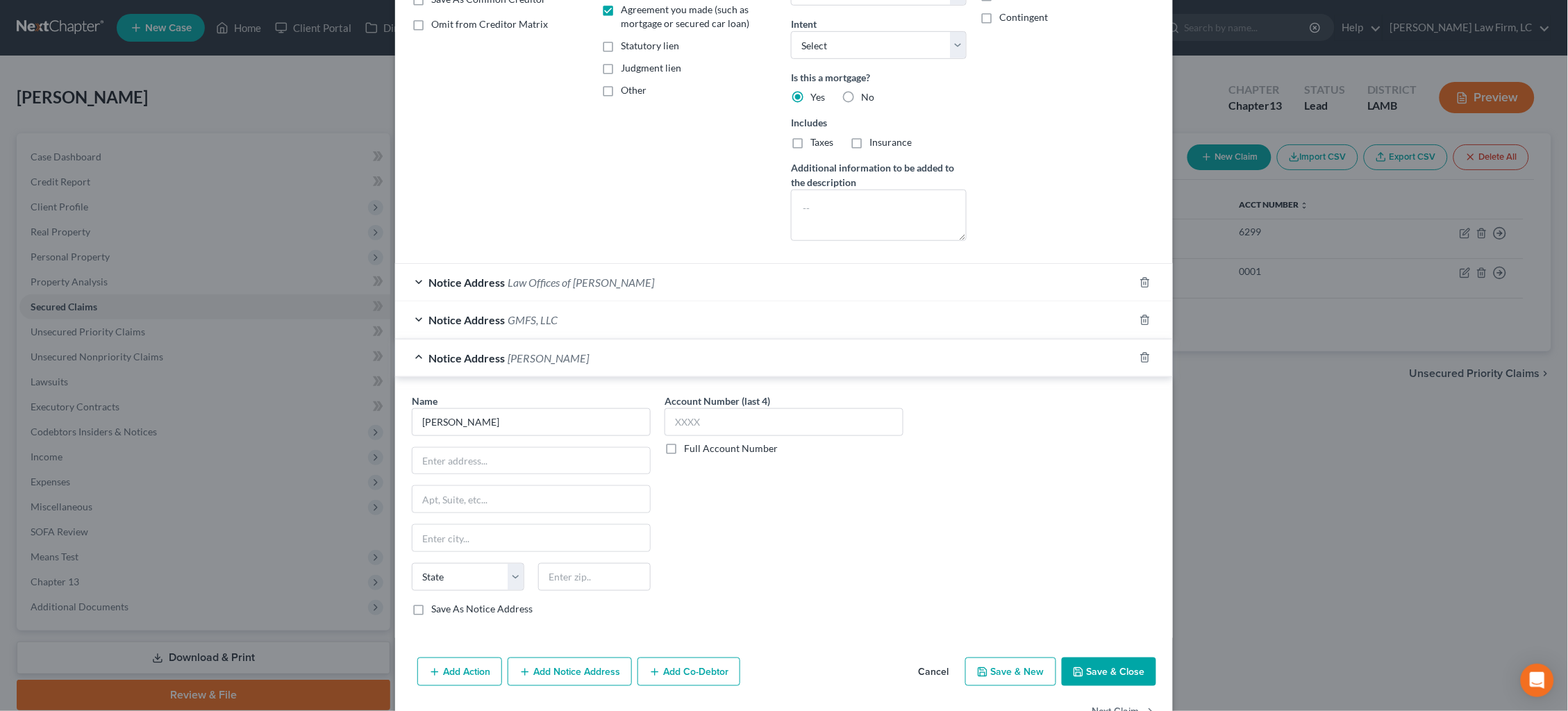
type input "[PERSON_NAME]"
click at [1145, 352] on icon "button" at bounding box center [1145, 358] width 11 height 11
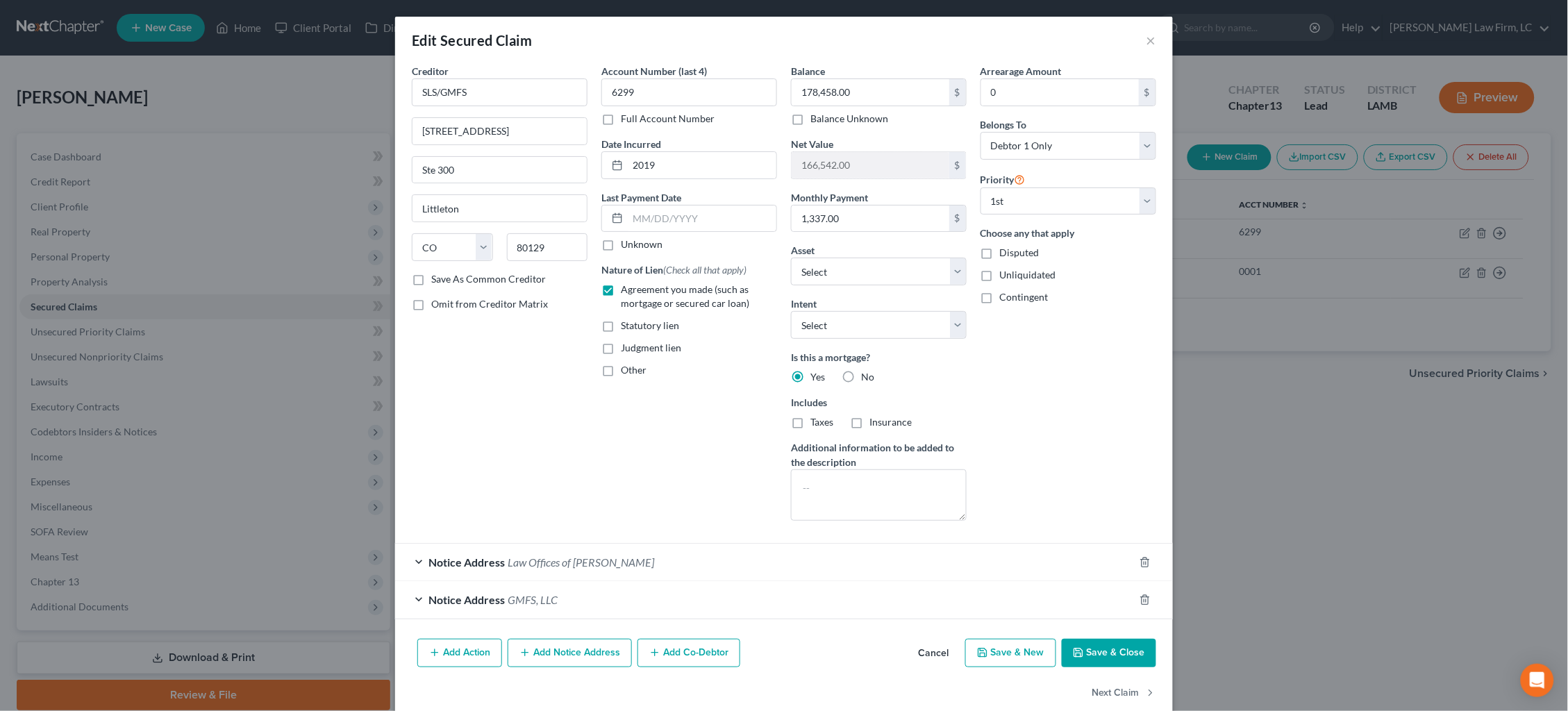
scroll to position [0, 0]
click at [1151, 40] on button "×" at bounding box center [1152, 40] width 10 height 16
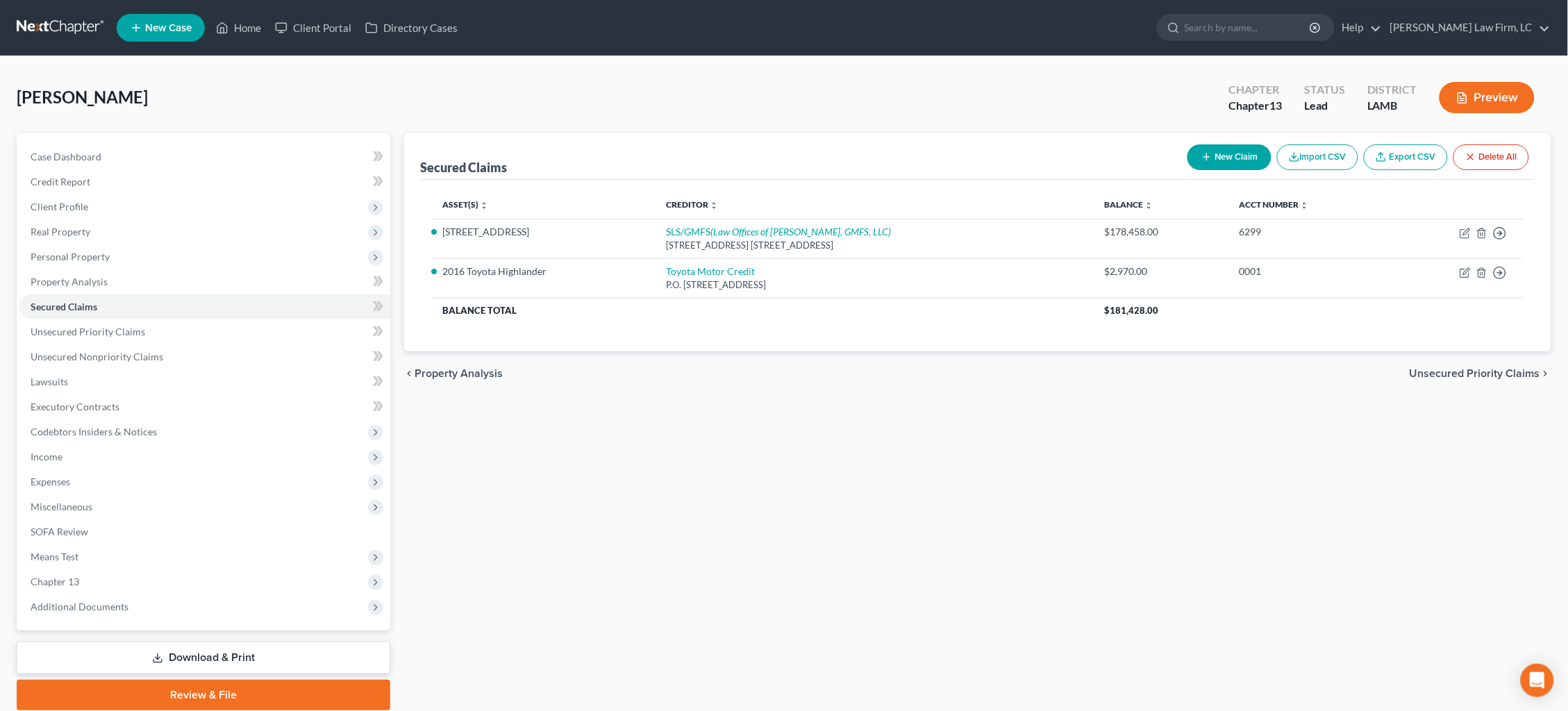
click at [242, 641] on link "Download & Print" at bounding box center [203, 658] width 374 height 33
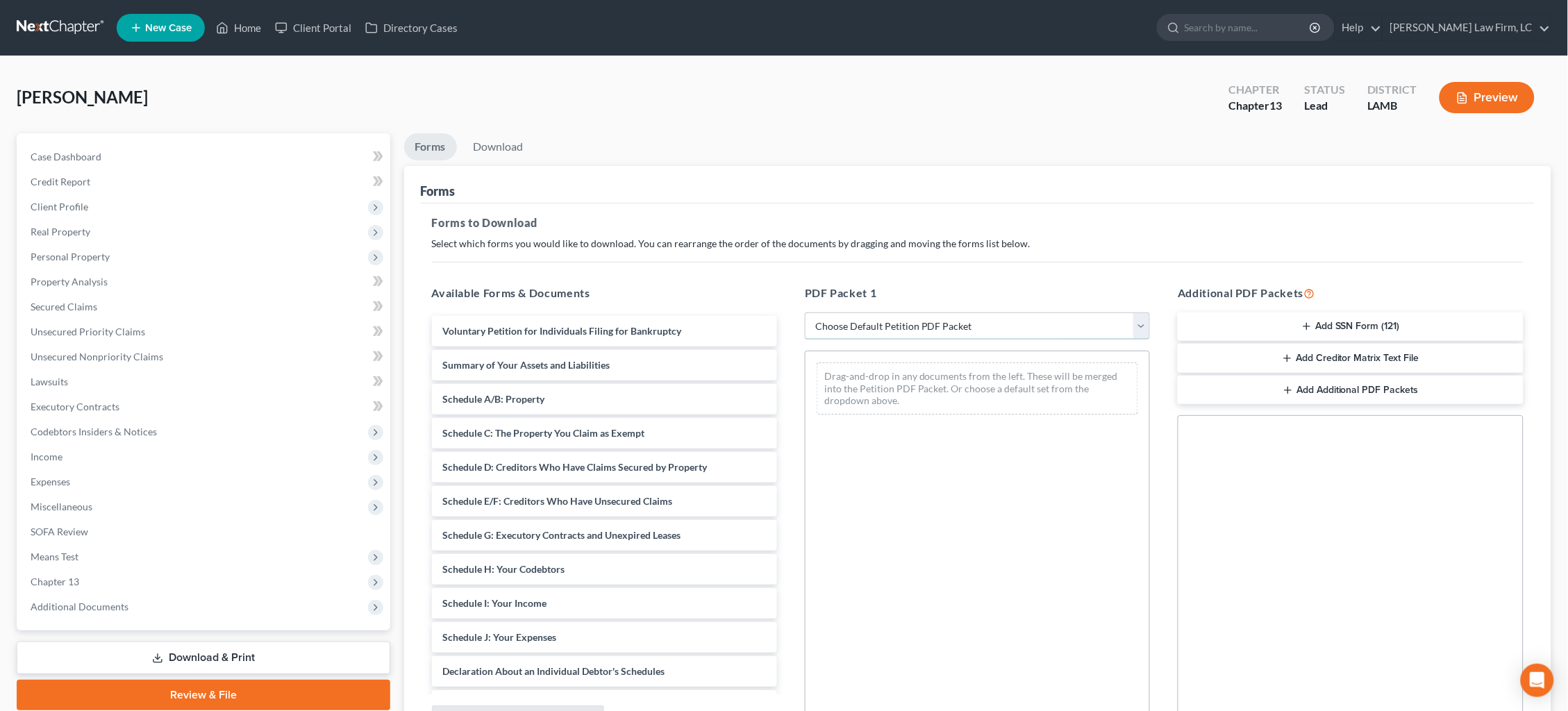
select select "1"
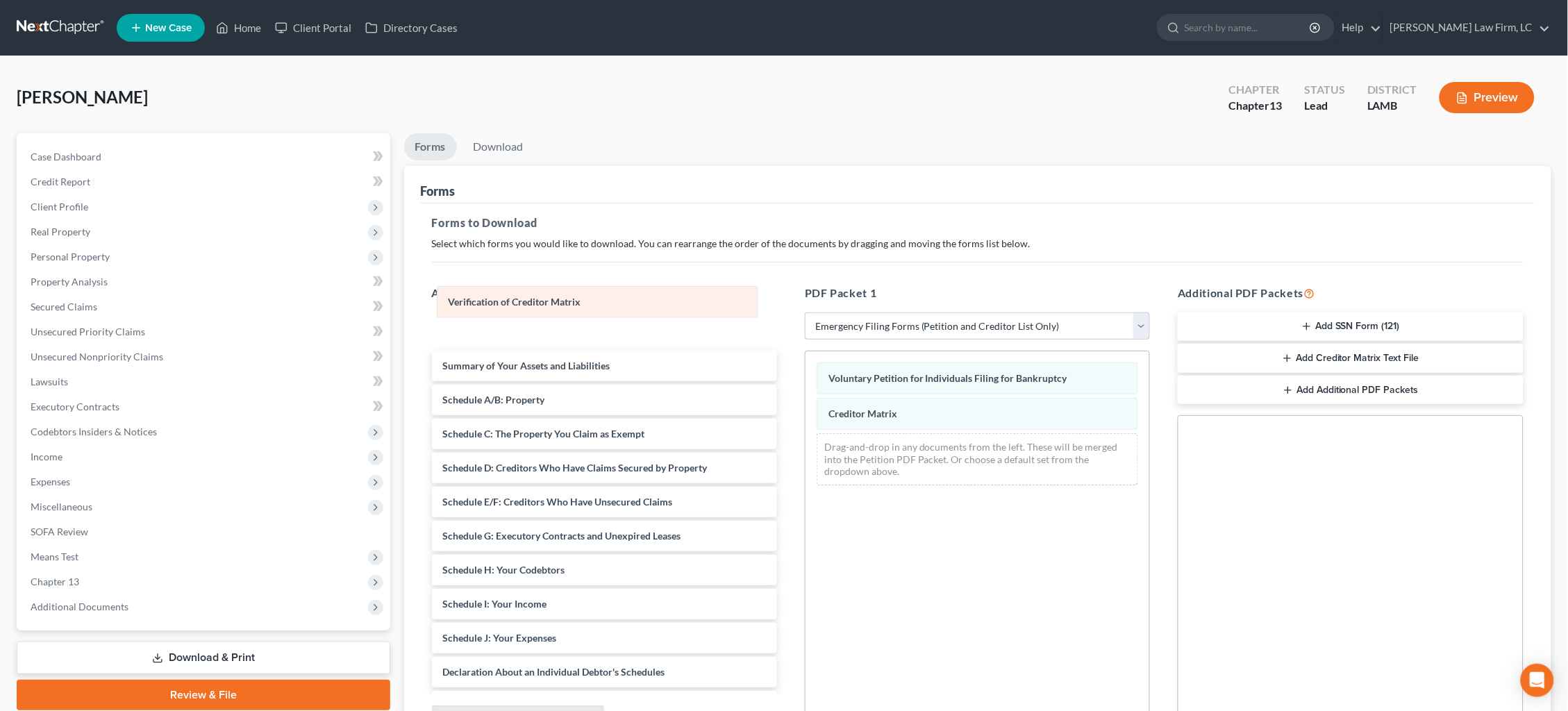
drag, startPoint x: 989, startPoint y: 447, endPoint x: 602, endPoint y: 322, distance: 406.7
click at [806, 352] on div "Verification of Creditor Matrix Voluntary Petition for Individuals Filing for B…" at bounding box center [978, 424] width 344 height 145
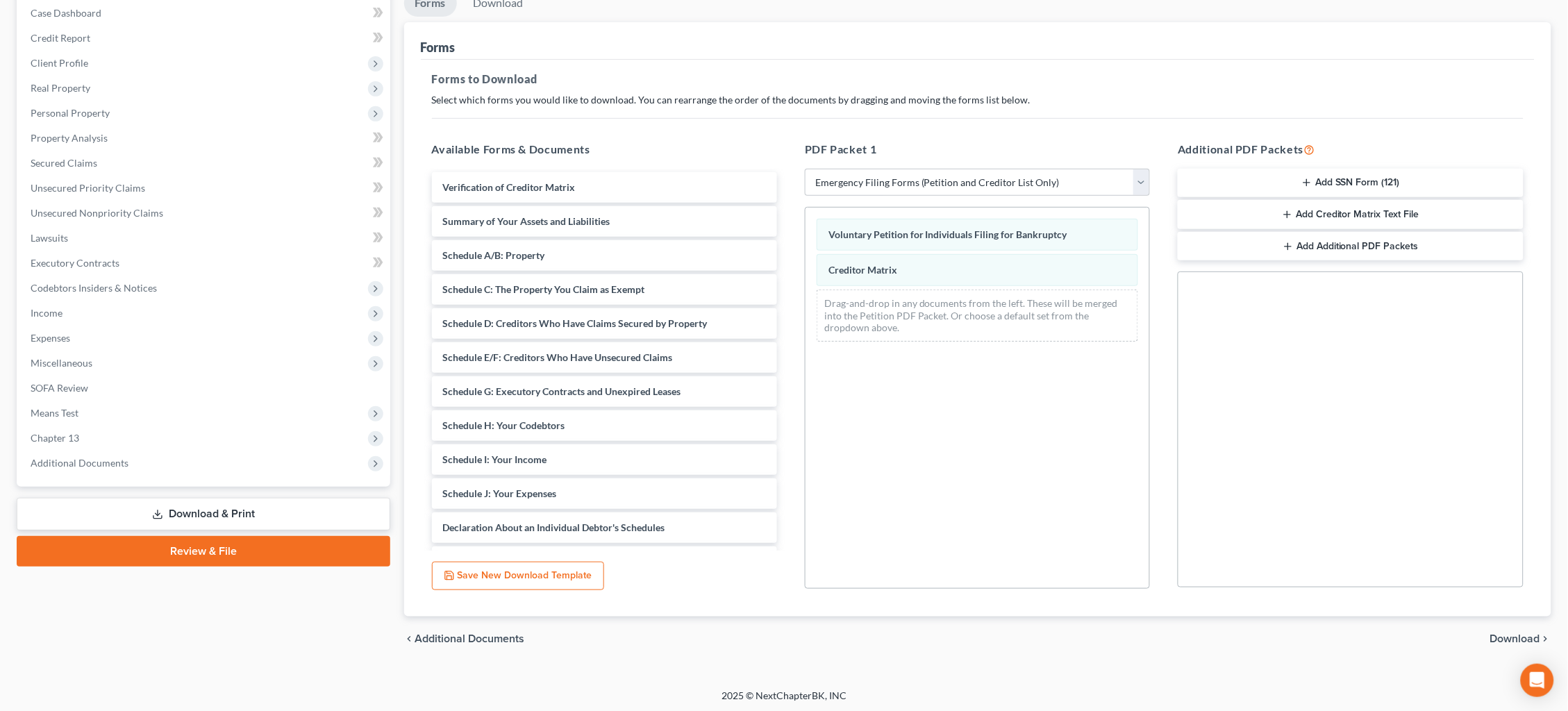
scroll to position [142, 0]
click at [1341, 183] on button "Add SSN Form (121)" at bounding box center [1351, 184] width 345 height 29
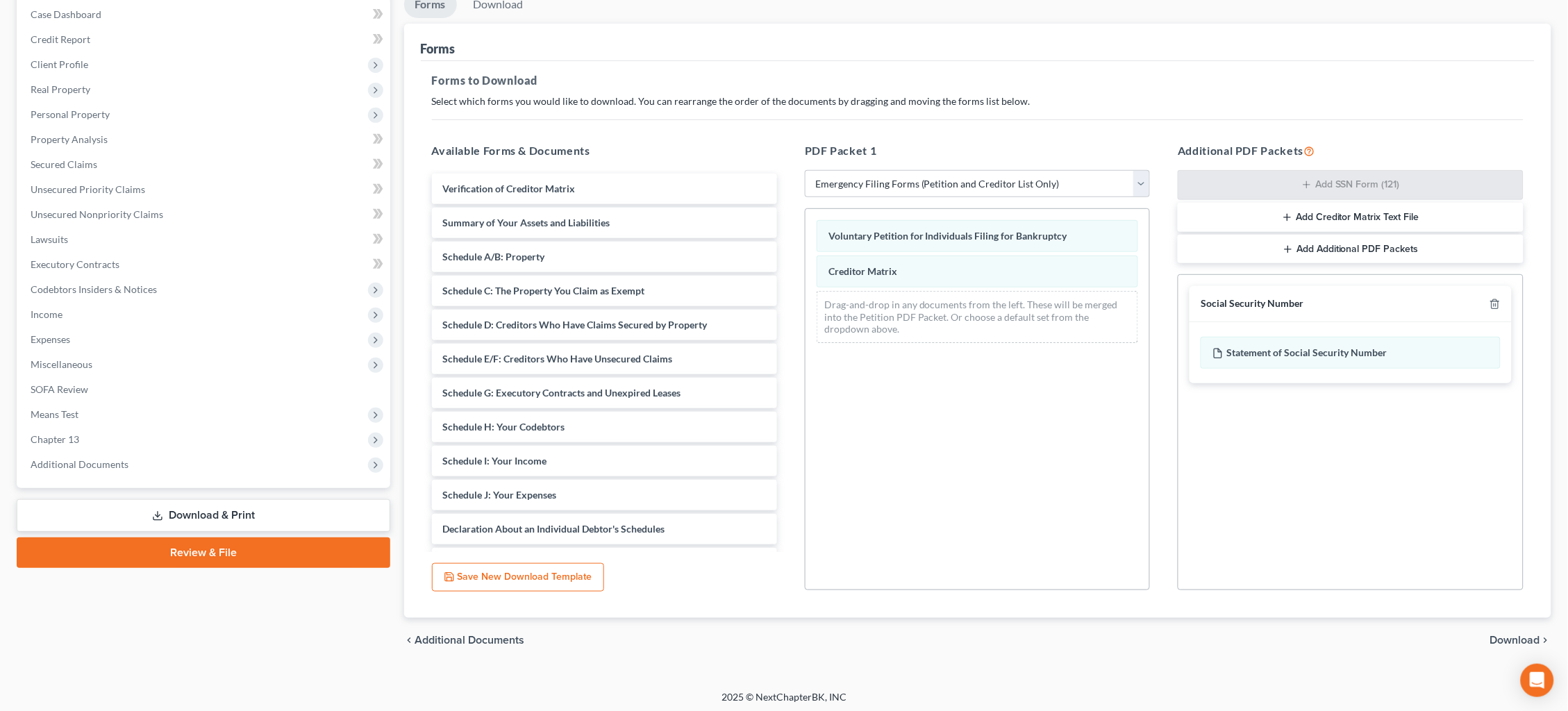
drag, startPoint x: 1525, startPoint y: 631, endPoint x: 1517, endPoint y: 631, distance: 8.0
click at [1525, 634] on span "Download" at bounding box center [1515, 640] width 50 height 11
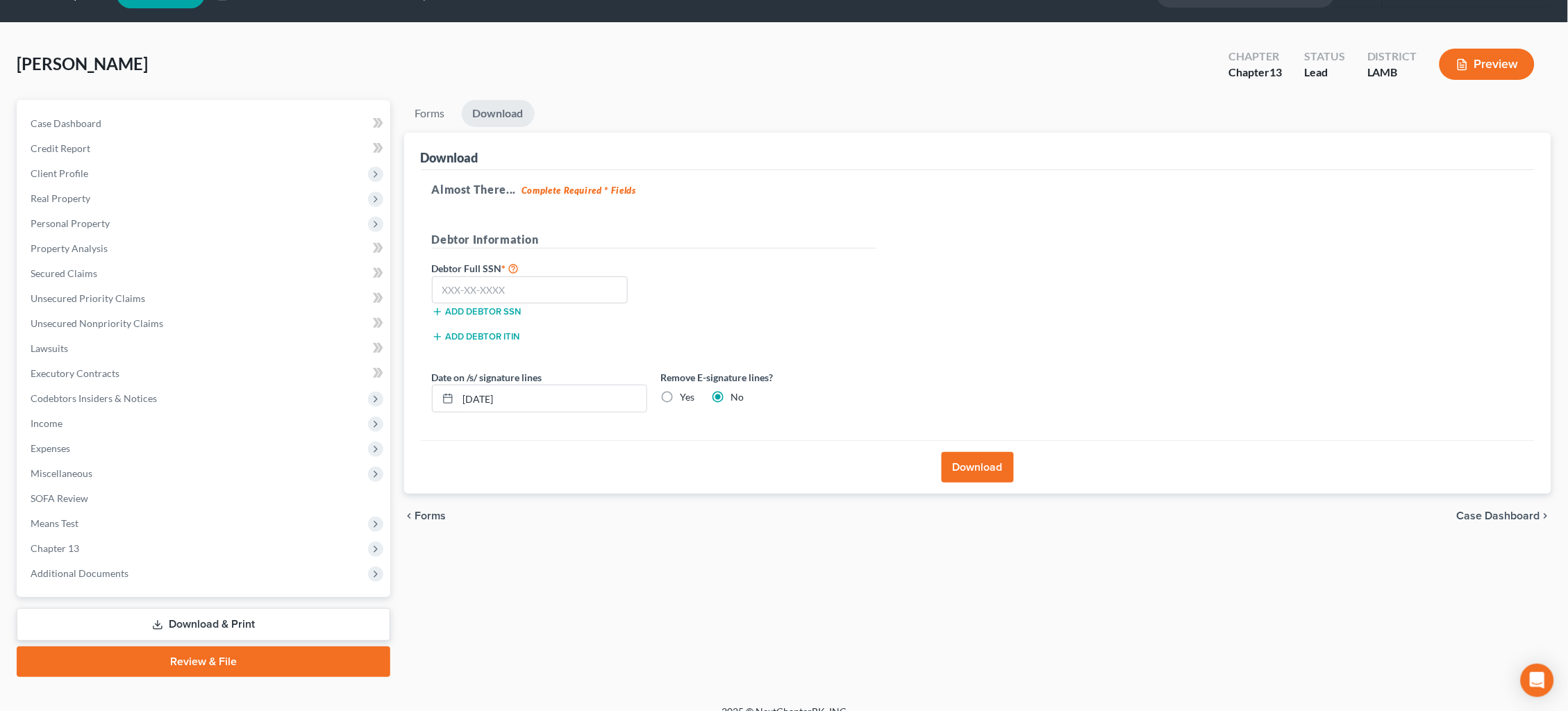
click at [588, 303] on div "Add debtor SSN" at bounding box center [539, 310] width 229 height 14
click at [580, 286] on input "text" at bounding box center [530, 290] width 197 height 28
type input "436-57-8169"
click at [681, 396] on label "Yes" at bounding box center [688, 397] width 15 height 14
click at [686, 396] on input "Yes" at bounding box center [691, 394] width 9 height 9
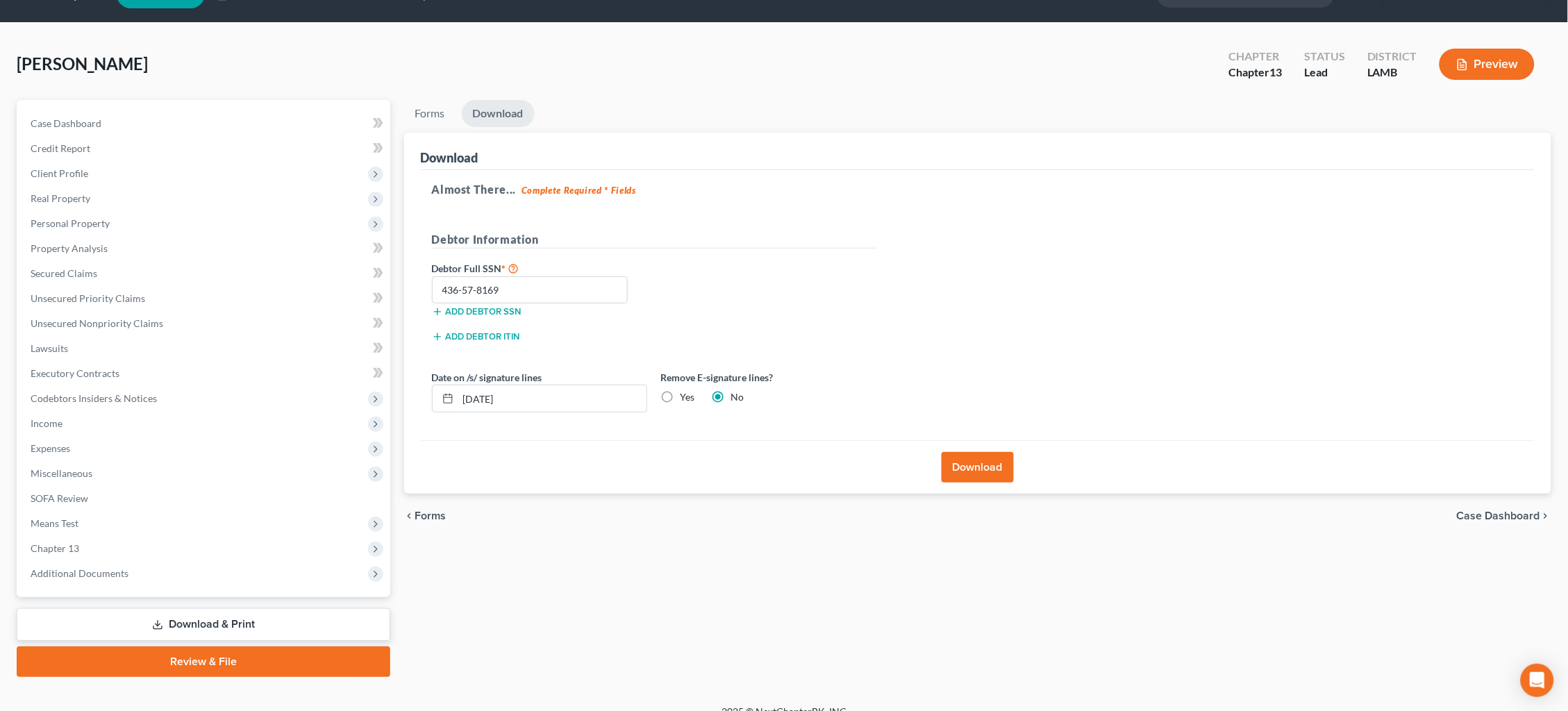
radio input "true"
radio input "false"
click at [979, 465] on button "Download" at bounding box center [978, 467] width 72 height 31
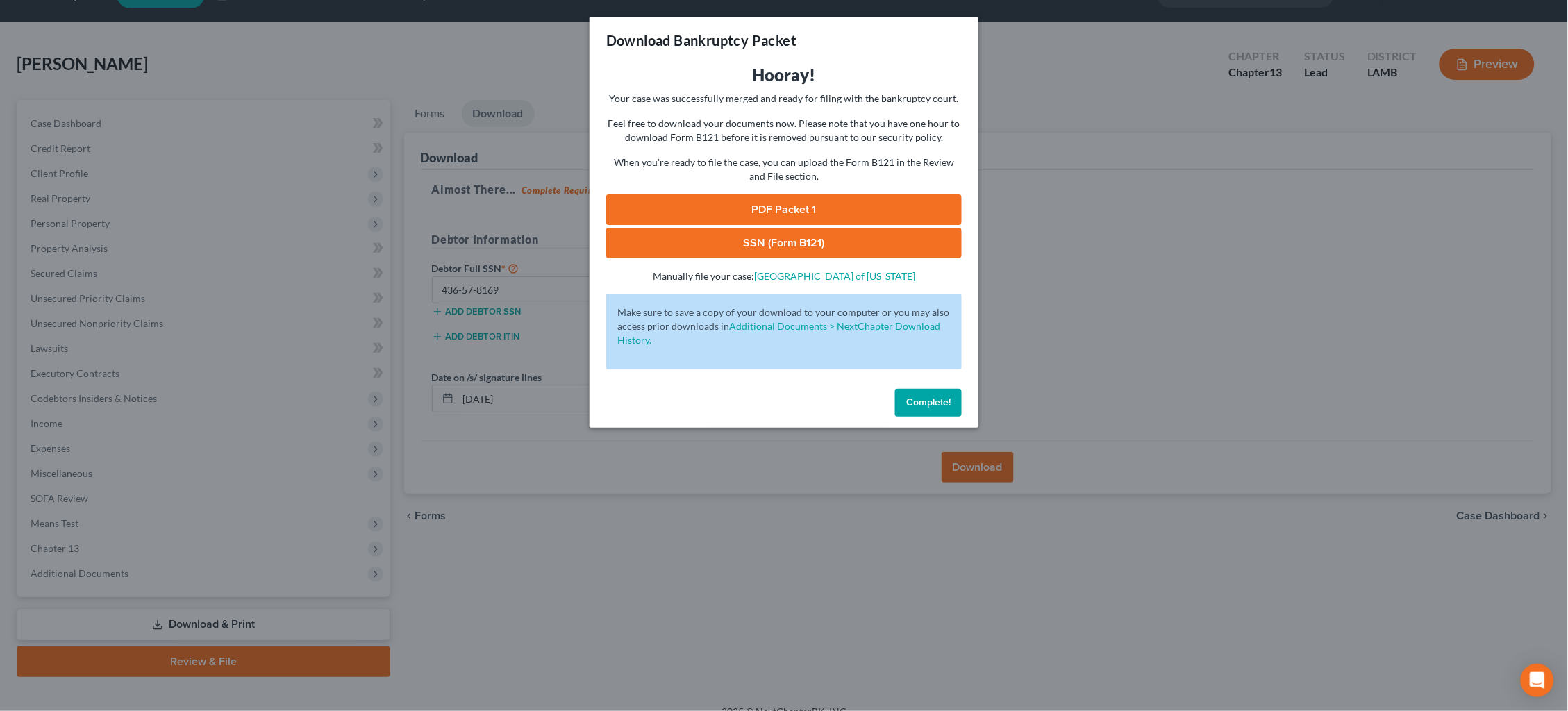
click at [854, 209] on link "PDF Packet 1" at bounding box center [784, 210] width 355 height 31
click at [824, 239] on link "SSN (Form B121)" at bounding box center [784, 243] width 355 height 31
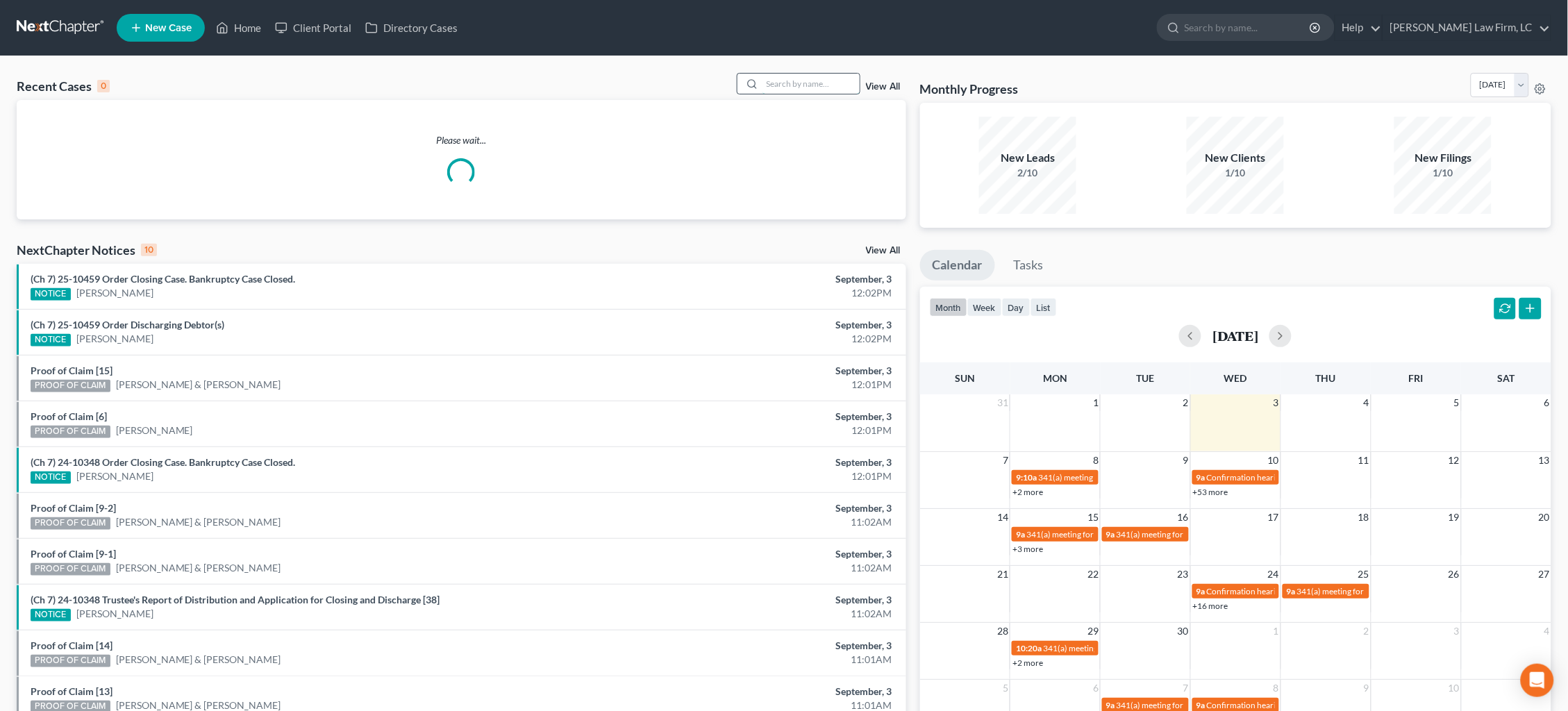
click at [826, 80] on input "search" at bounding box center [811, 84] width 97 height 20
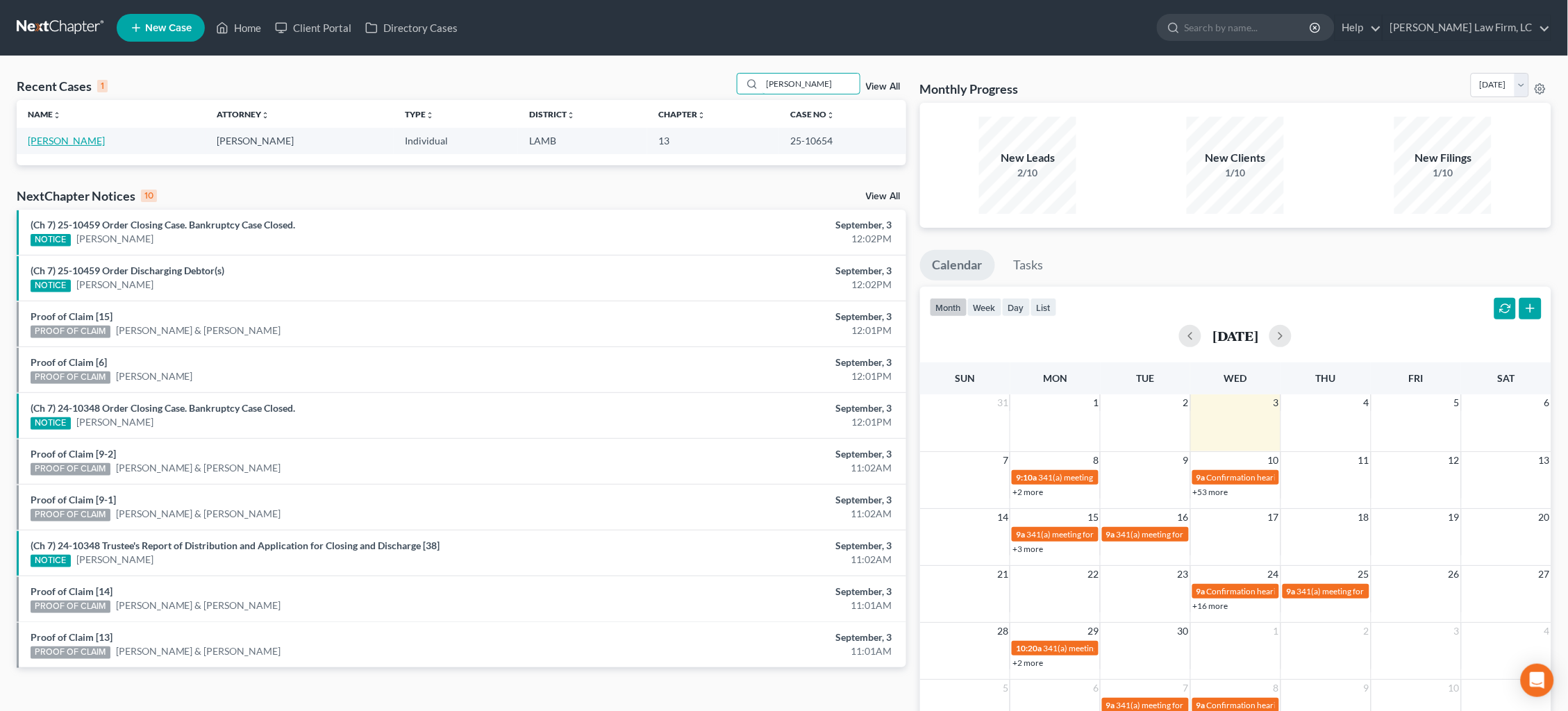
type input "cramer"
click at [55, 139] on link "[PERSON_NAME]" at bounding box center [66, 141] width 77 height 12
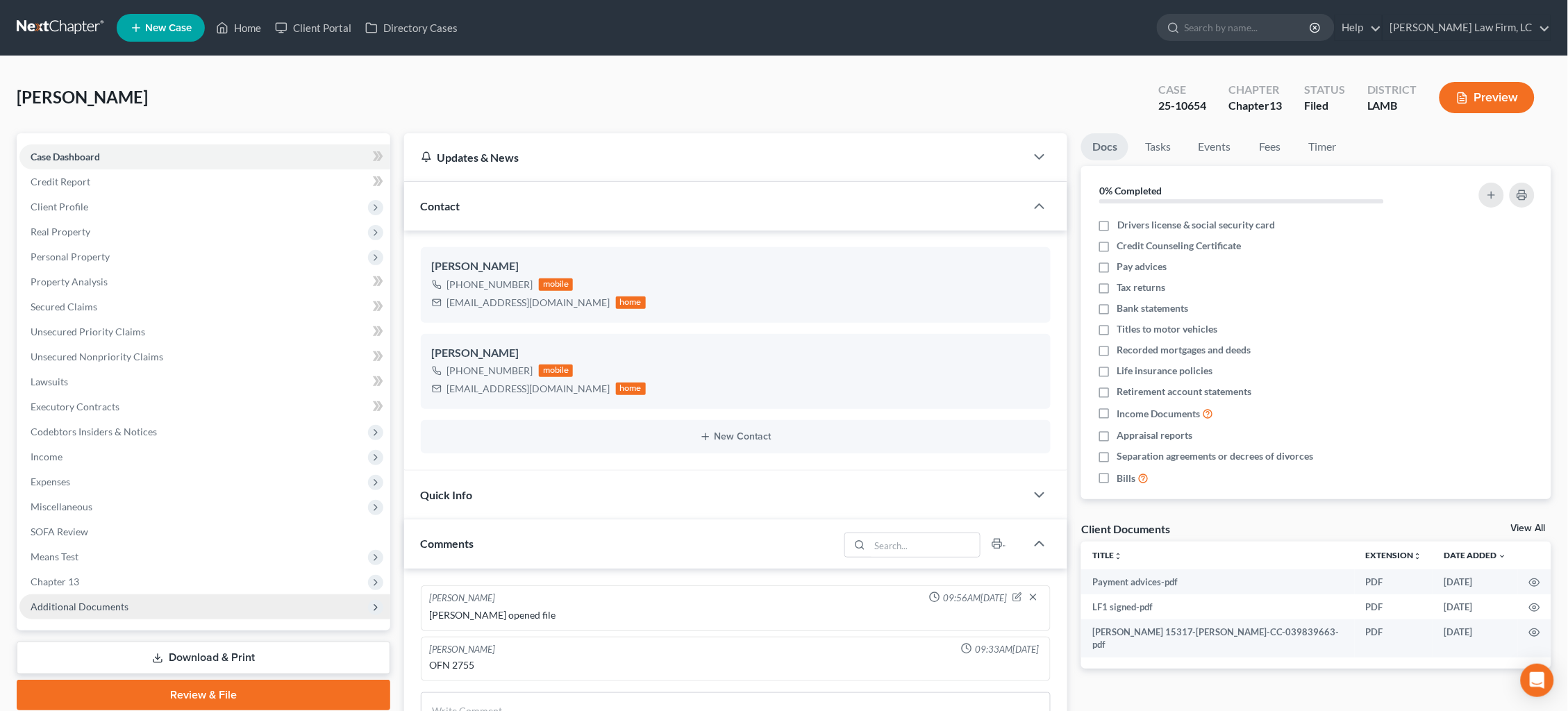
click at [161, 595] on span "Additional Documents" at bounding box center [205, 607] width 371 height 25
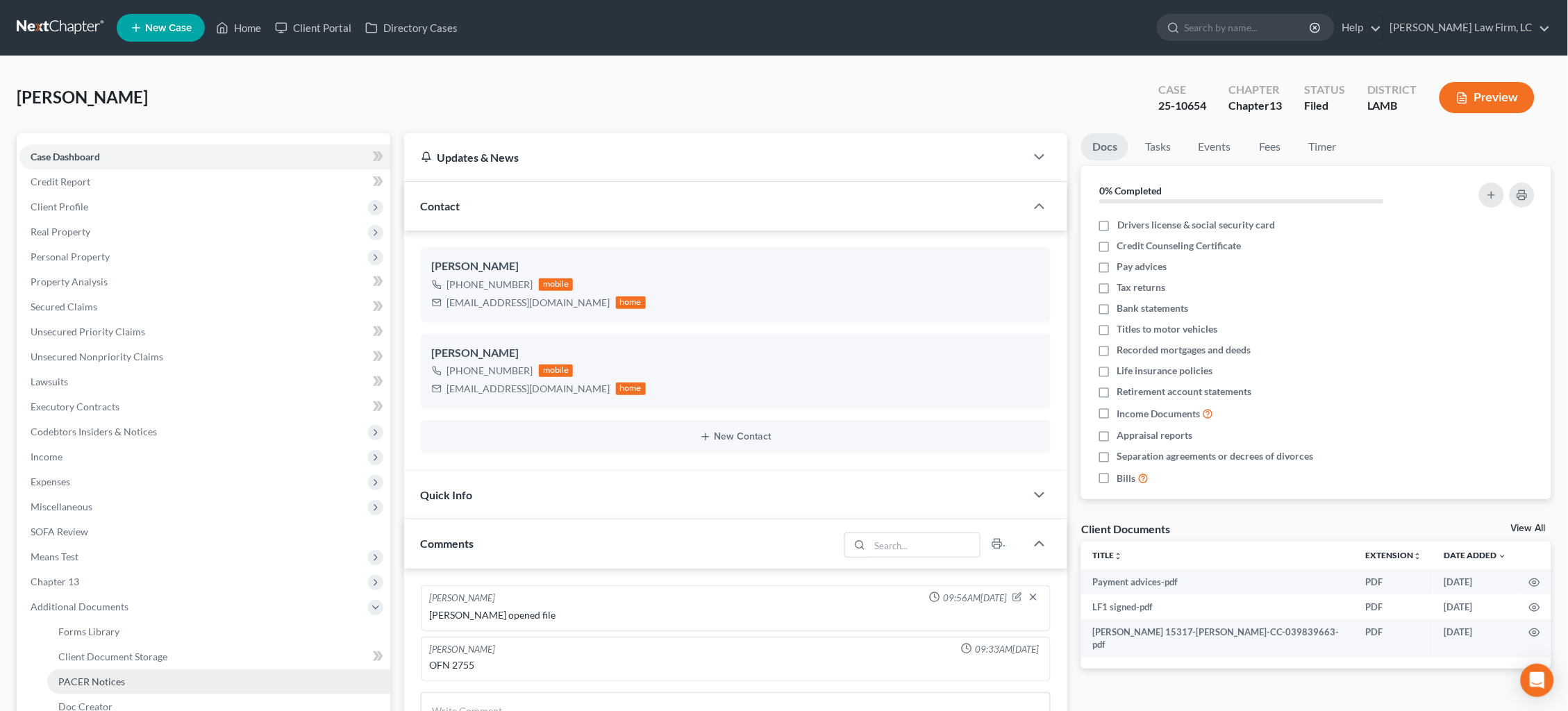
click at [161, 669] on link "PACER Notices" at bounding box center [218, 681] width 343 height 25
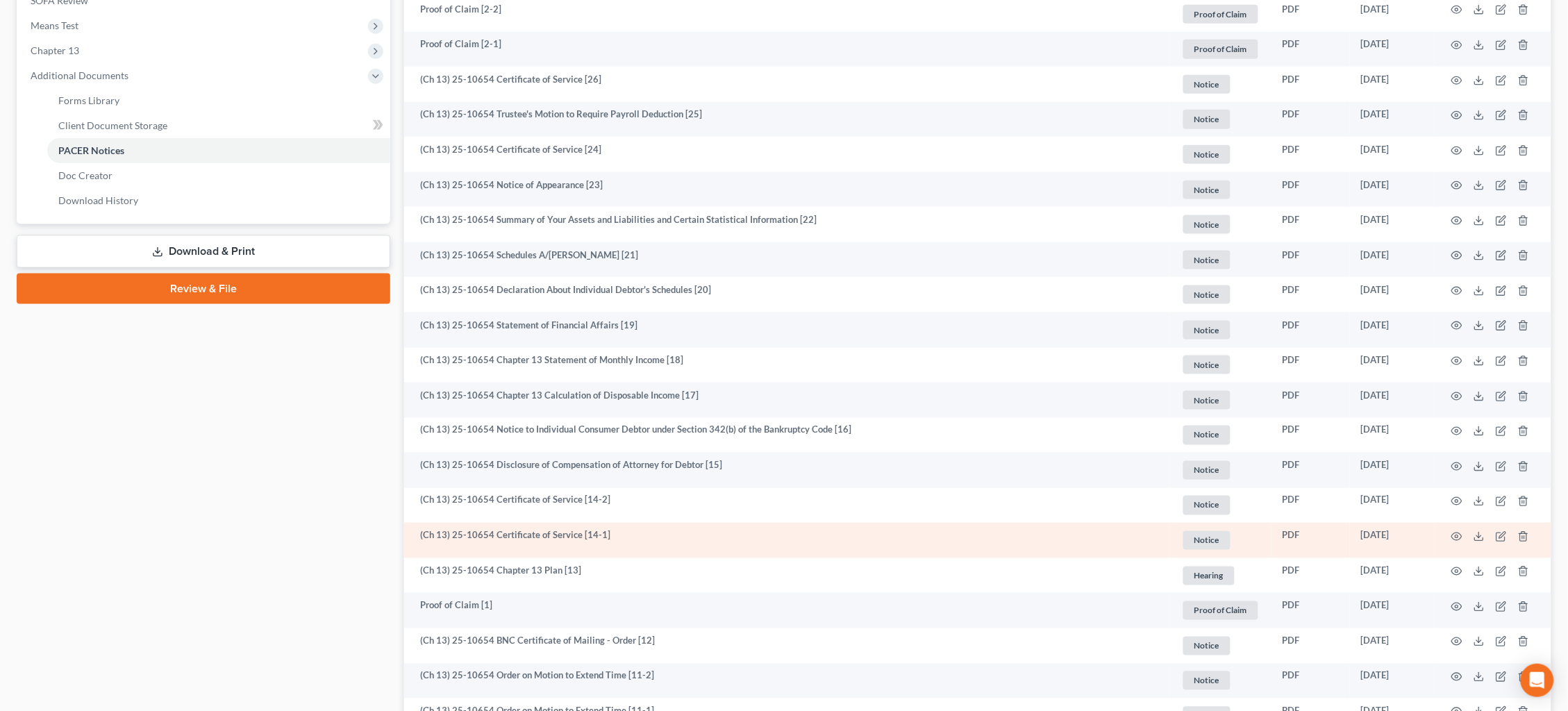
scroll to position [593, 0]
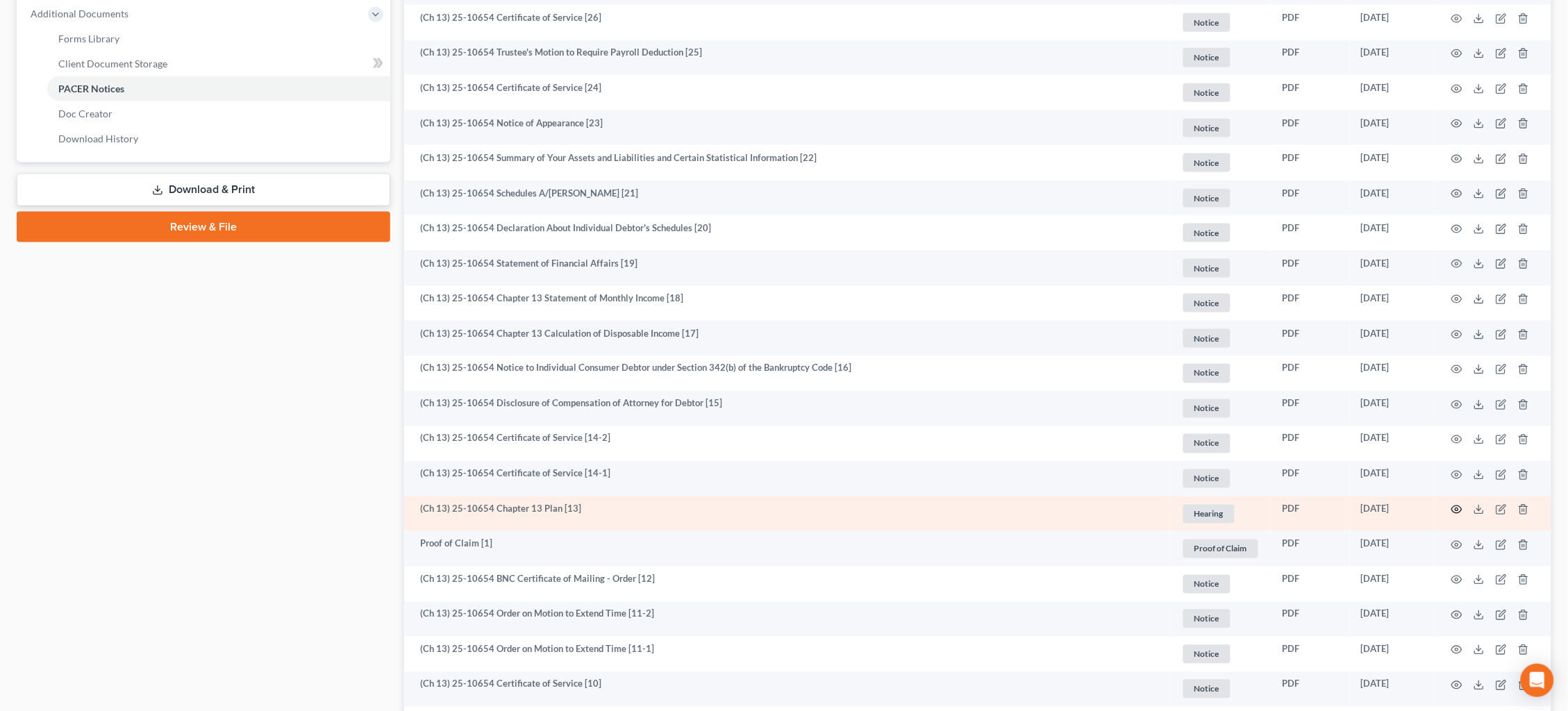
click at [1458, 504] on icon "button" at bounding box center [1457, 510] width 11 height 11
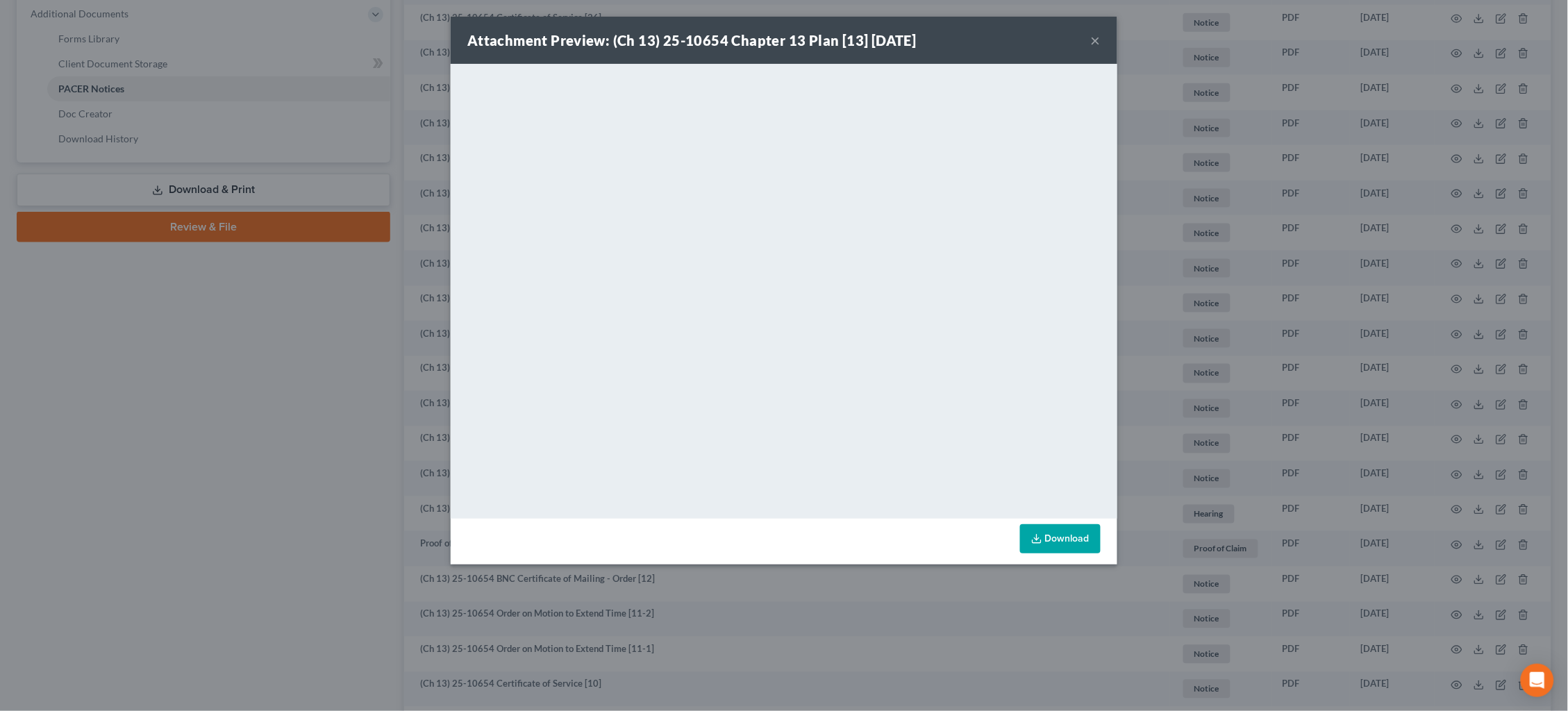
click at [1098, 44] on button "×" at bounding box center [1096, 40] width 10 height 16
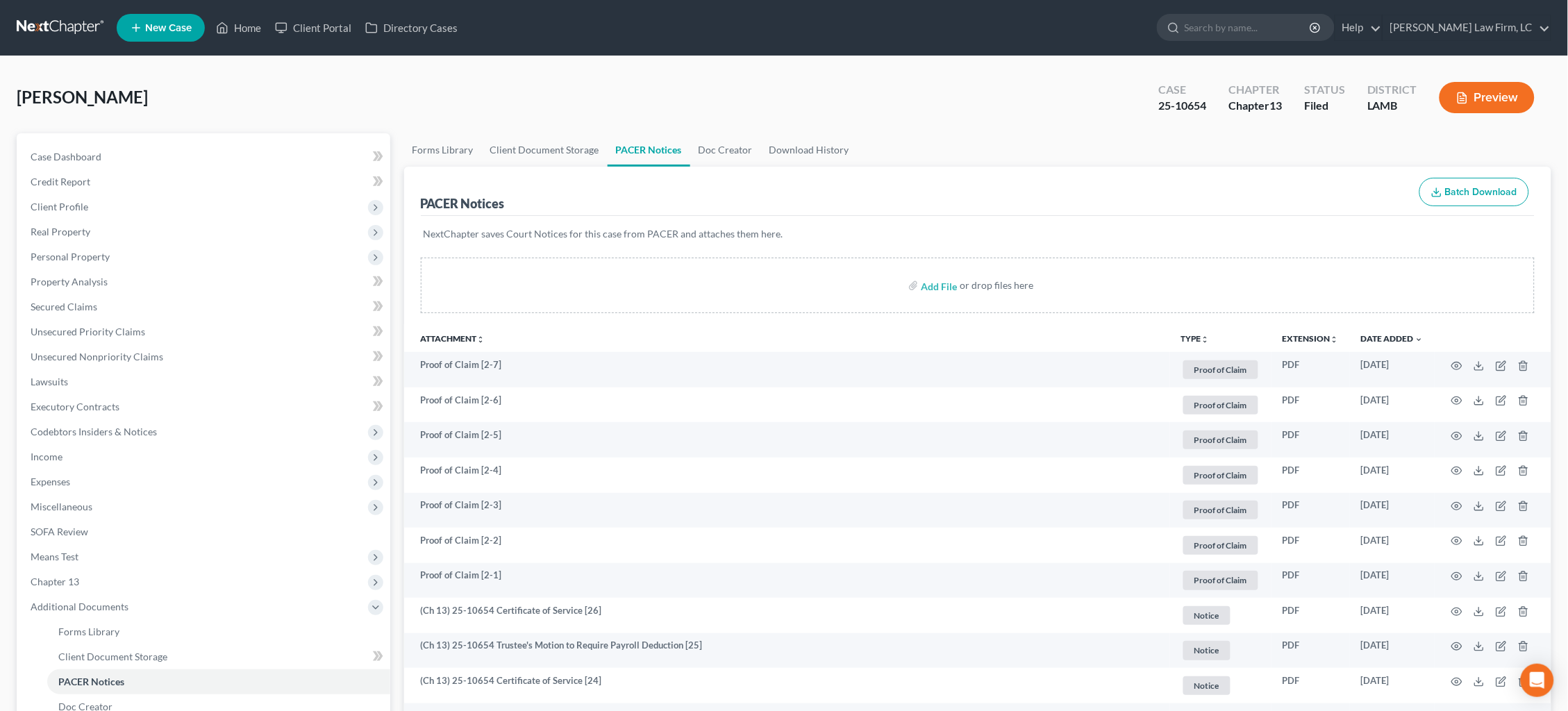
scroll to position [0, 0]
